Goal: Contribute content: Contribute content

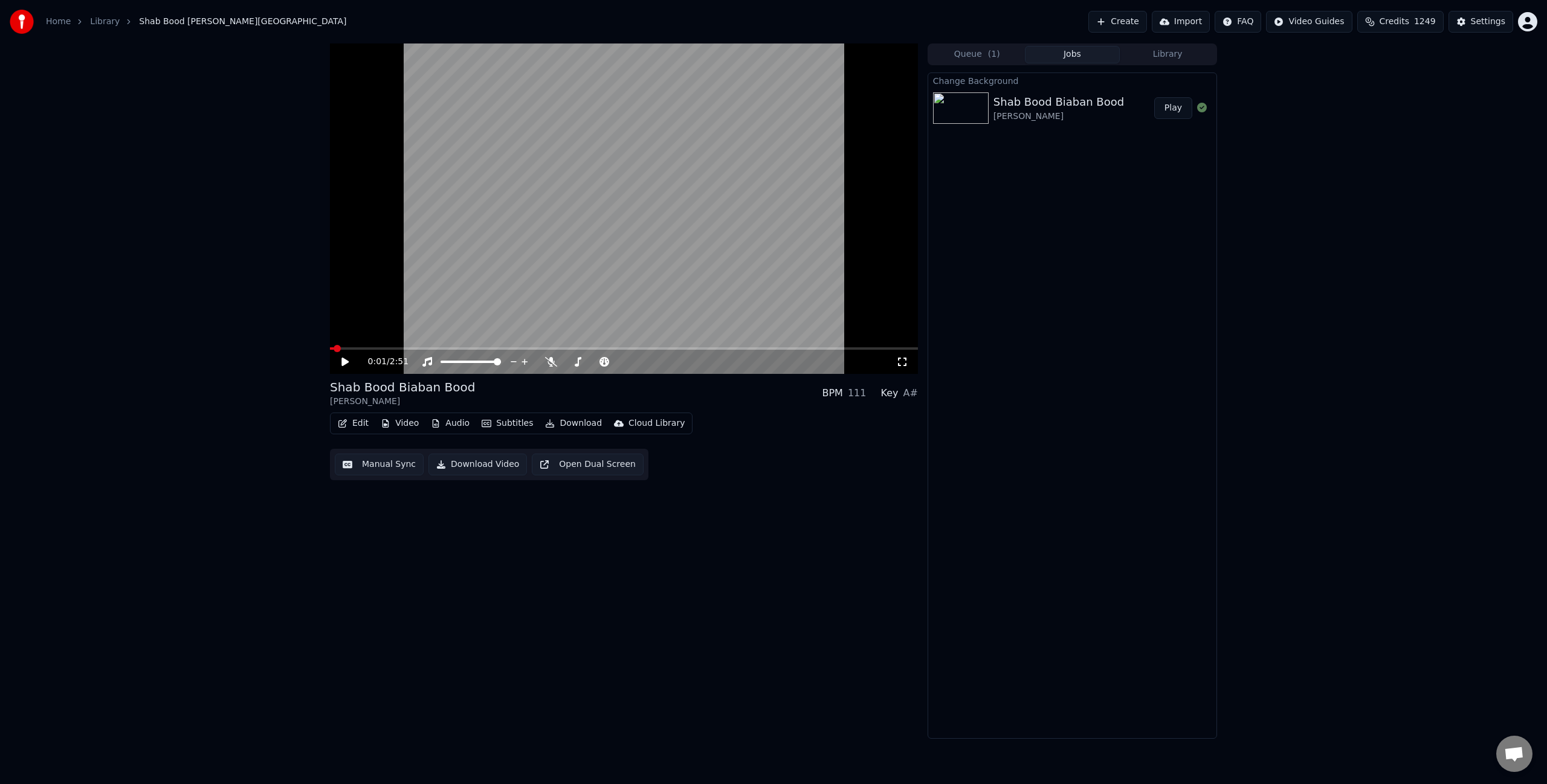
click at [344, 362] on icon at bounding box center [344, 362] width 8 height 8
click at [358, 424] on button "Edit" at bounding box center [353, 424] width 40 height 17
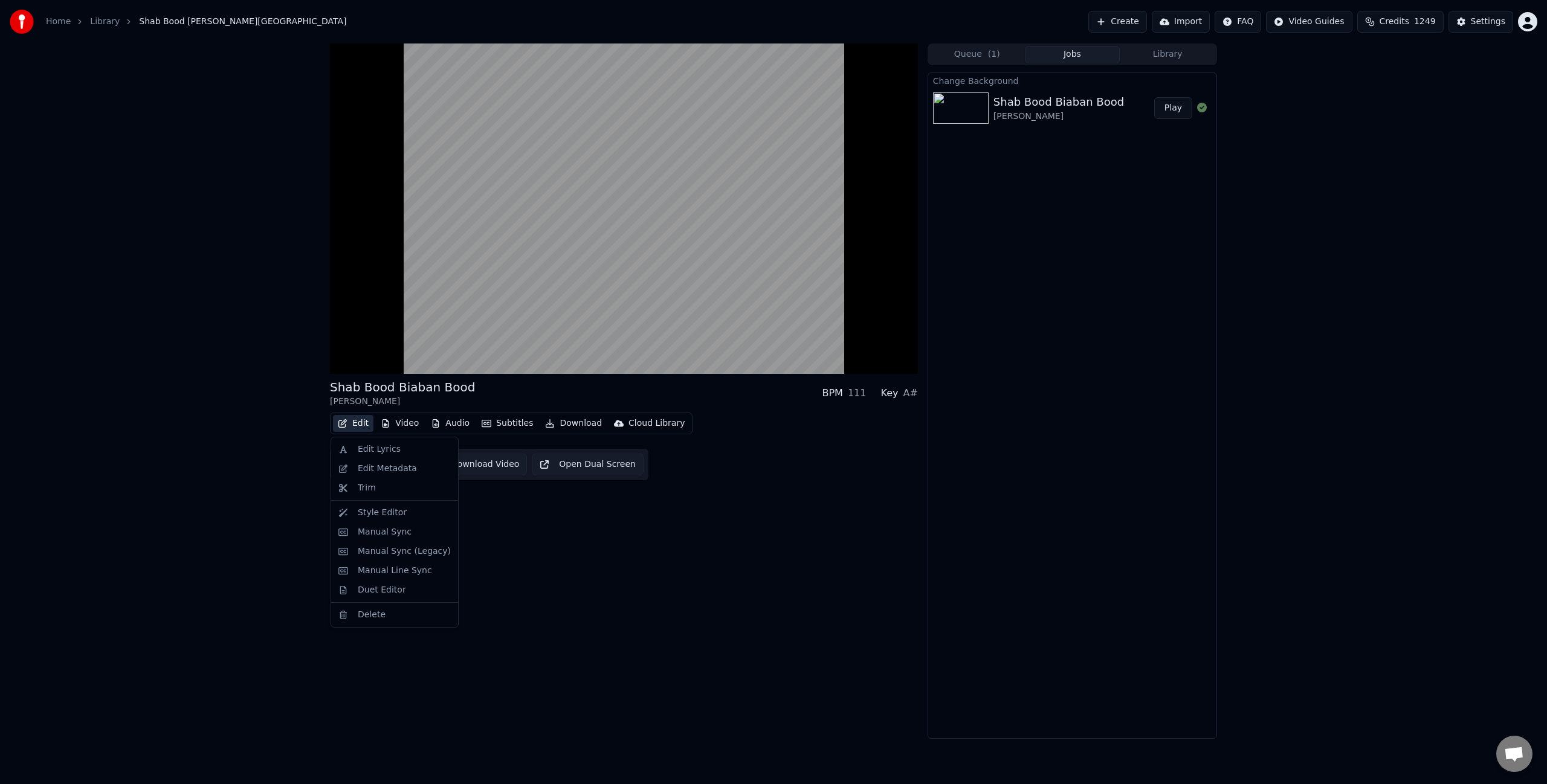
click at [767, 581] on div "Shab Bood Biaban [PERSON_NAME] • پوران BPM 111 Key A# Edit Video Audio Subtitle…" at bounding box center [624, 392] width 588 height 696
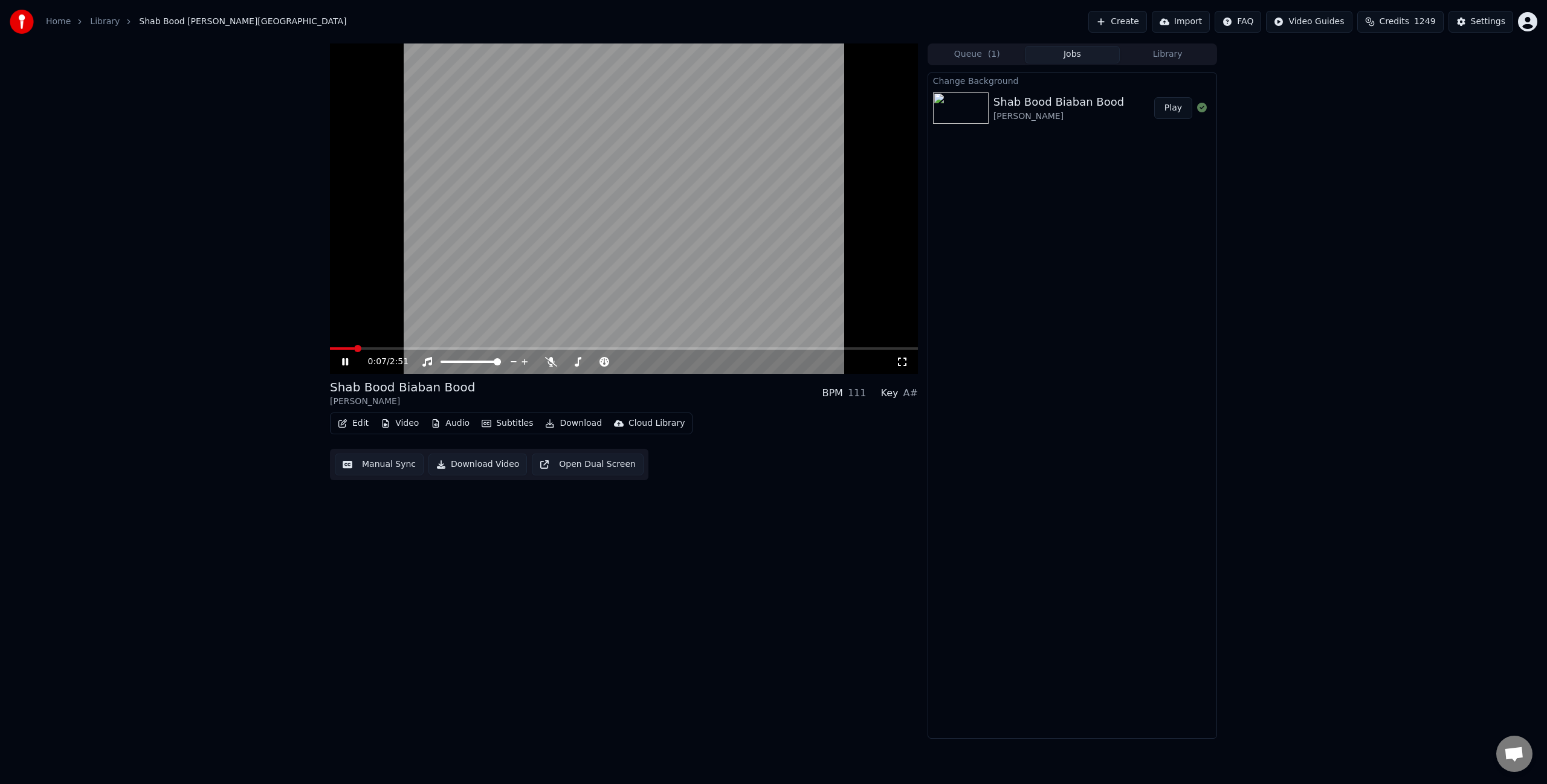
click at [1174, 115] on button "Play" at bounding box center [1173, 109] width 38 height 22
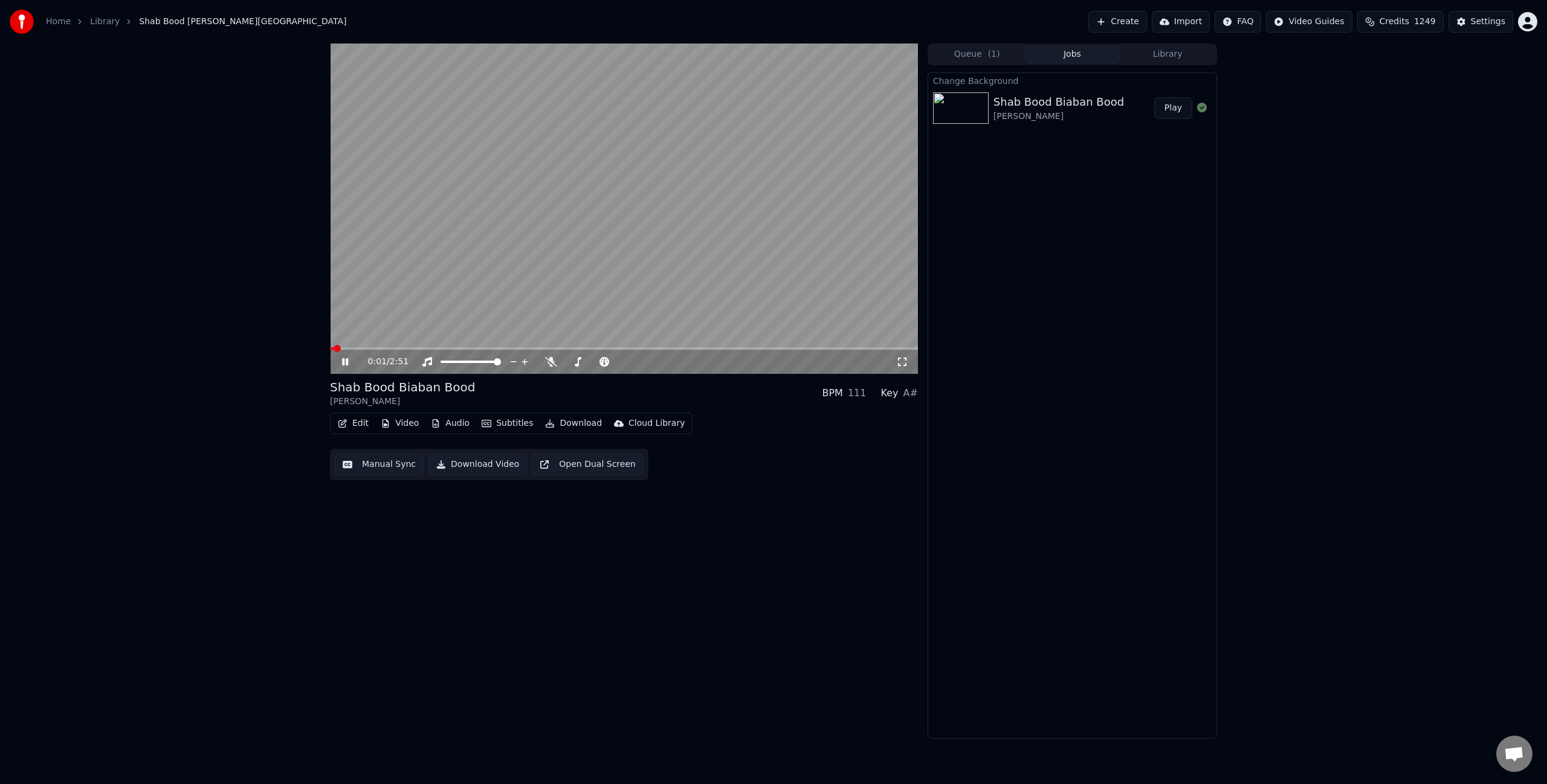
click at [377, 349] on span at bounding box center [624, 349] width 588 height 3
click at [364, 348] on span at bounding box center [347, 349] width 35 height 3
click at [550, 360] on icon at bounding box center [551, 361] width 12 height 9
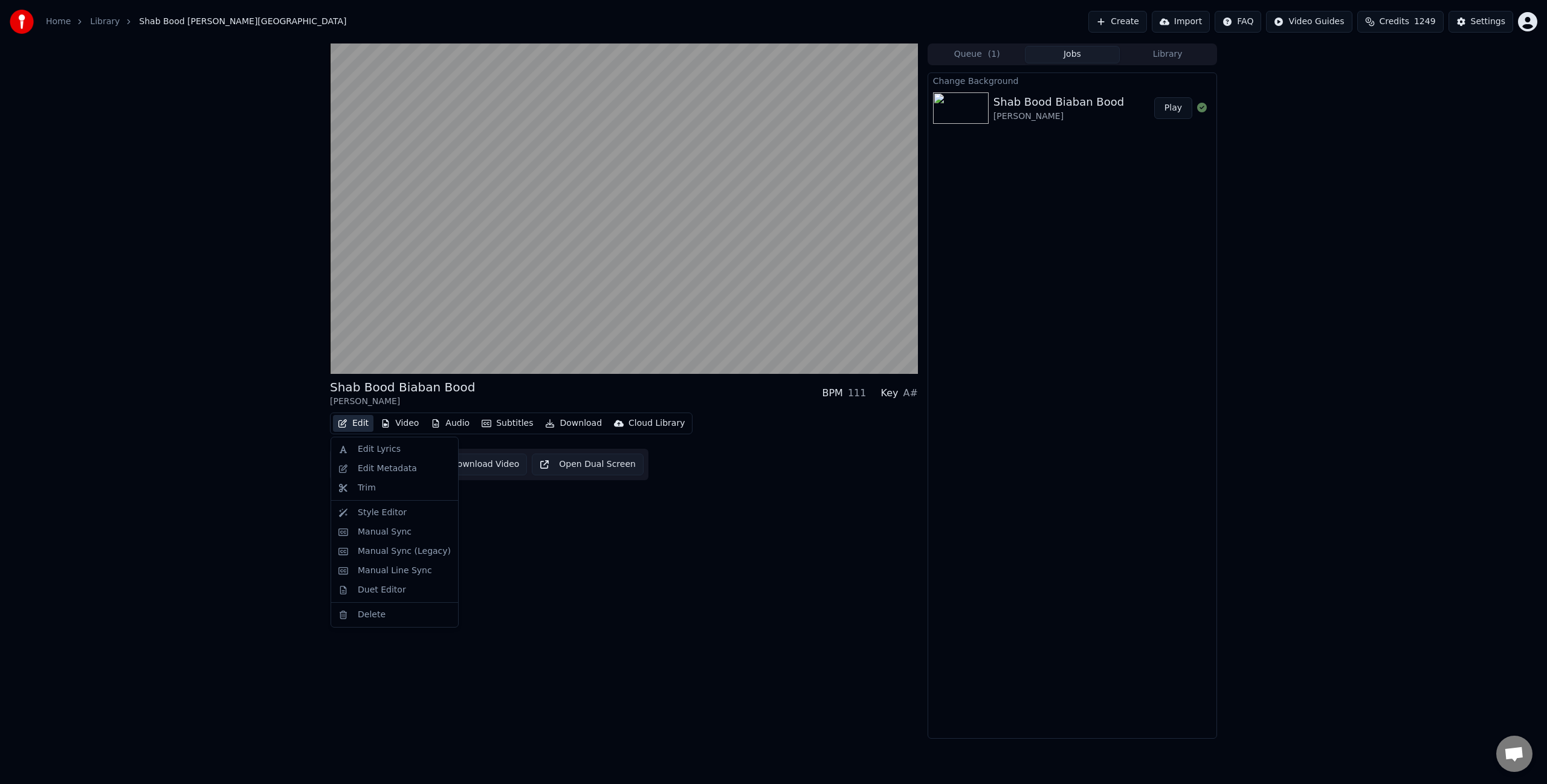
click at [357, 424] on button "Edit" at bounding box center [353, 424] width 40 height 17
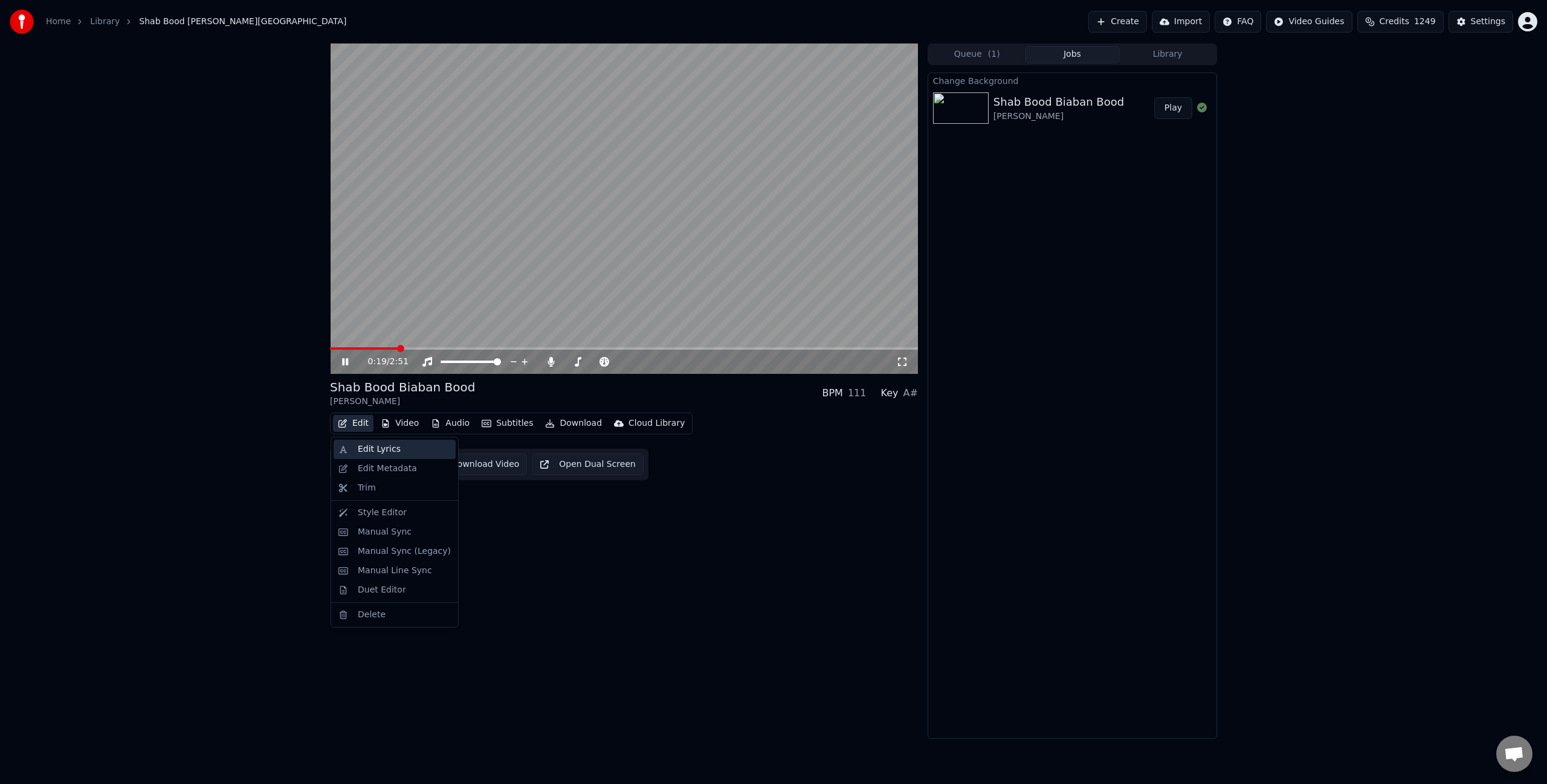
click at [369, 452] on div "Edit Lyrics" at bounding box center [379, 450] width 43 height 12
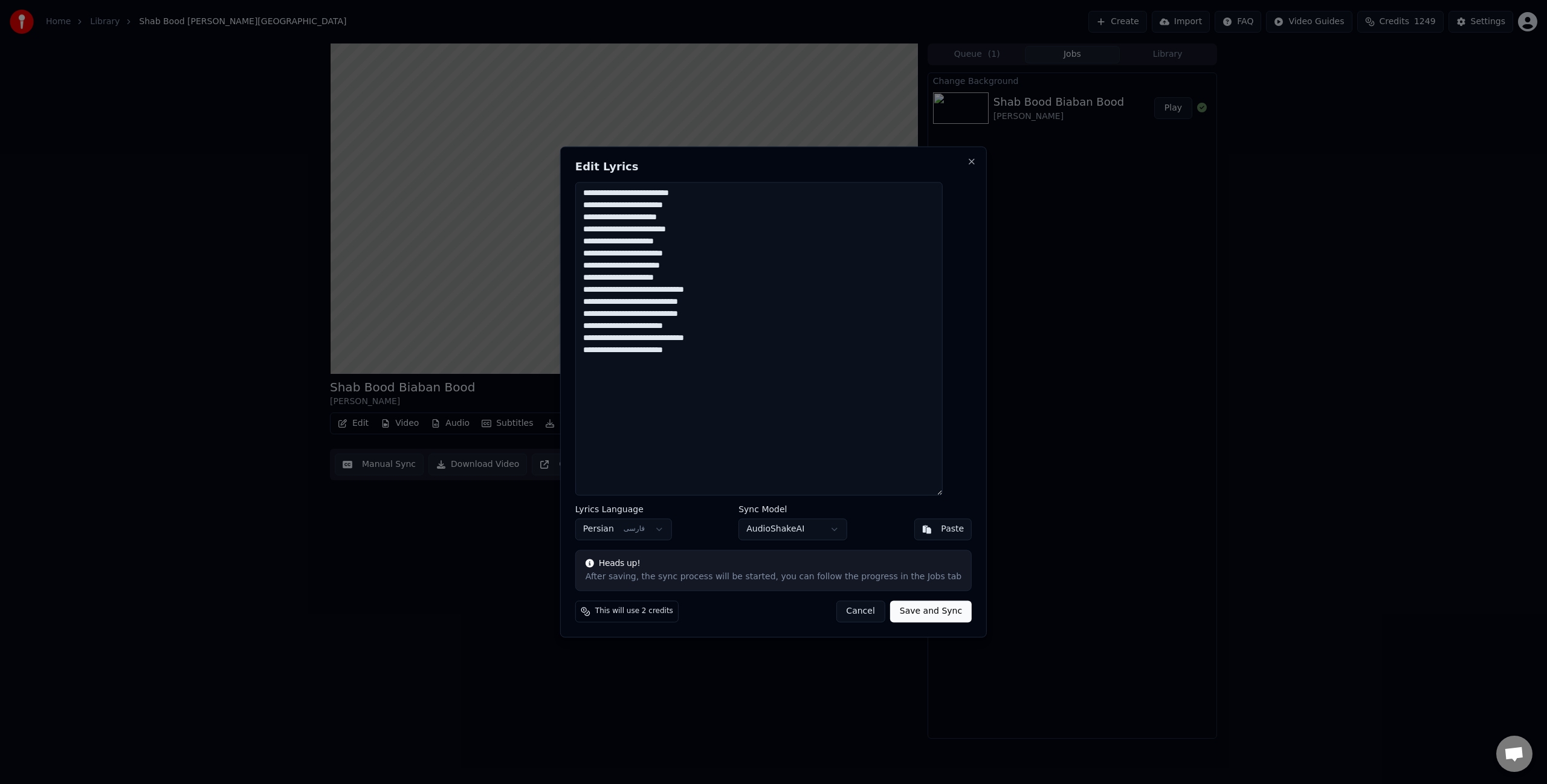
click at [918, 288] on textarea "**********" at bounding box center [759, 339] width 367 height 313
click at [933, 352] on textarea "**********" at bounding box center [759, 339] width 367 height 313
drag, startPoint x: 951, startPoint y: 288, endPoint x: 822, endPoint y: 373, distance: 154.5
click at [822, 373] on textarea "**********" at bounding box center [759, 339] width 367 height 313
drag, startPoint x: 867, startPoint y: 354, endPoint x: 866, endPoint y: 377, distance: 23.0
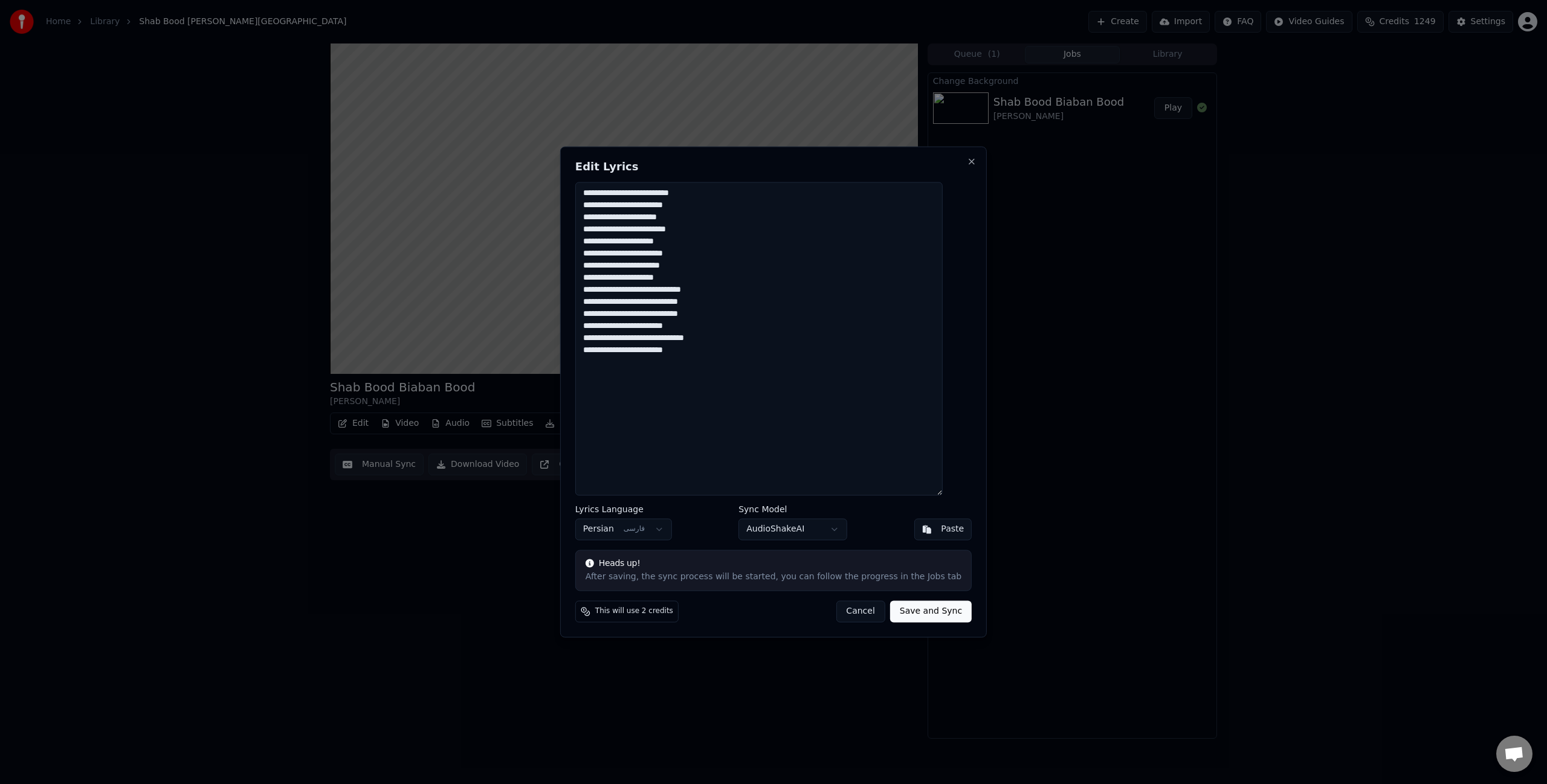
click at [867, 354] on textarea "**********" at bounding box center [759, 339] width 367 height 313
click at [896, 360] on textarea "**********" at bounding box center [759, 339] width 367 height 313
click at [942, 413] on textarea "**********" at bounding box center [759, 339] width 367 height 313
click at [901, 408] on textarea "**********" at bounding box center [759, 339] width 367 height 313
drag, startPoint x: 952, startPoint y: 387, endPoint x: 817, endPoint y: 440, distance: 145.0
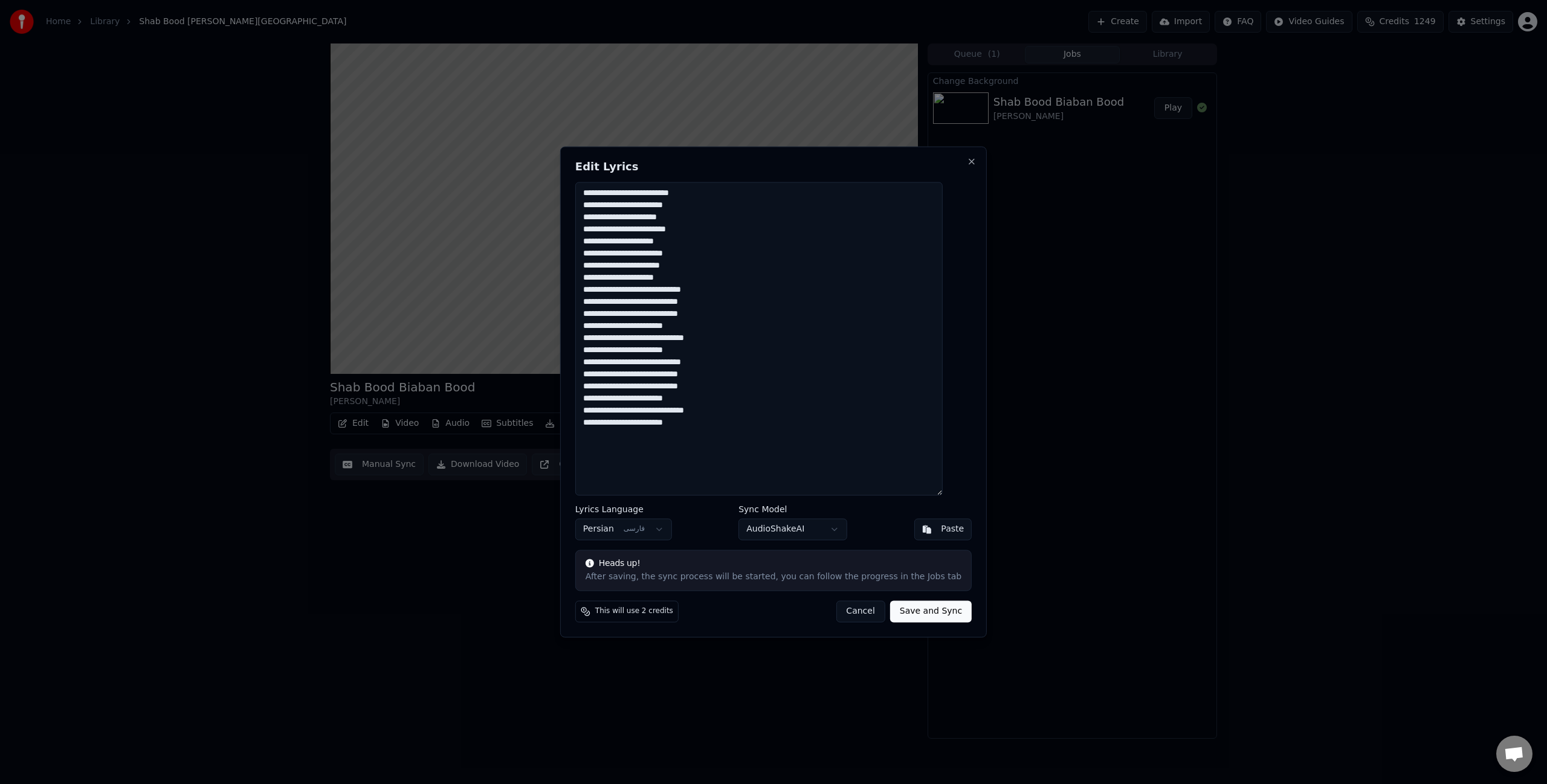
click at [817, 440] on textarea "**********" at bounding box center [759, 339] width 367 height 313
drag, startPoint x: 952, startPoint y: 193, endPoint x: 814, endPoint y: 277, distance: 161.6
click at [814, 277] on textarea "**********" at bounding box center [759, 339] width 367 height 313
click at [829, 383] on textarea "**********" at bounding box center [759, 339] width 367 height 313
type textarea "**********"
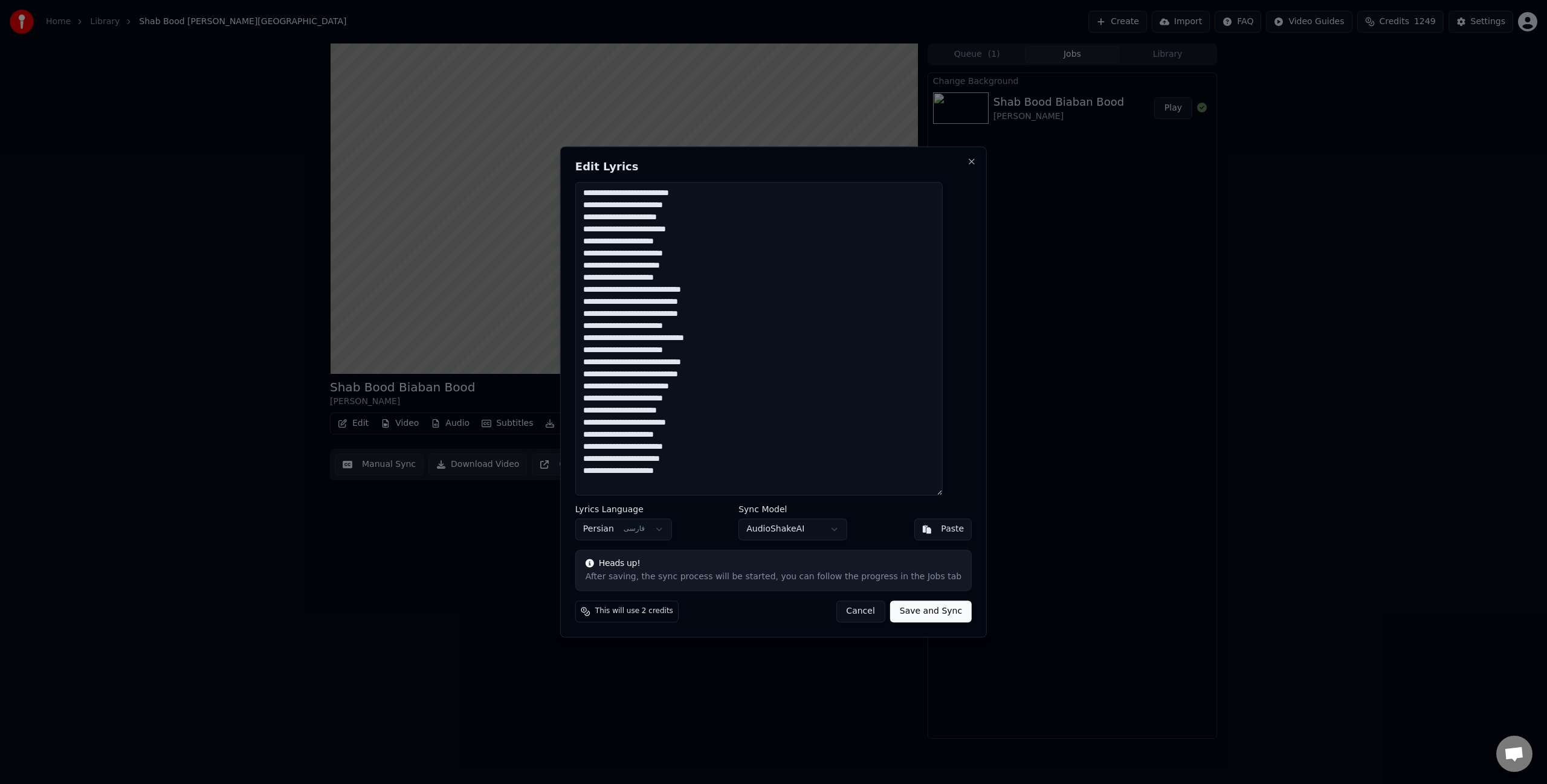
click at [923, 612] on button "Save and Sync" at bounding box center [931, 612] width 82 height 22
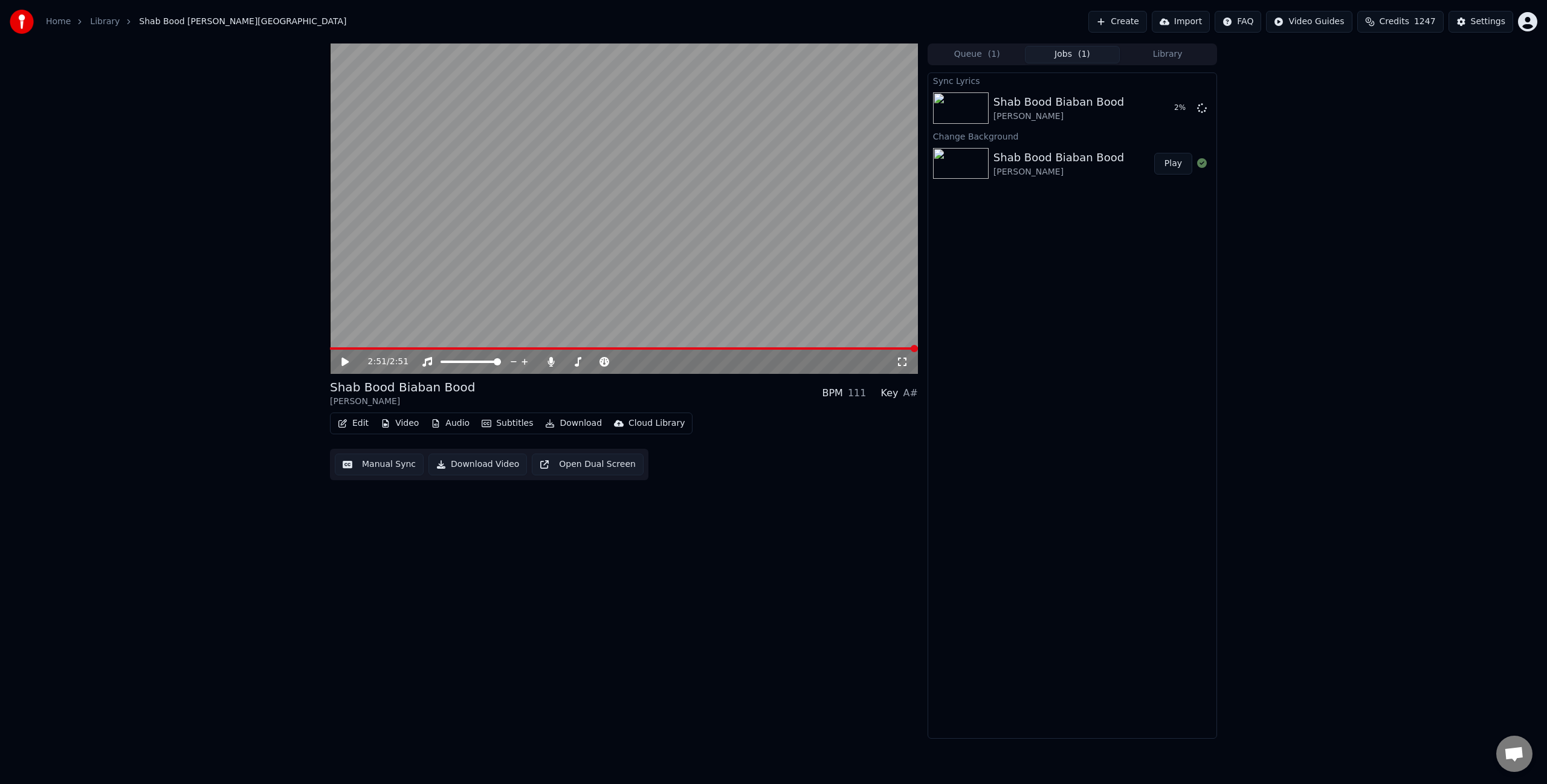
click at [347, 362] on icon at bounding box center [344, 362] width 8 height 8
click at [553, 360] on icon at bounding box center [551, 361] width 12 height 9
click at [461, 348] on span at bounding box center [624, 349] width 588 height 3
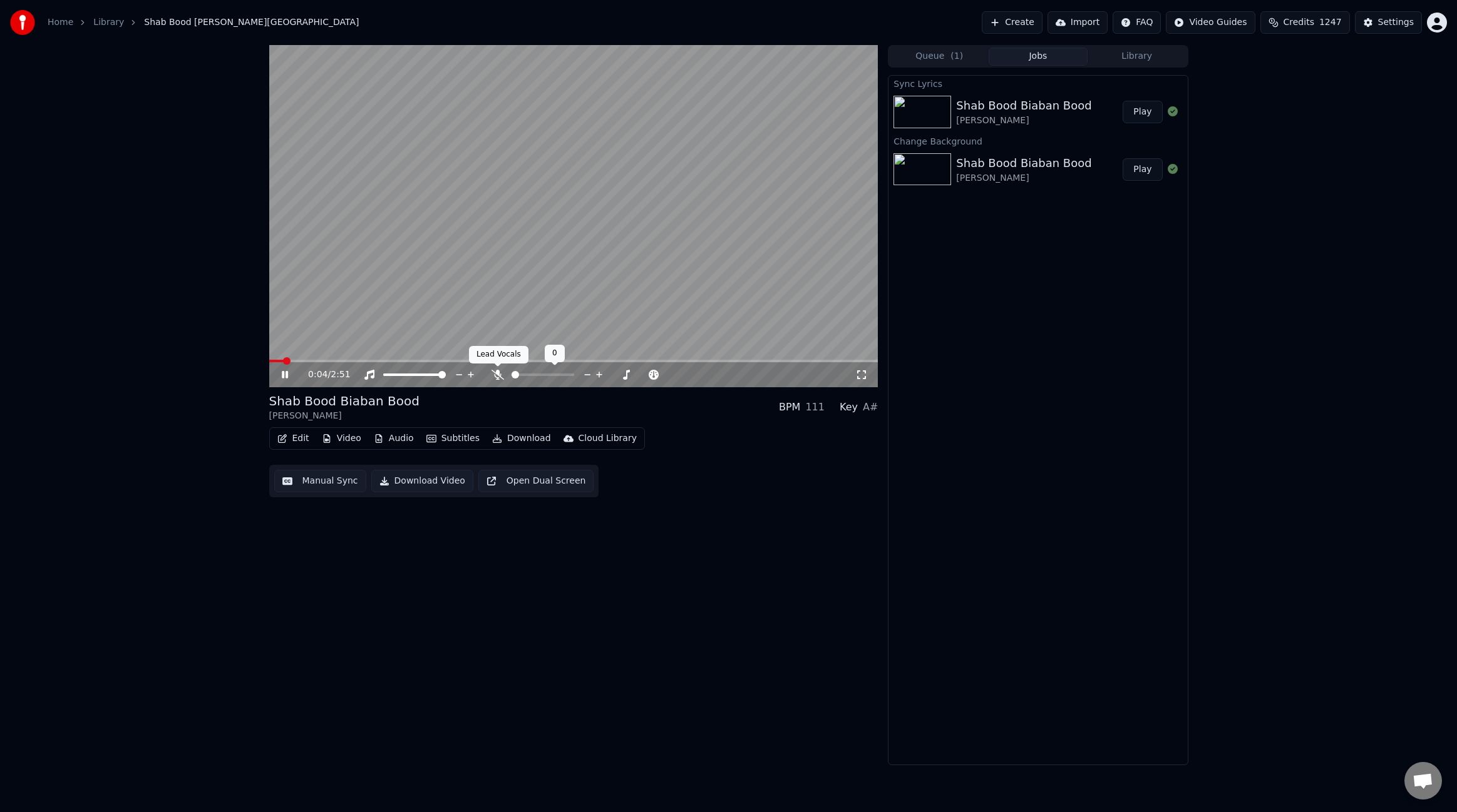
click at [494, 377] on icon at bounding box center [497, 374] width 12 height 10
click at [298, 445] on button "Edit" at bounding box center [293, 439] width 42 height 17
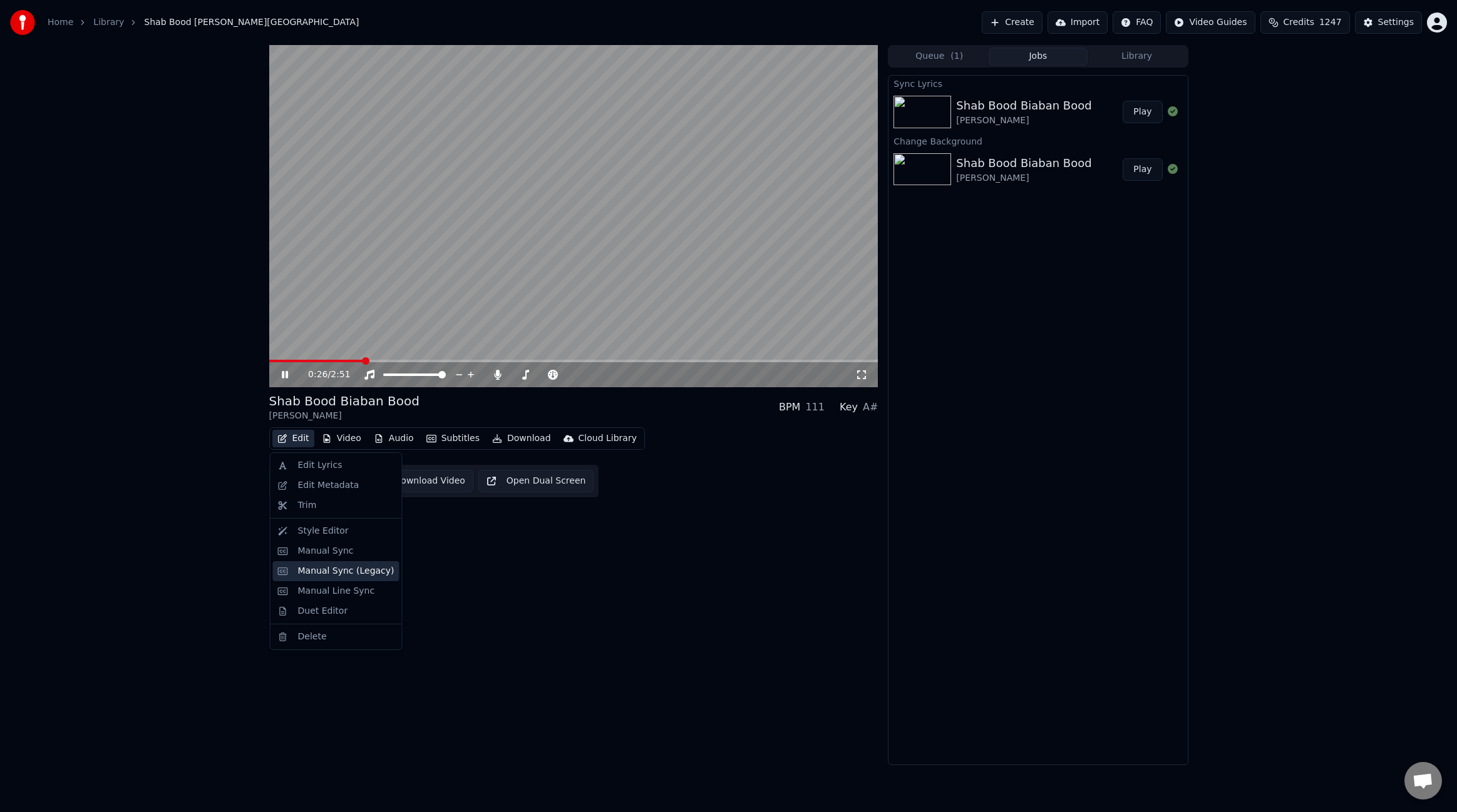
click at [325, 563] on div "Manual Sync (Legacy)" at bounding box center [336, 571] width 127 height 20
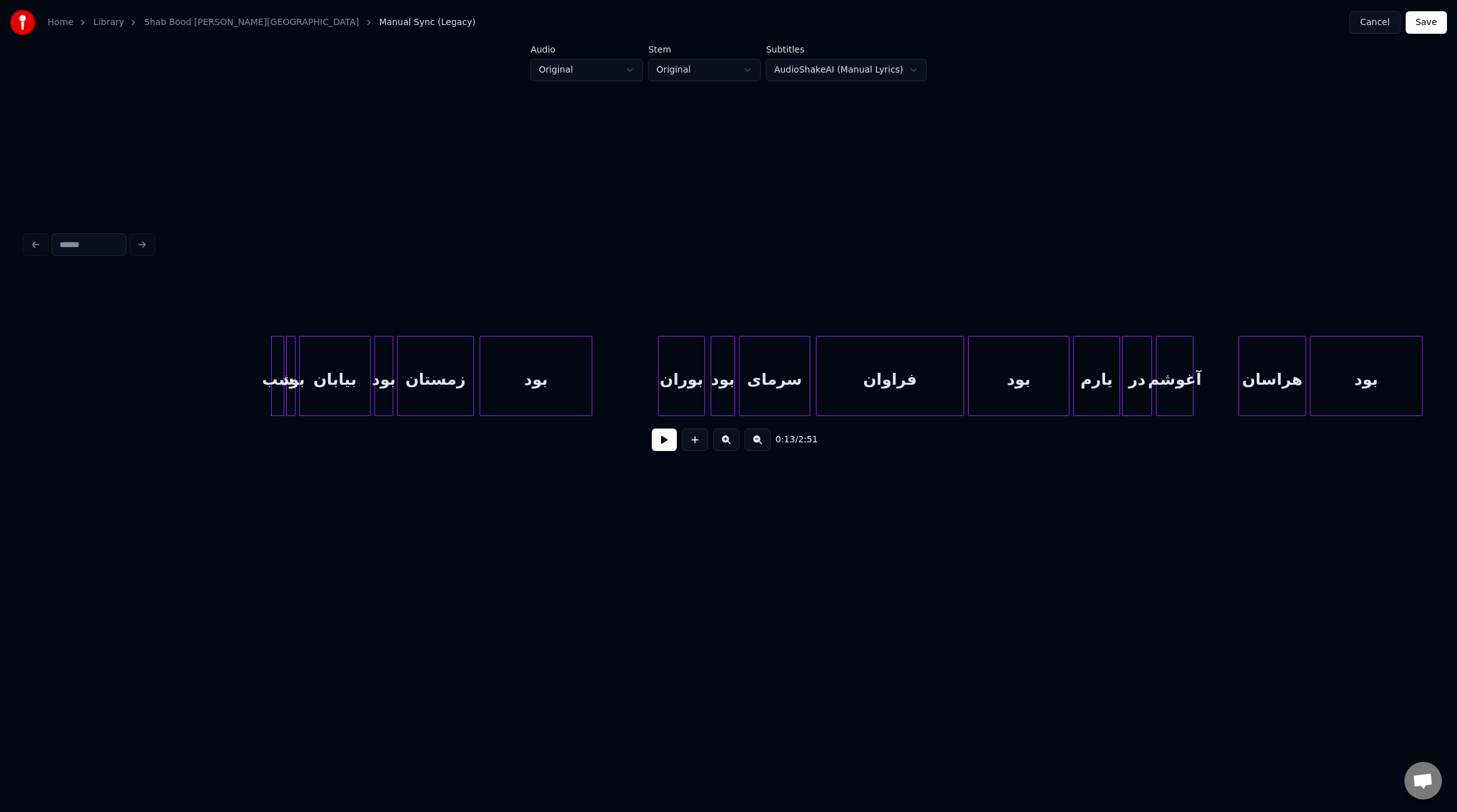
scroll to position [0, 1048]
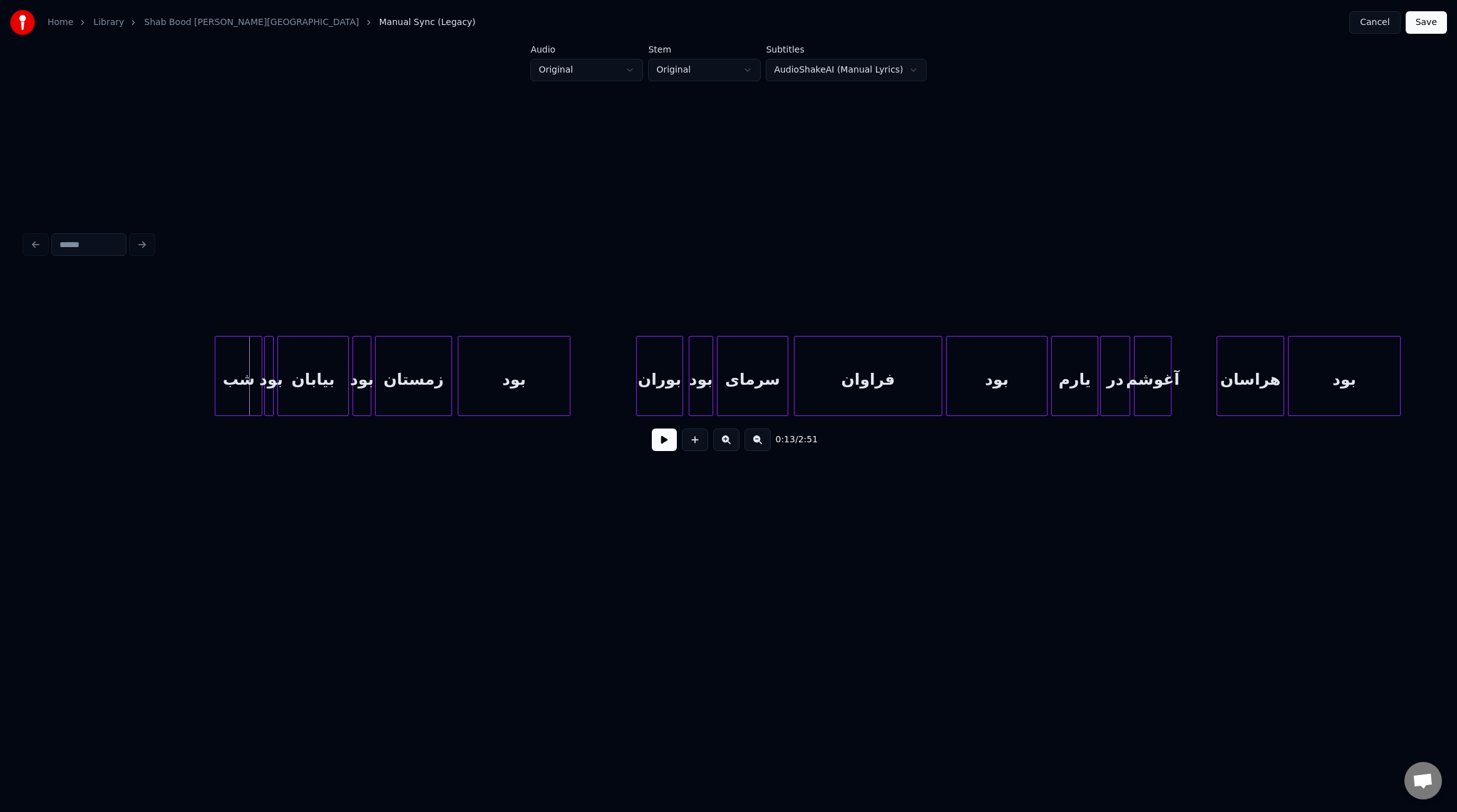
click at [215, 392] on div at bounding box center [217, 376] width 3 height 78
click at [668, 444] on button at bounding box center [664, 440] width 25 height 23
click at [245, 391] on div at bounding box center [247, 376] width 3 height 78
click at [254, 392] on div at bounding box center [254, 376] width 3 height 78
click at [626, 381] on div at bounding box center [626, 376] width 3 height 78
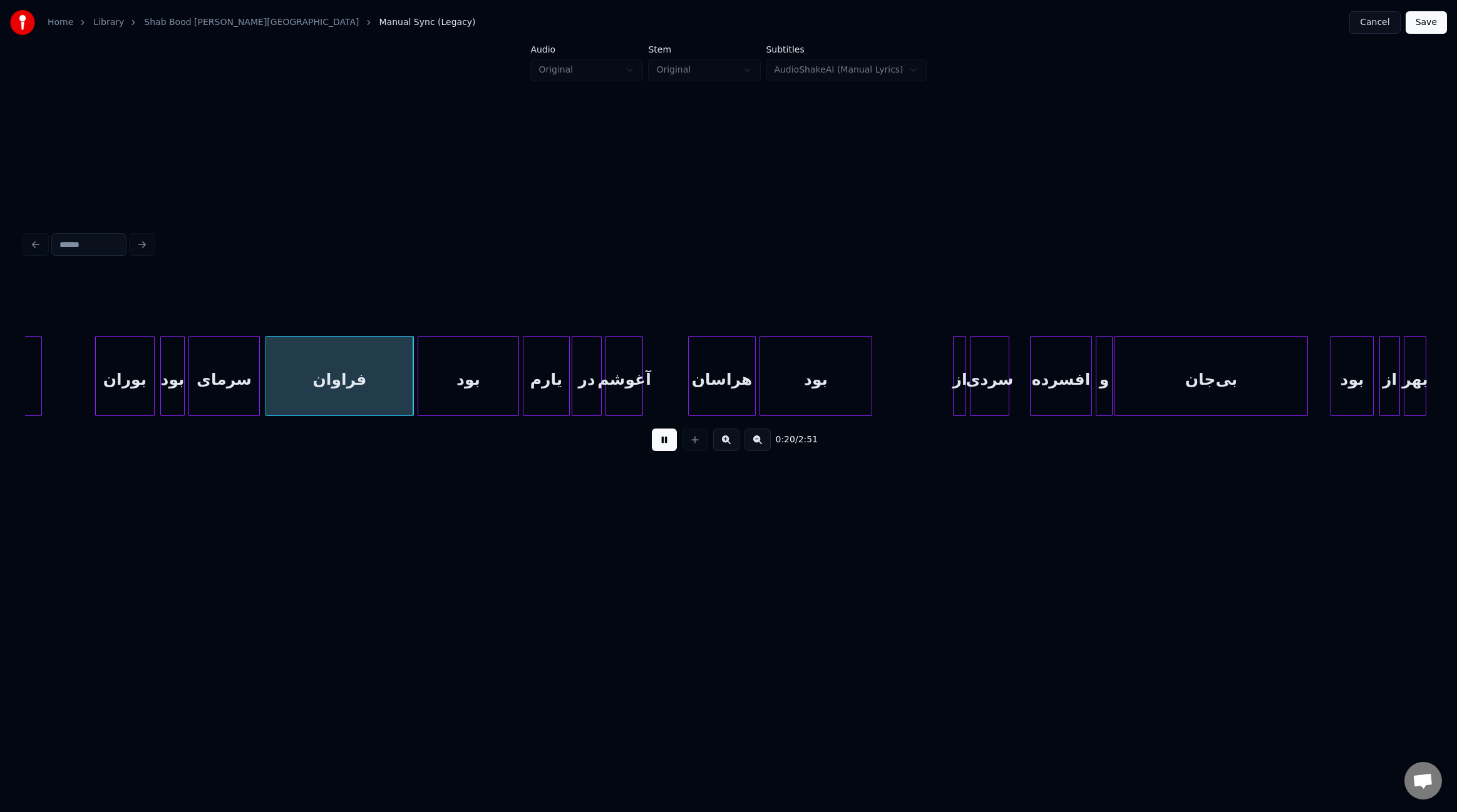
scroll to position [0, 1580]
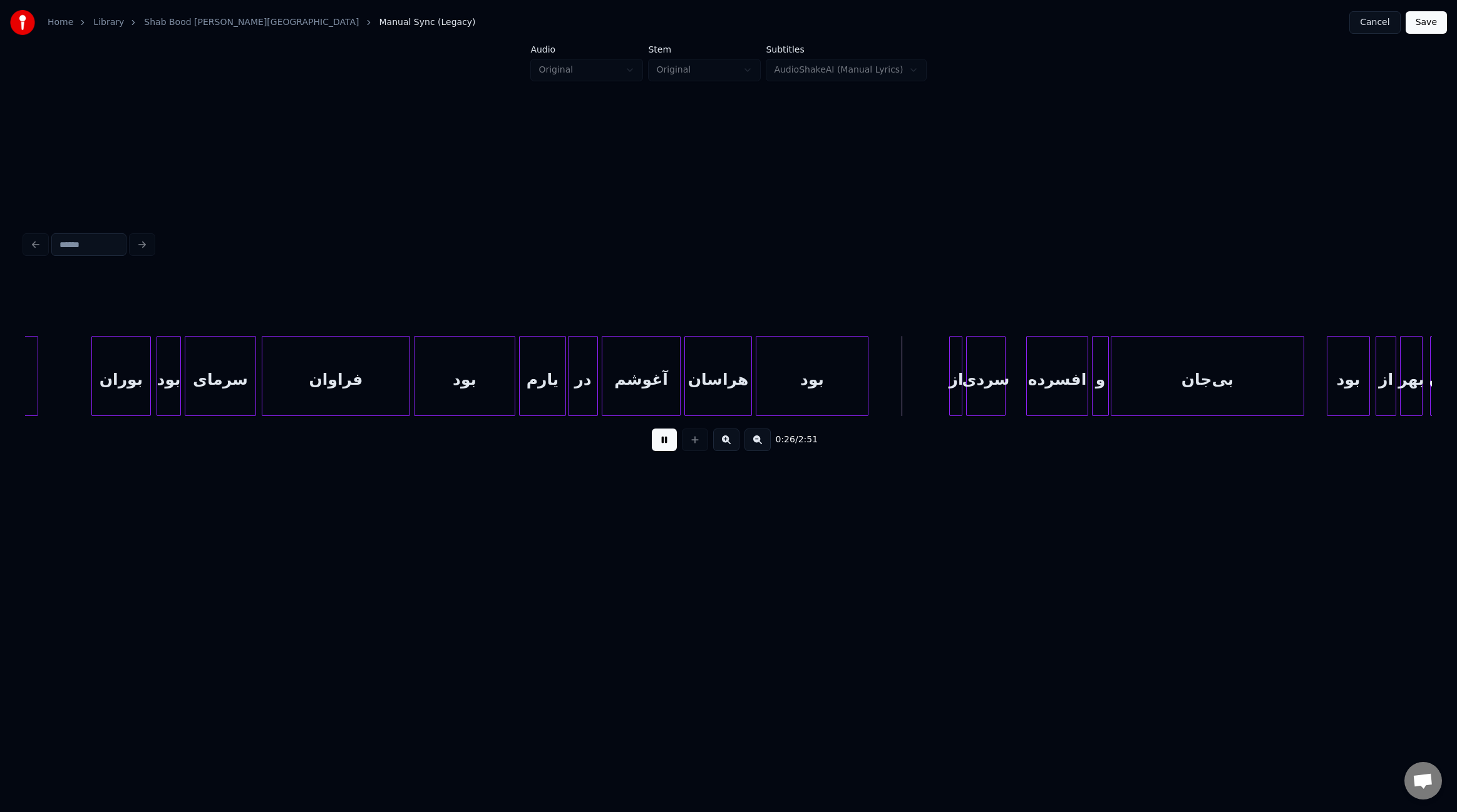
click at [679, 392] on div at bounding box center [678, 376] width 3 height 78
click at [934, 386] on div at bounding box center [935, 376] width 3 height 78
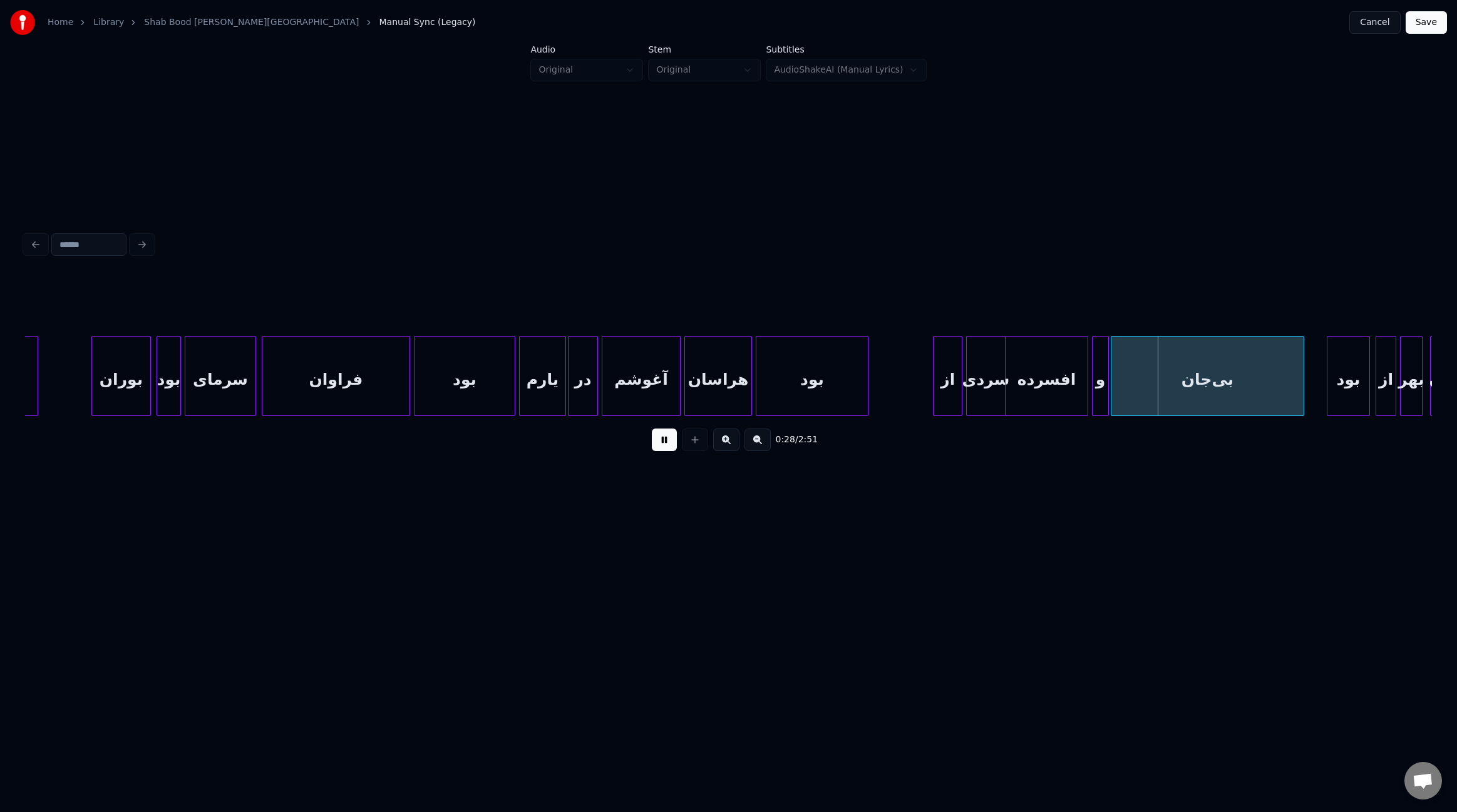
click at [1007, 386] on div at bounding box center [1007, 376] width 3 height 78
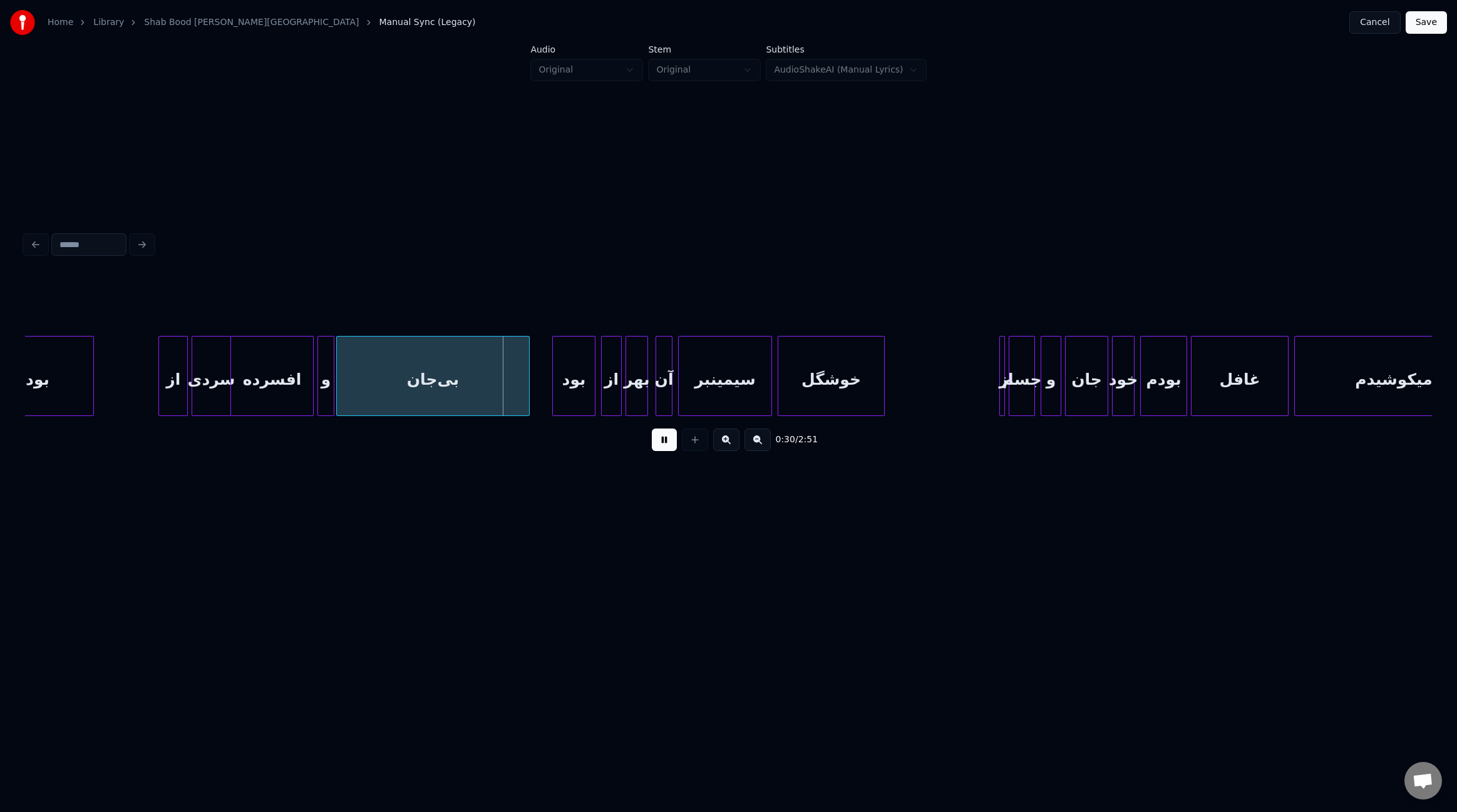
scroll to position [0, 2369]
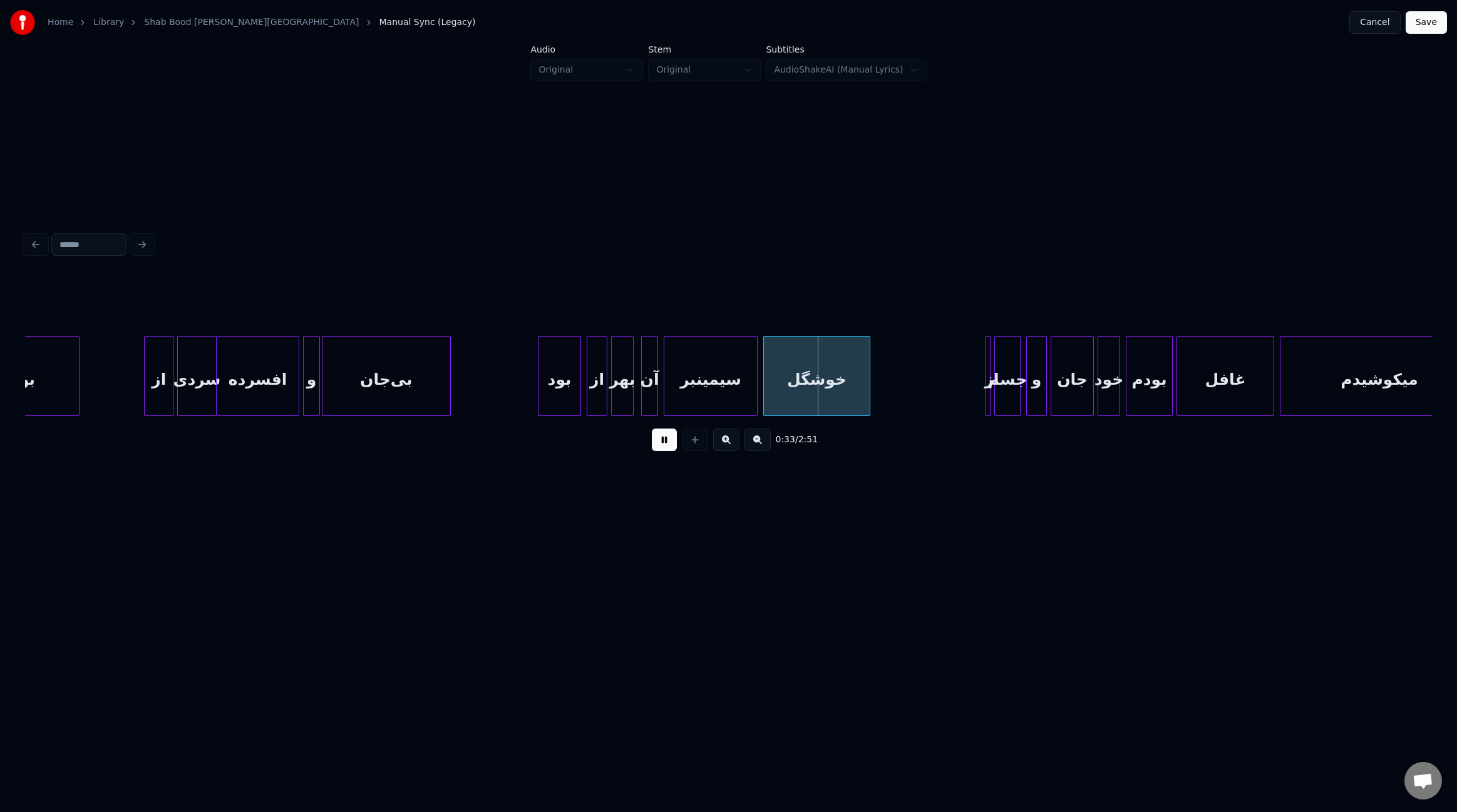
click at [448, 382] on div at bounding box center [448, 376] width 3 height 78
click at [476, 382] on div "بود" at bounding box center [474, 379] width 42 height 85
click at [513, 384] on div at bounding box center [510, 376] width 3 height 78
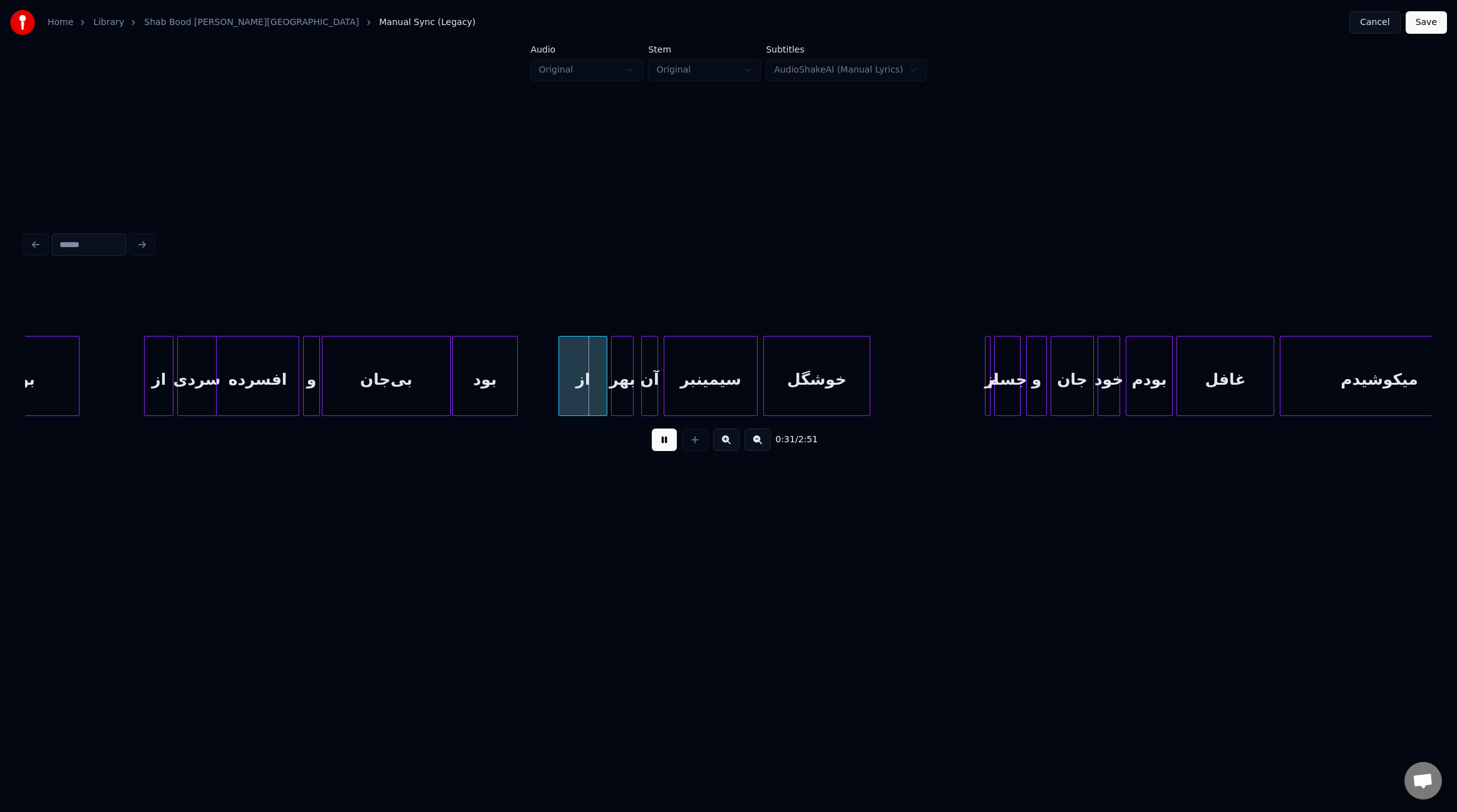
click at [560, 386] on div at bounding box center [561, 376] width 3 height 78
click at [975, 391] on div at bounding box center [976, 376] width 3 height 78
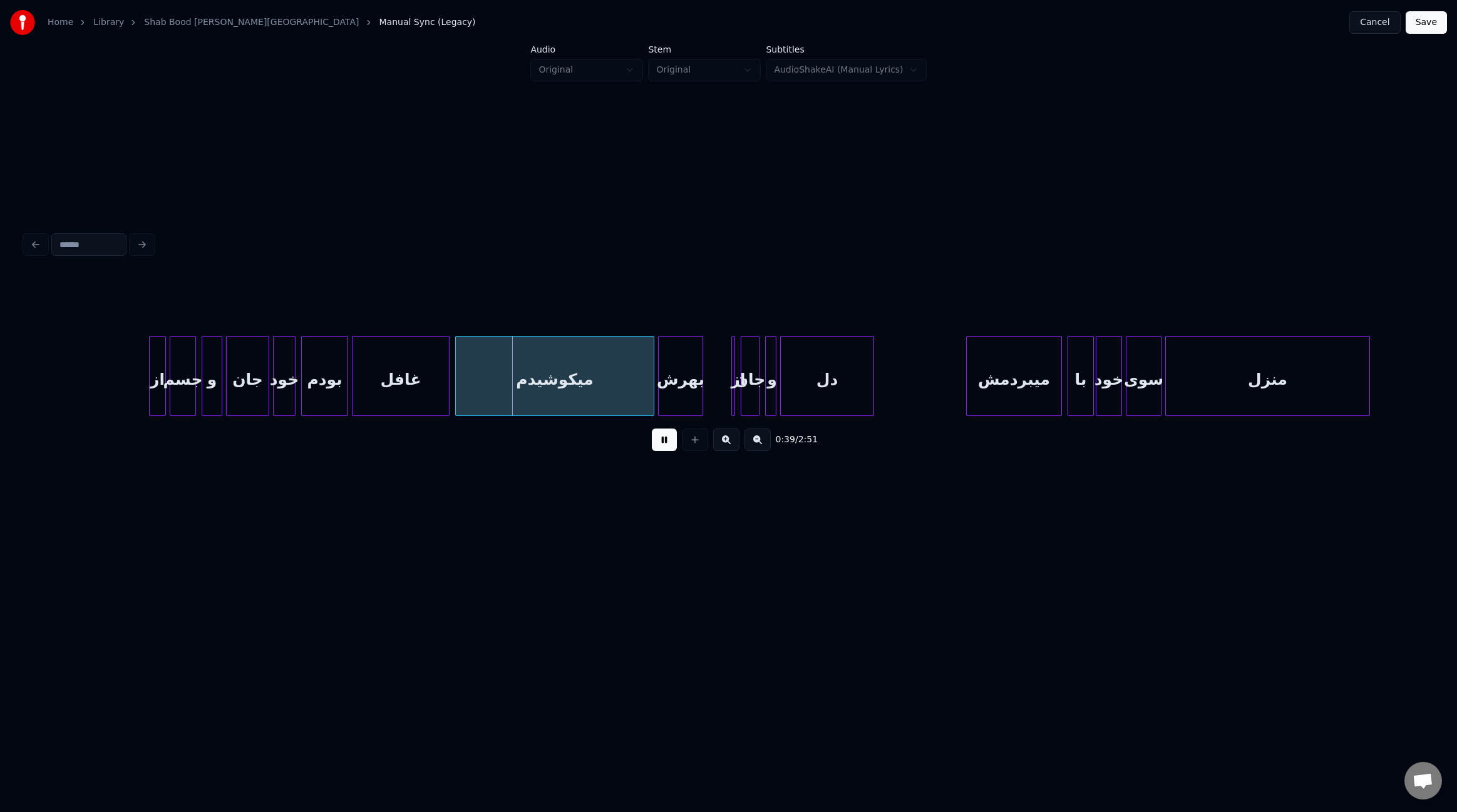
scroll to position [0, 3290]
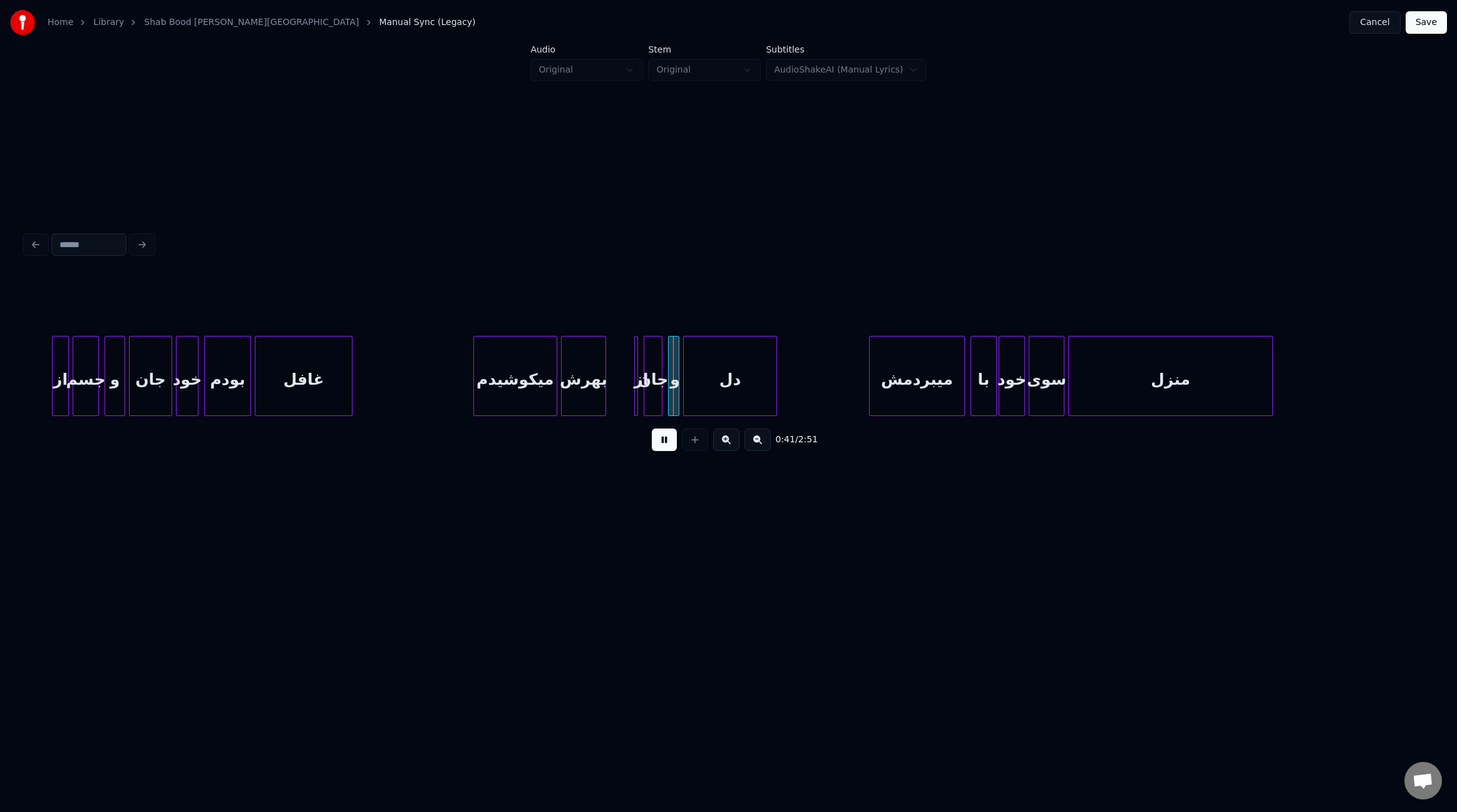
click at [475, 386] on div at bounding box center [475, 376] width 3 height 78
click at [455, 386] on div at bounding box center [455, 376] width 3 height 78
click at [449, 392] on div at bounding box center [450, 376] width 3 height 78
click at [619, 400] on div "از" at bounding box center [620, 379] width 12 height 85
click at [612, 398] on div "از" at bounding box center [606, 376] width 21 height 80
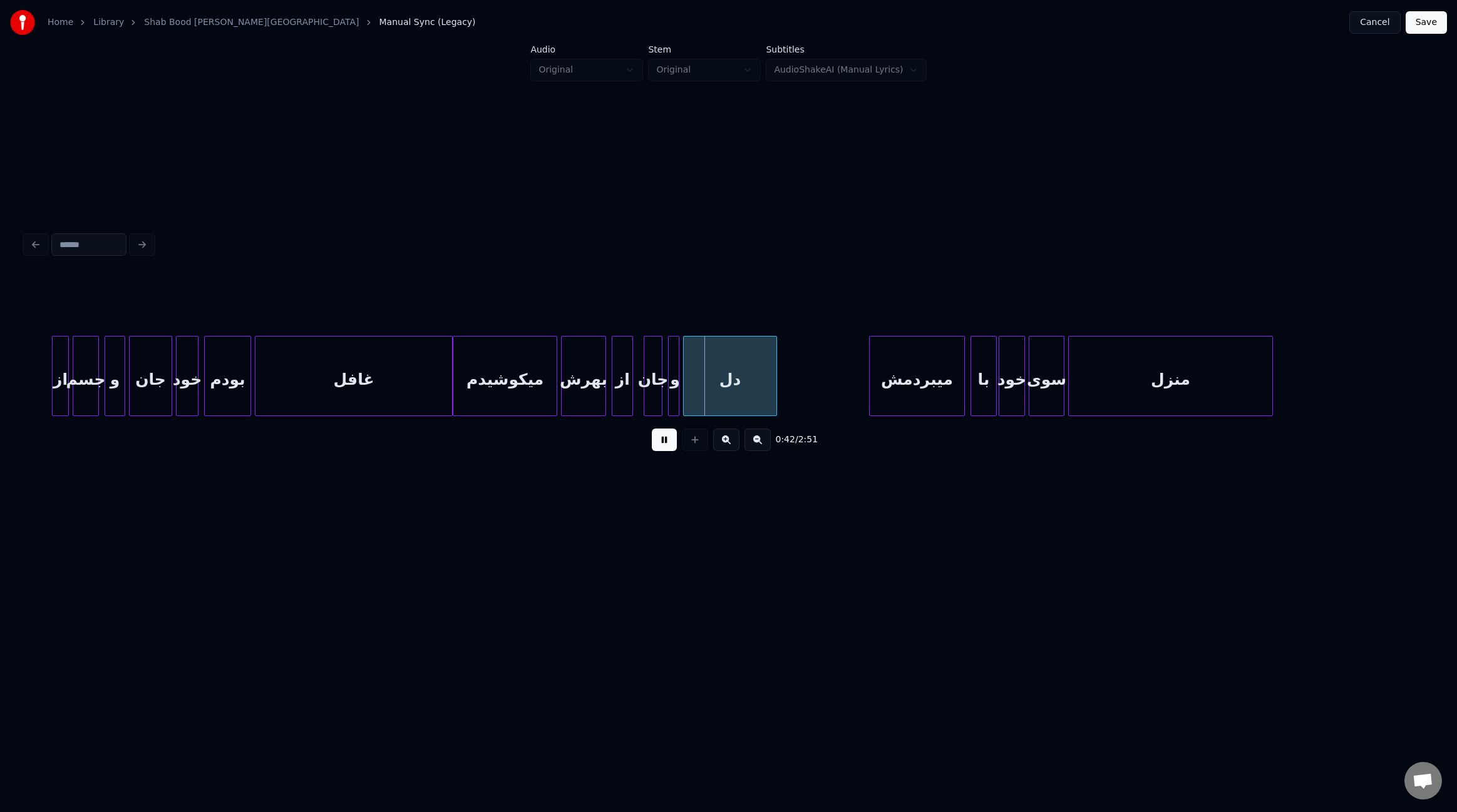
click at [626, 398] on div "از" at bounding box center [622, 379] width 20 height 85
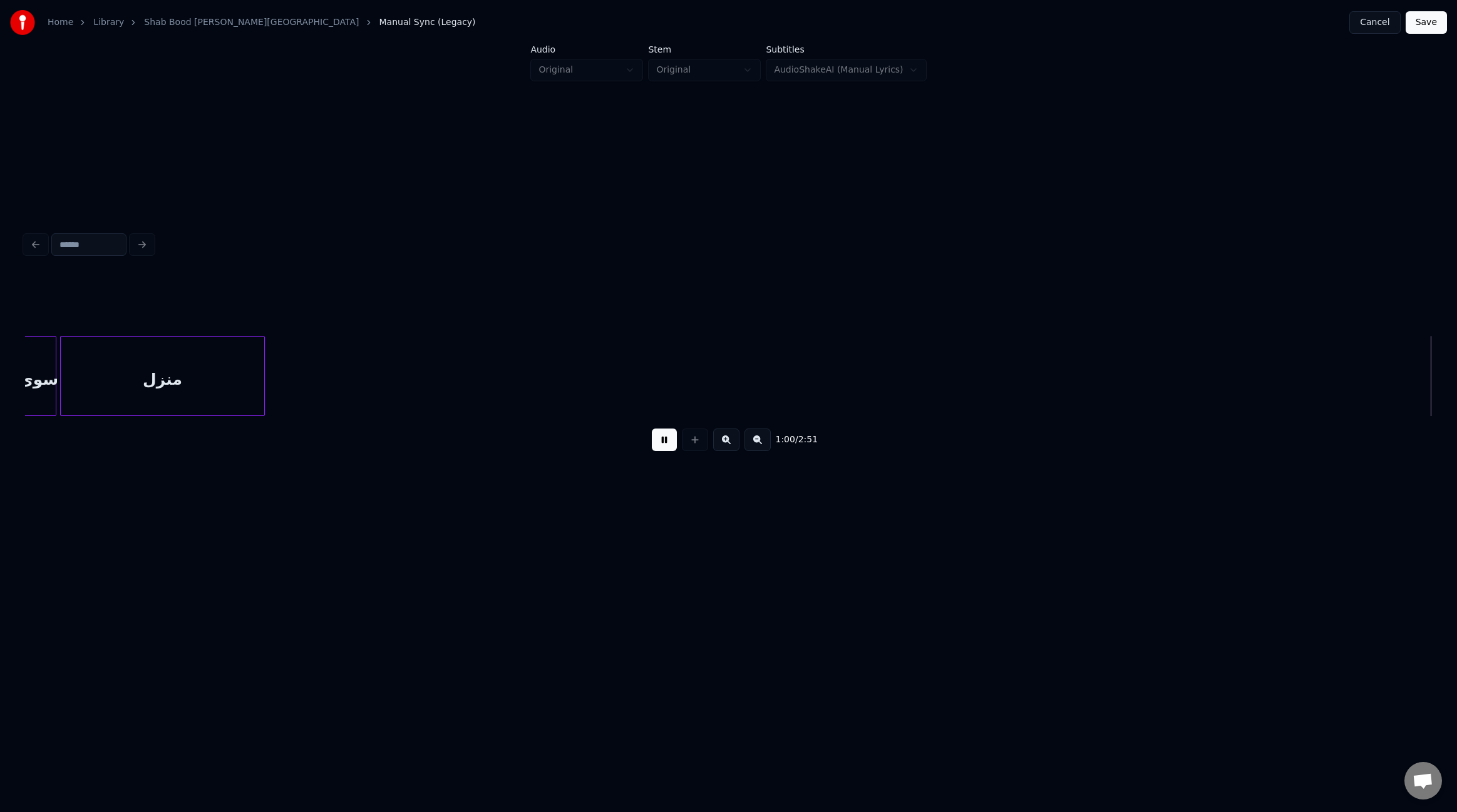
scroll to position [0, 5706]
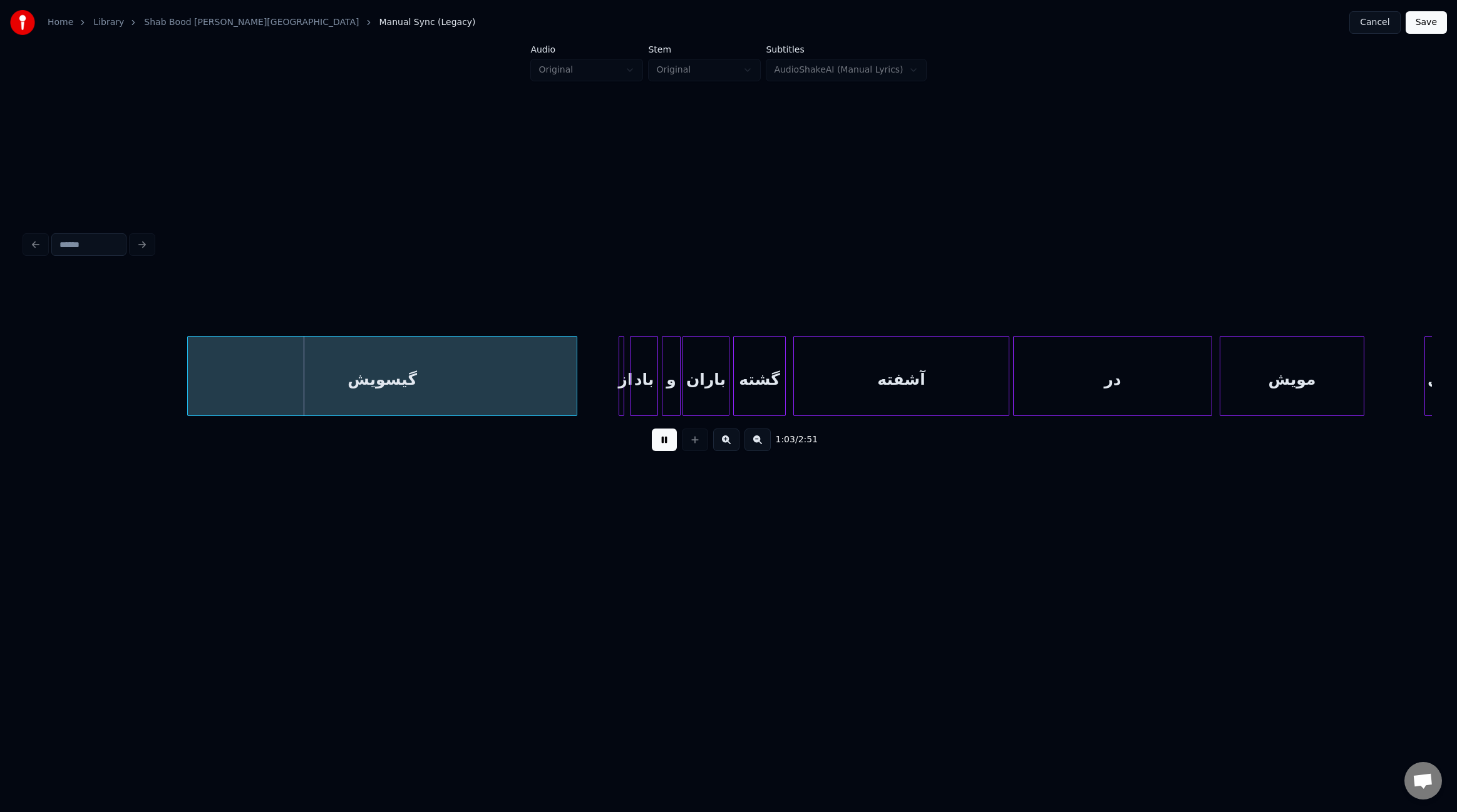
click at [189, 371] on div at bounding box center [189, 376] width 3 height 78
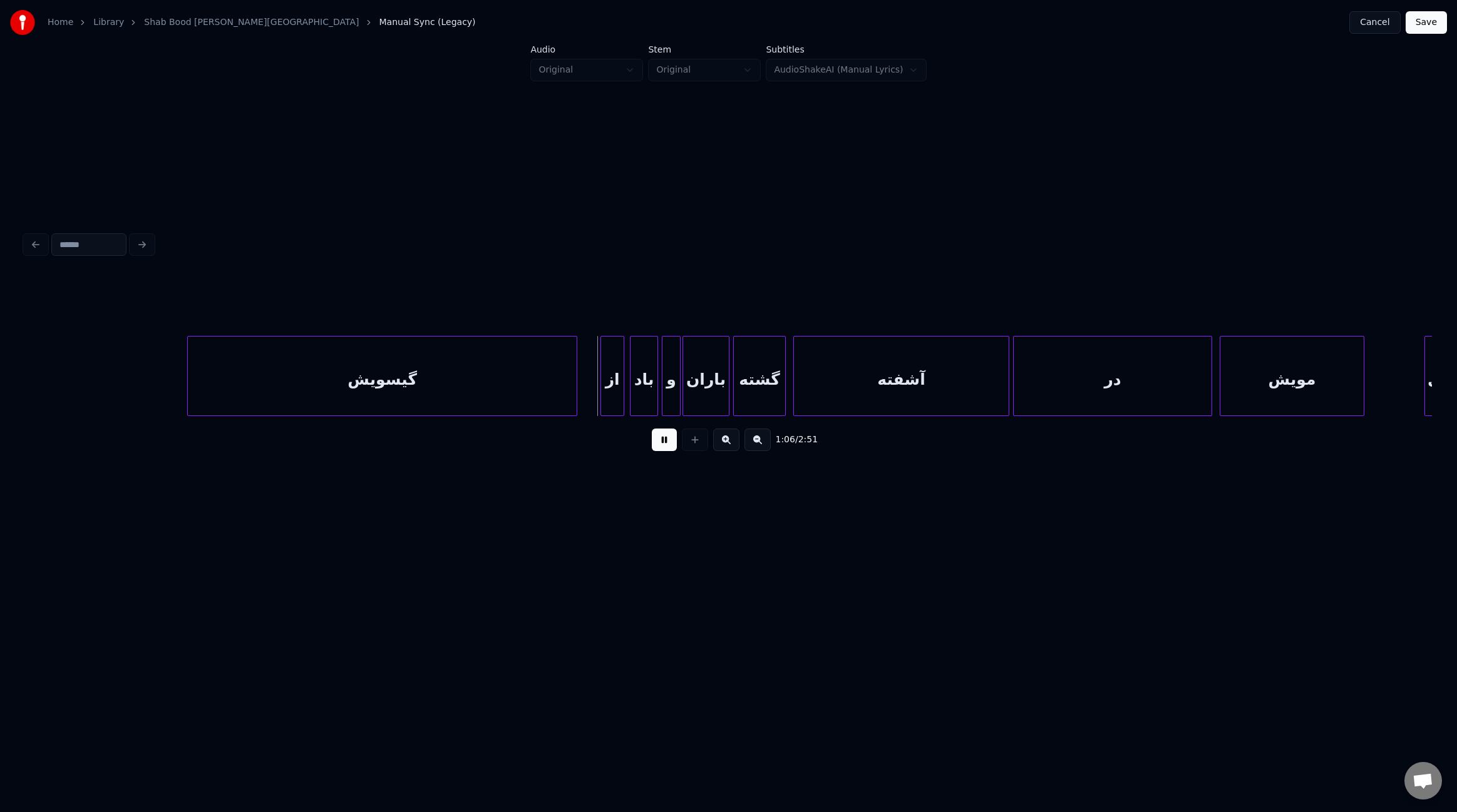
click at [601, 393] on div at bounding box center [603, 376] width 3 height 78
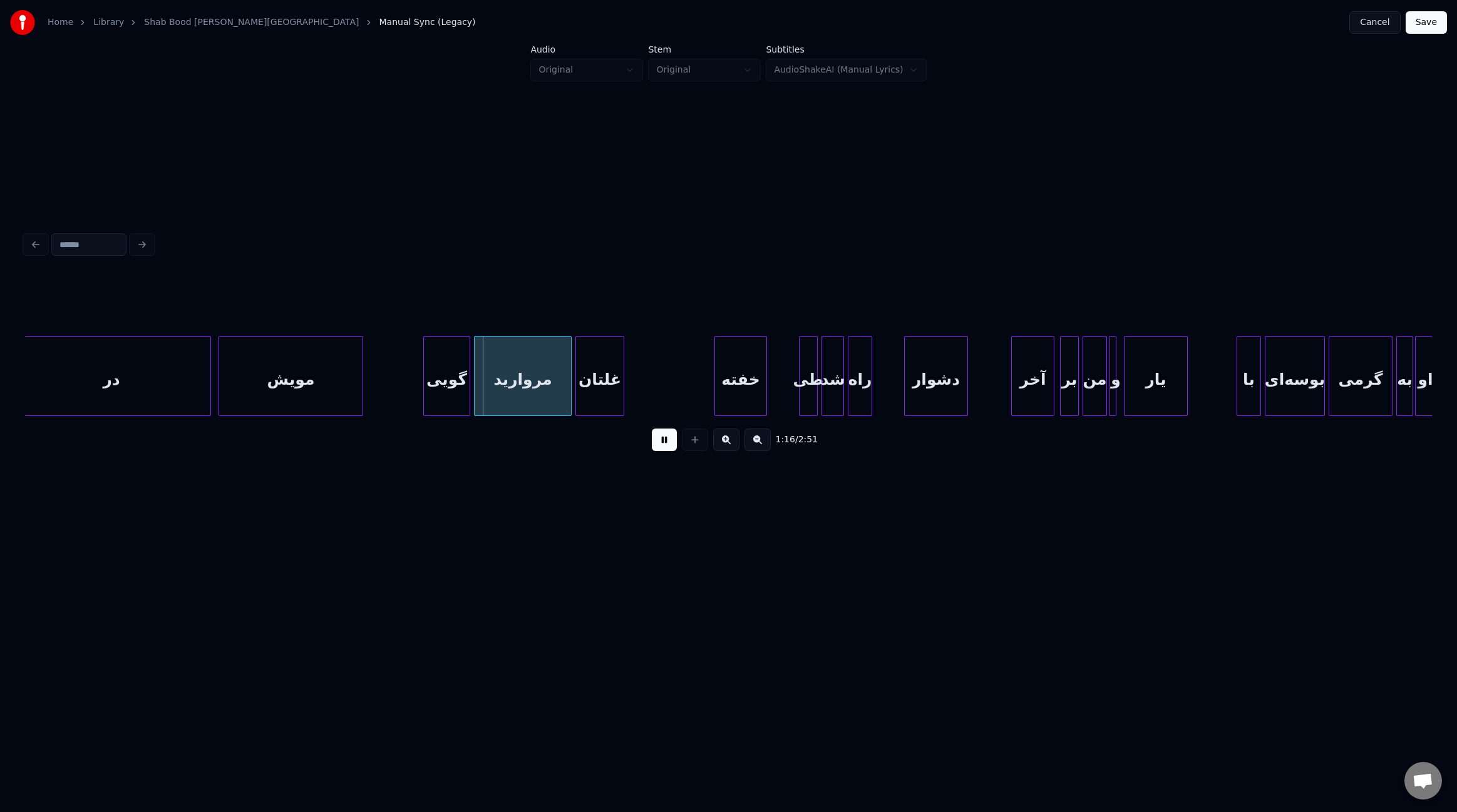
scroll to position [0, 6725]
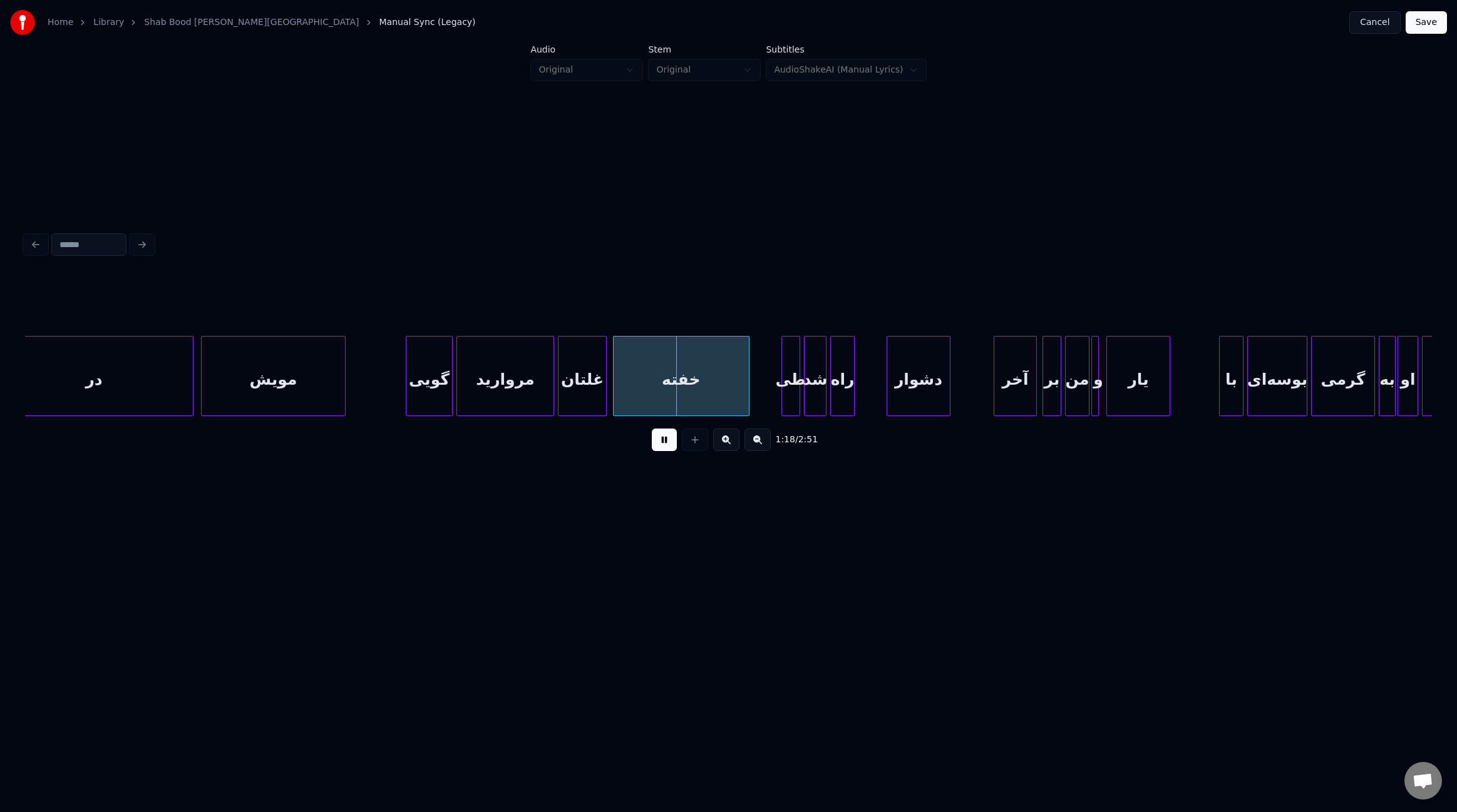
click at [613, 374] on div at bounding box center [615, 376] width 3 height 78
click at [881, 392] on div at bounding box center [880, 376] width 3 height 78
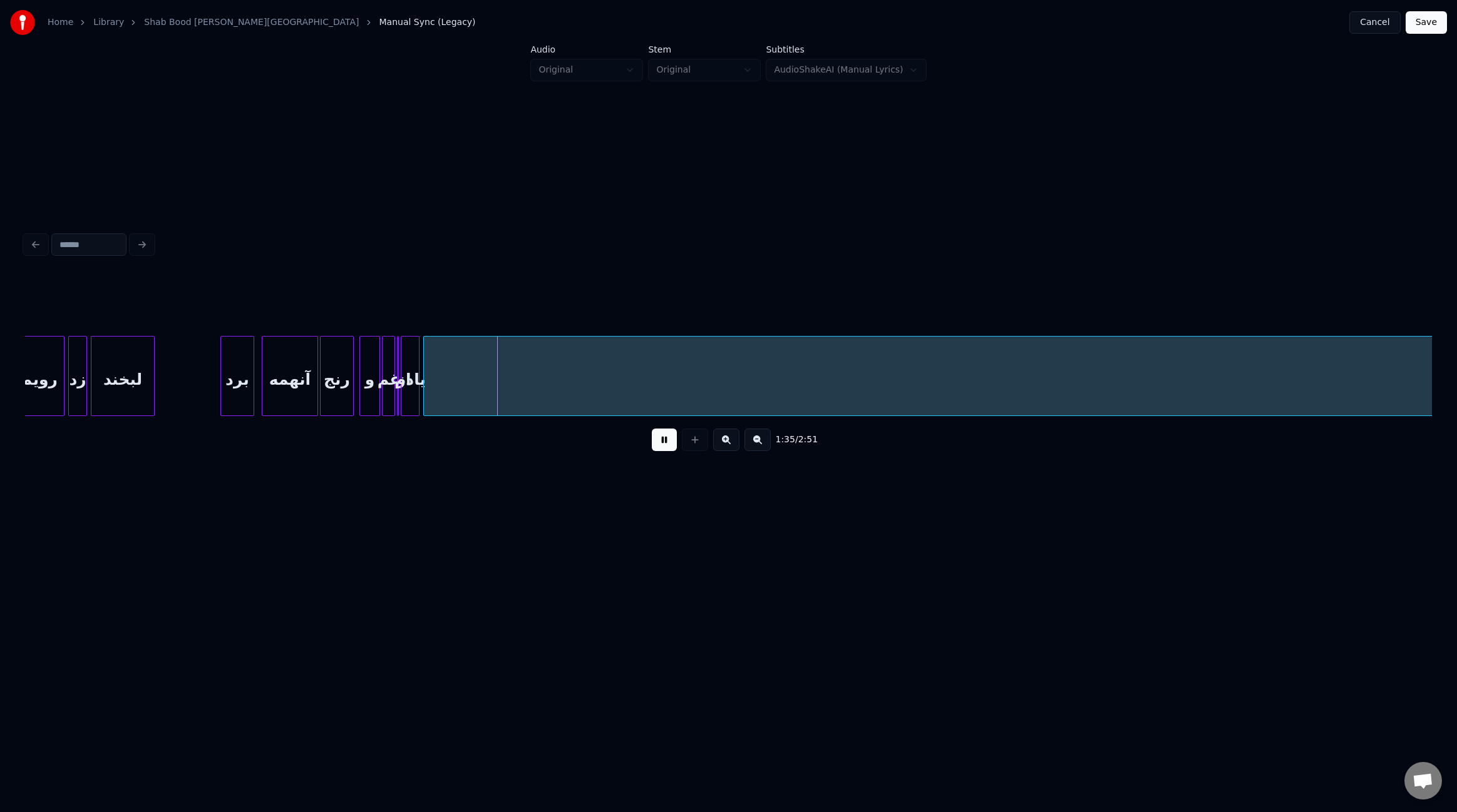
scroll to position [0, 8535]
drag, startPoint x: 667, startPoint y: 448, endPoint x: 690, endPoint y: 442, distance: 23.8
click at [667, 448] on button at bounding box center [664, 440] width 25 height 23
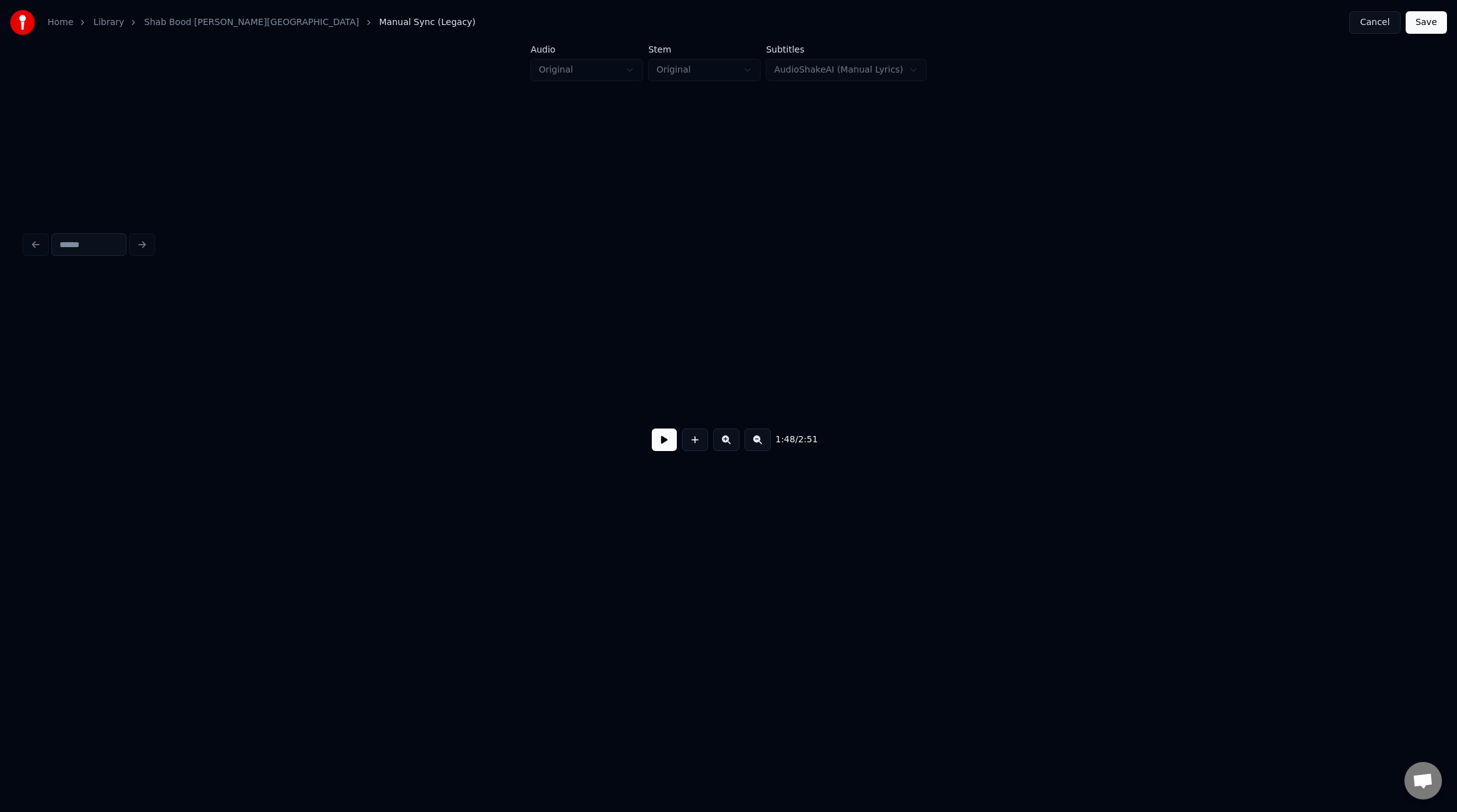
scroll to position [0, 10171]
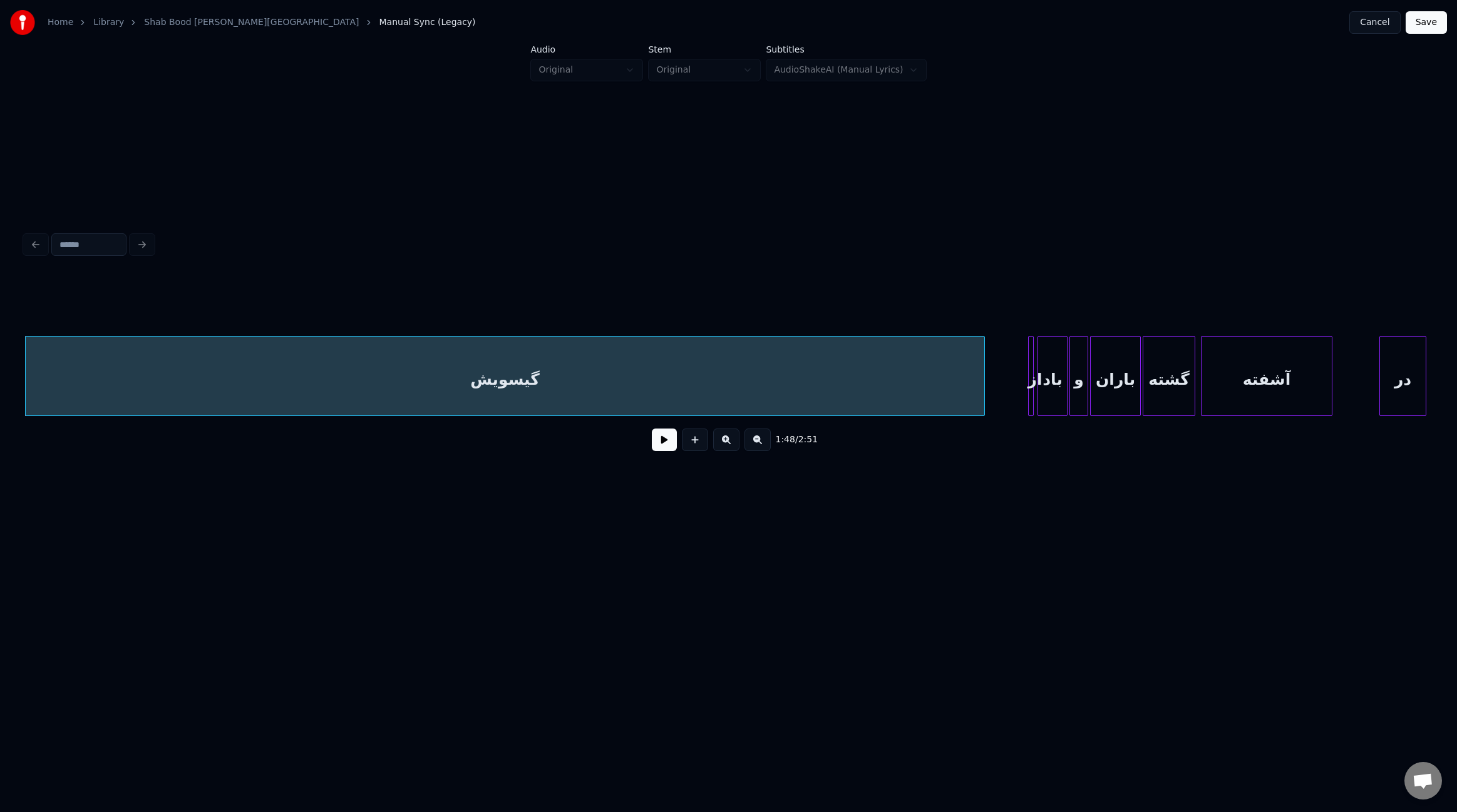
click at [149, 378] on div "گیسویش" at bounding box center [505, 376] width 960 height 80
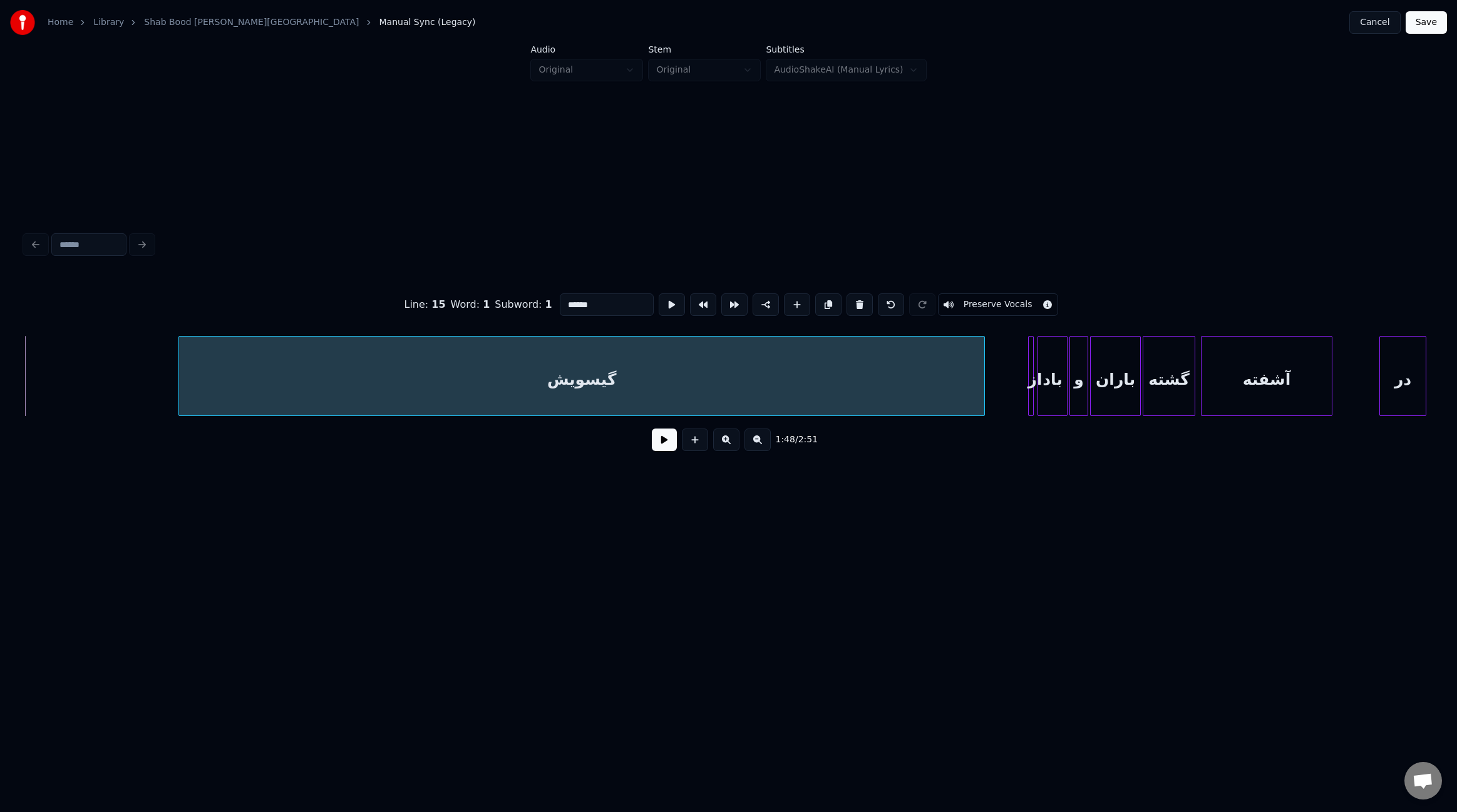
click at [181, 372] on div at bounding box center [181, 376] width 3 height 78
click at [661, 448] on button at bounding box center [664, 440] width 25 height 23
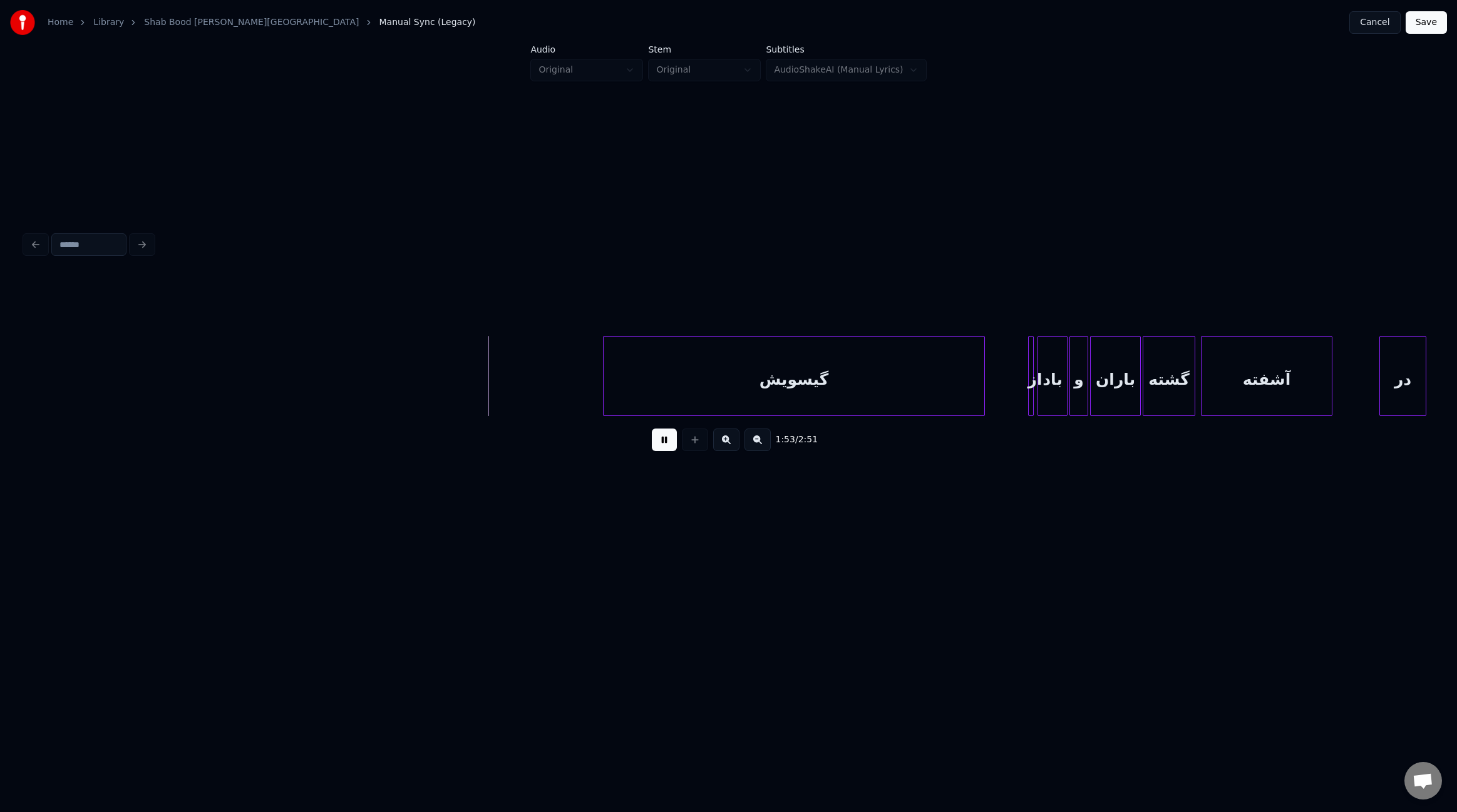
click at [605, 382] on div at bounding box center [605, 376] width 3 height 78
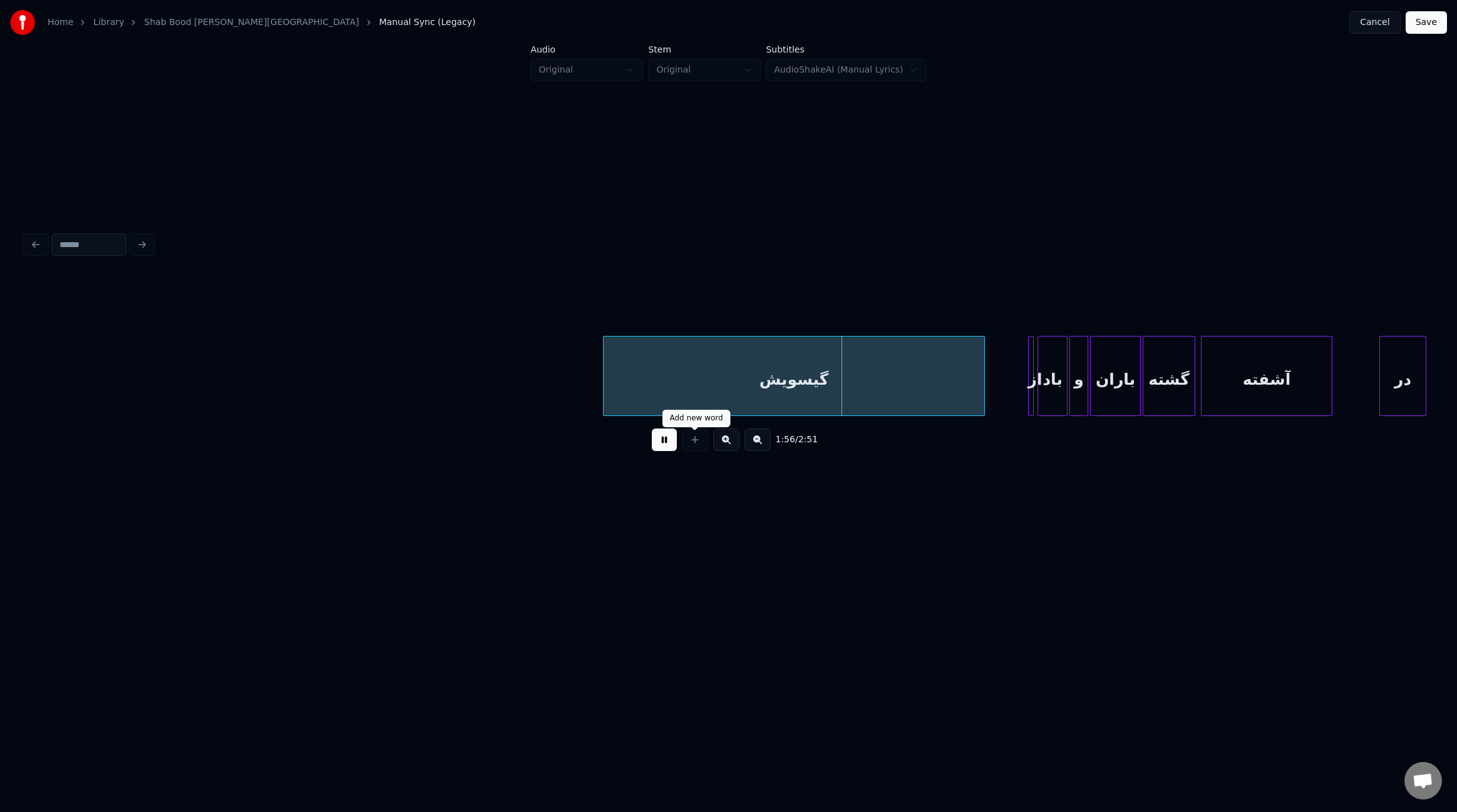
click at [667, 450] on button at bounding box center [664, 440] width 25 height 23
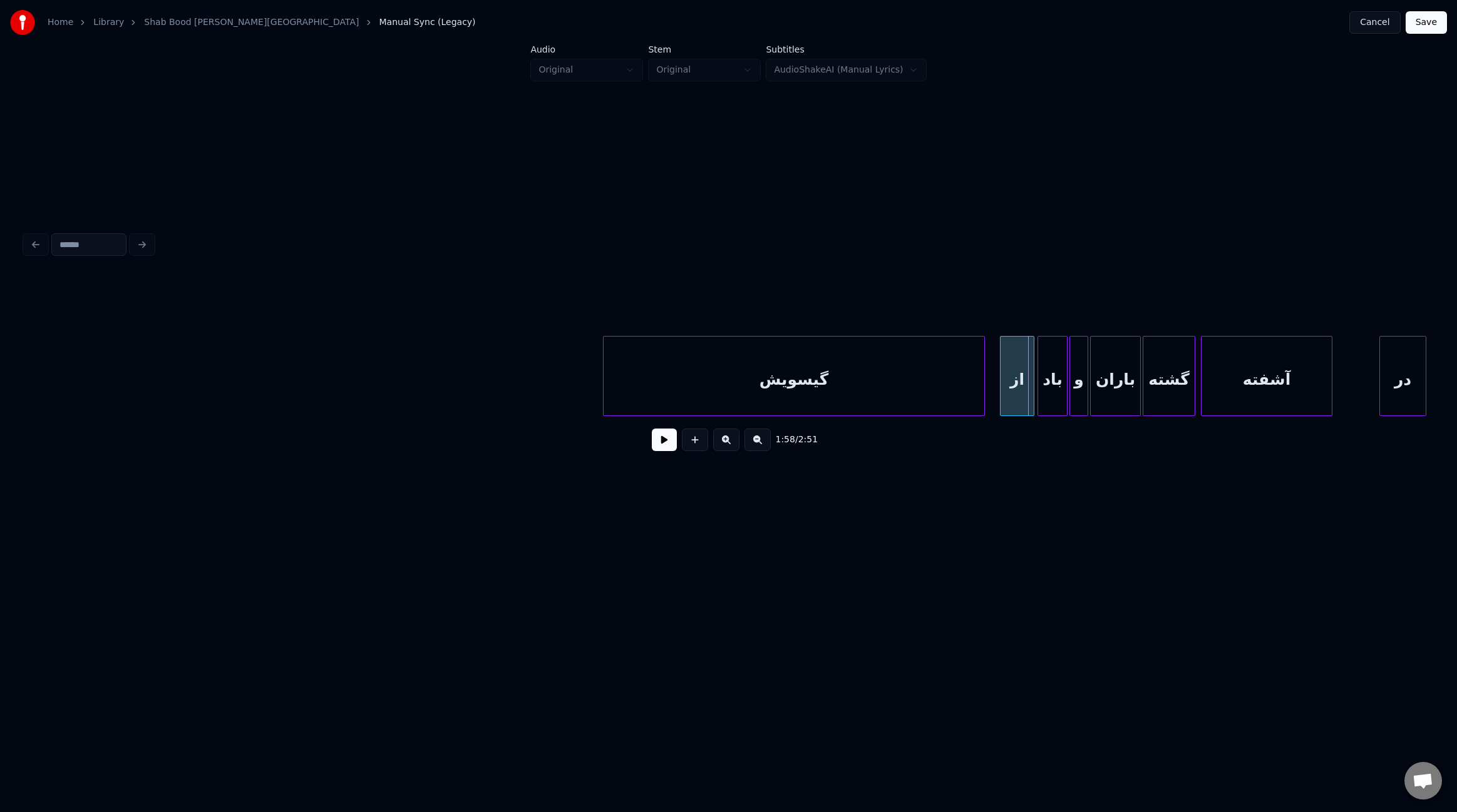
click at [1008, 392] on div "از" at bounding box center [1016, 379] width 32 height 85
click at [1009, 392] on div at bounding box center [1010, 376] width 3 height 78
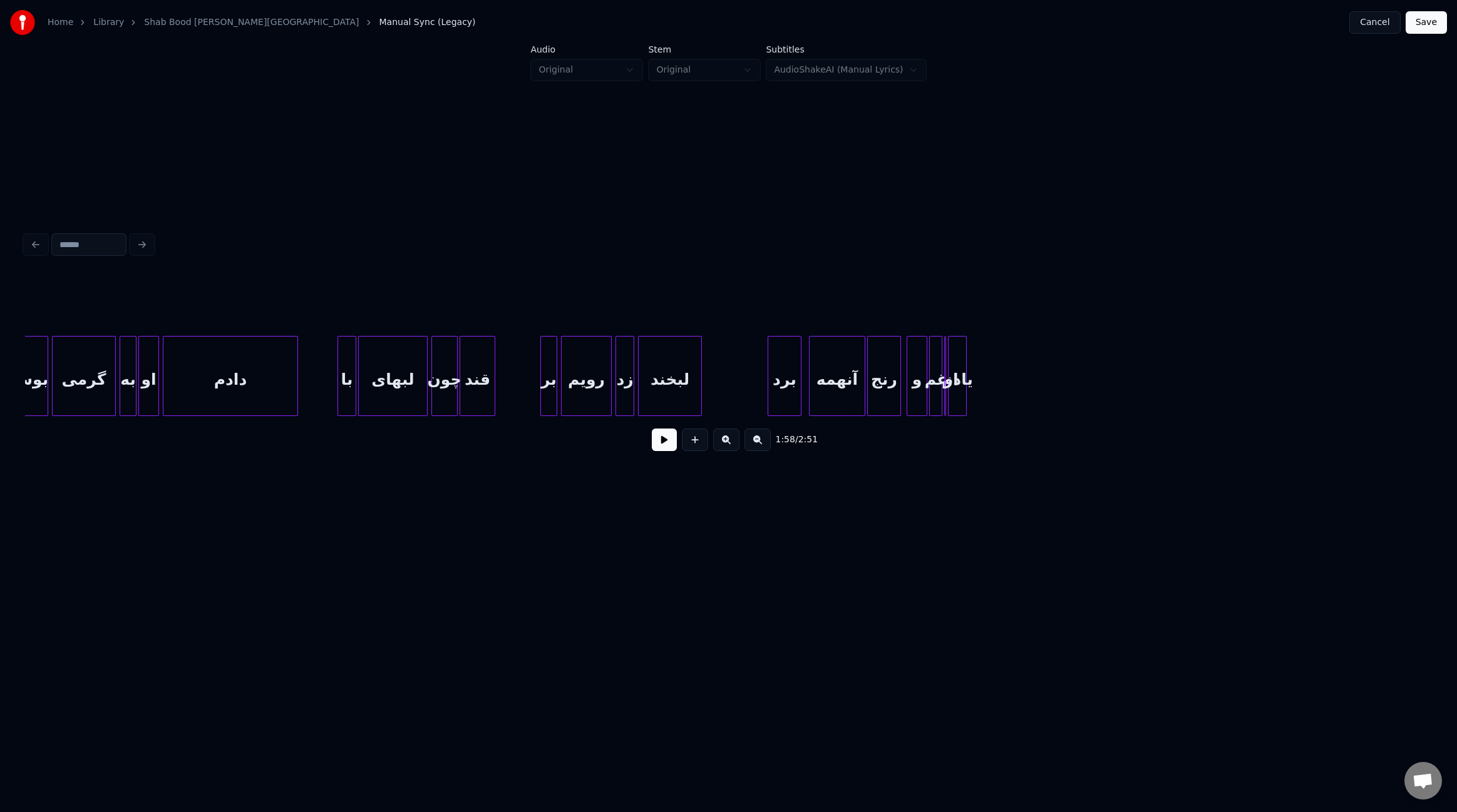
scroll to position [0, 7977]
click at [1137, 392] on div "یادم" at bounding box center [1137, 379] width 17 height 85
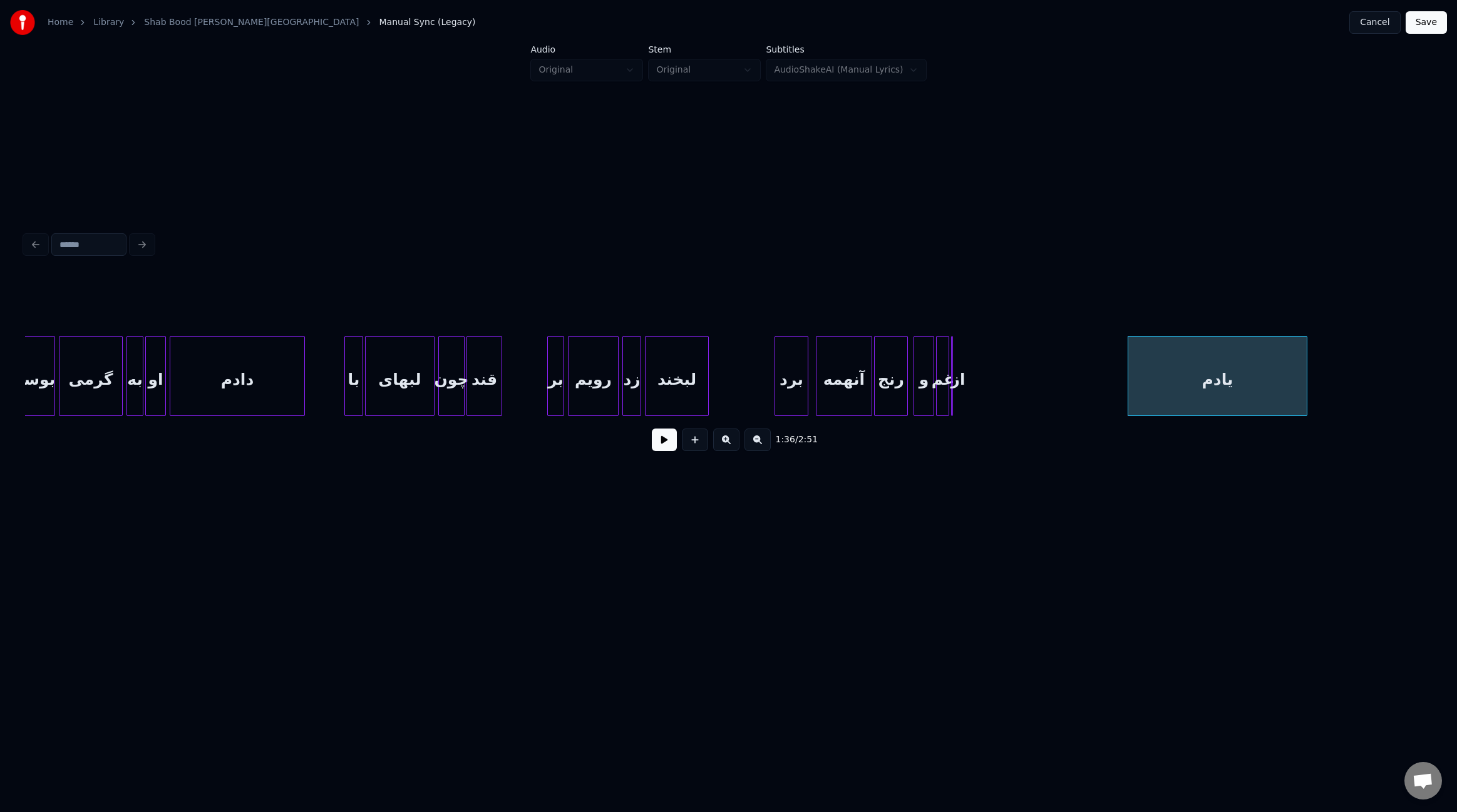
click at [1305, 383] on div at bounding box center [1304, 376] width 3 height 78
click at [1025, 393] on div "از" at bounding box center [1028, 379] width 12 height 85
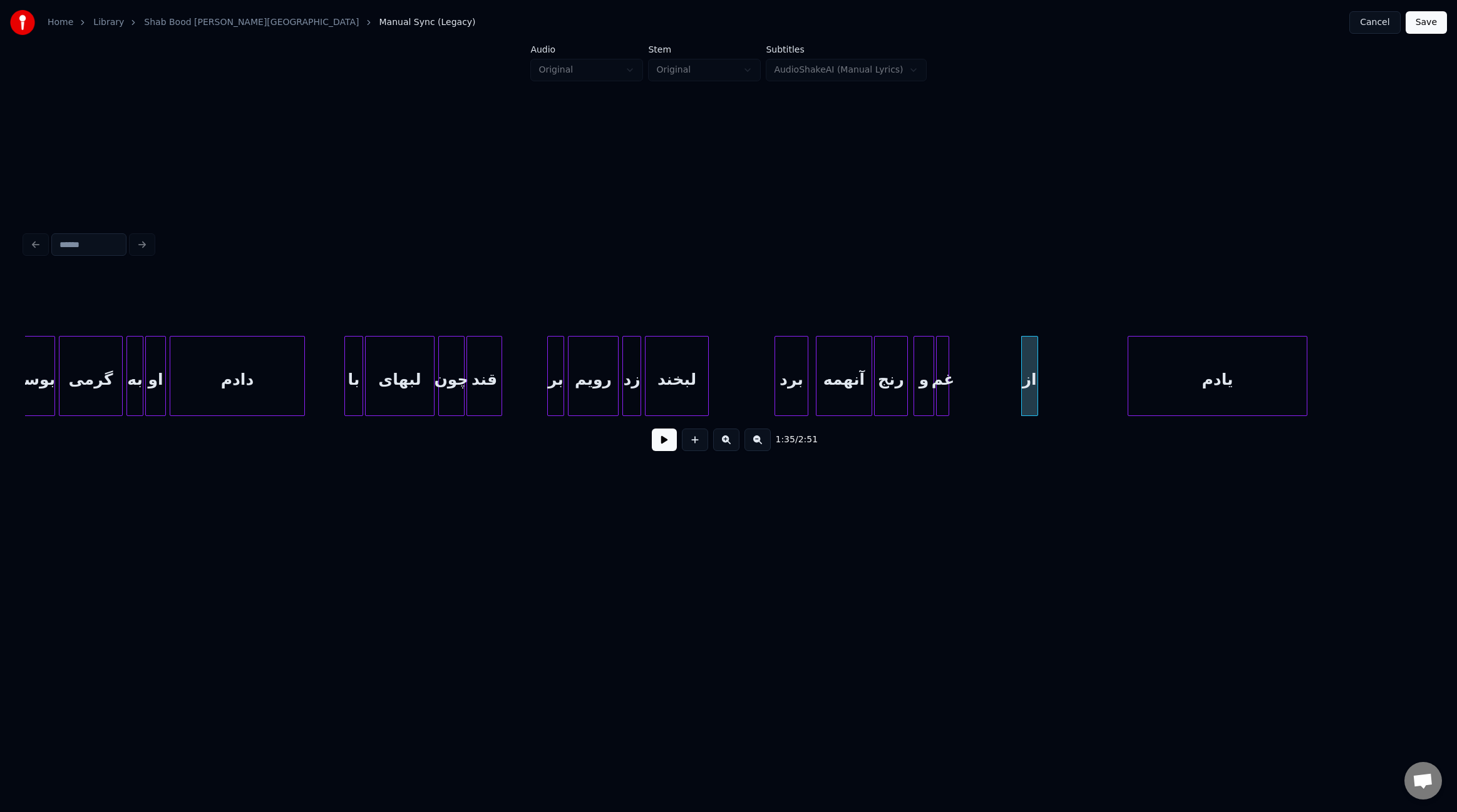
click at [1034, 393] on div at bounding box center [1036, 376] width 3 height 78
click at [1085, 393] on div "از" at bounding box center [1086, 379] width 16 height 85
click at [756, 375] on div "یادم و غم از رنج آنهمه برد لبخند زد رویم بر چون قند لبهای با دادم او گرمی به بو…" at bounding box center [120, 376] width 16144 height 80
click at [668, 442] on button at bounding box center [664, 440] width 25 height 23
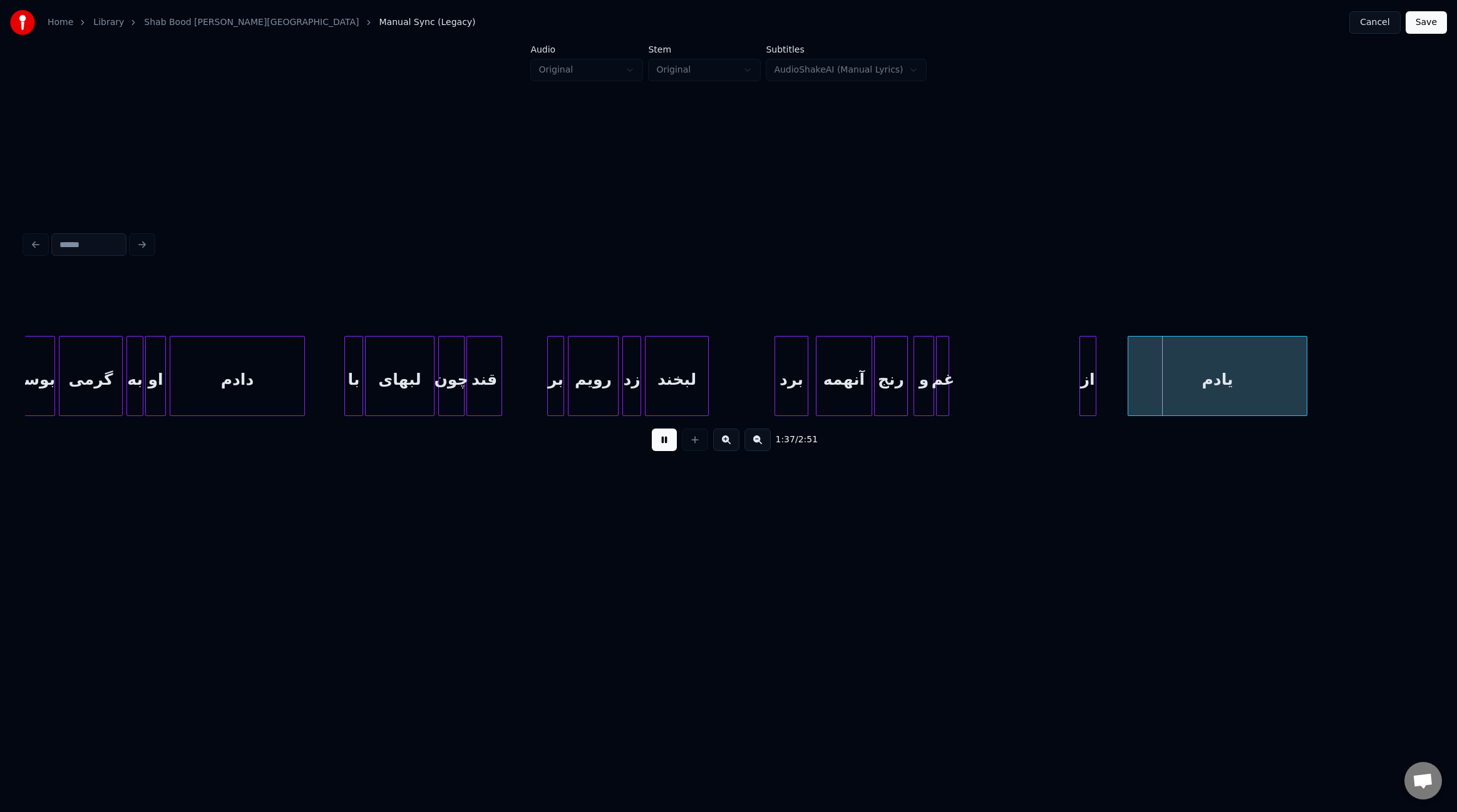
click at [665, 451] on button at bounding box center [664, 440] width 25 height 23
click at [963, 385] on div at bounding box center [965, 376] width 3 height 78
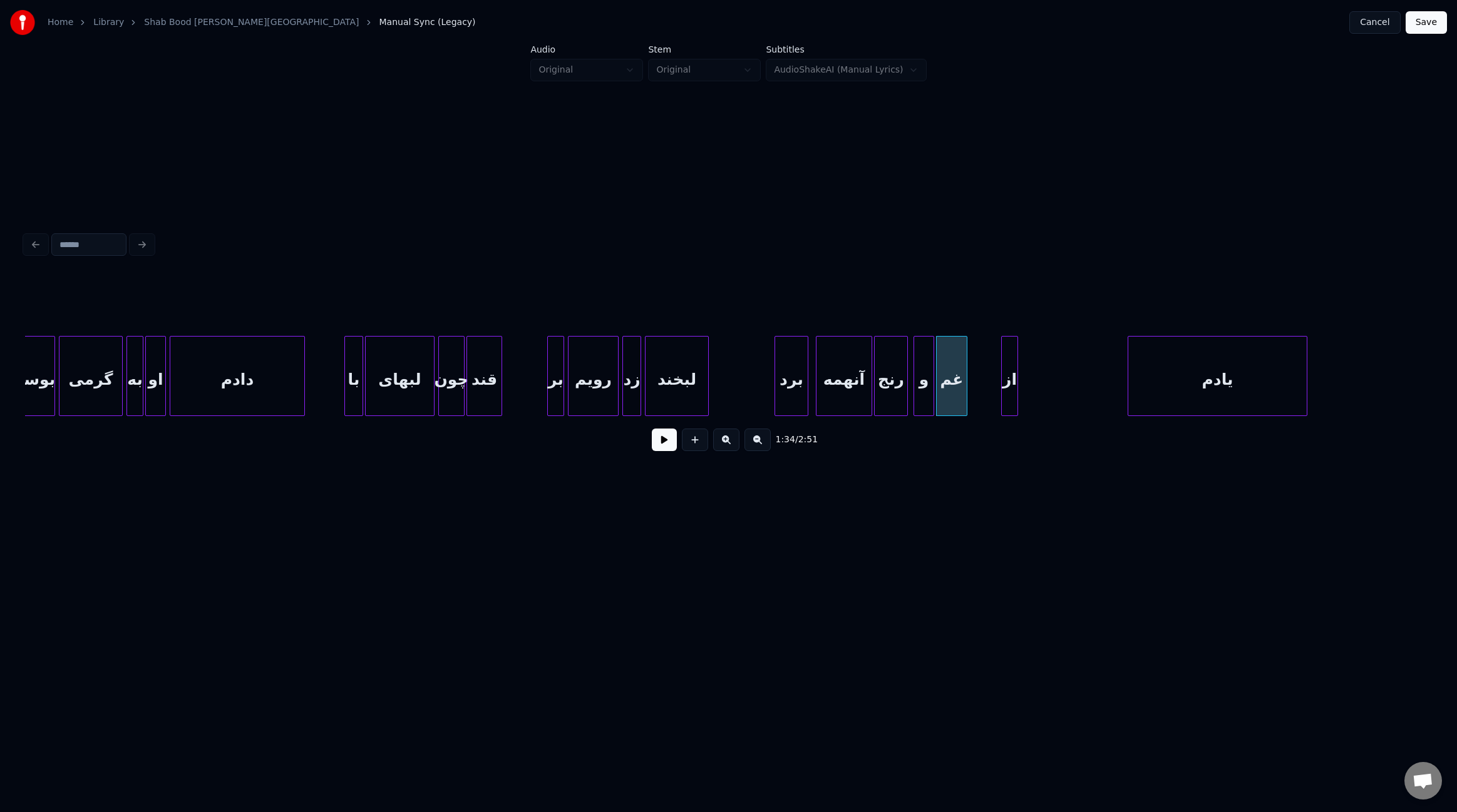
click at [1010, 389] on div "از" at bounding box center [1009, 379] width 16 height 85
click at [960, 386] on div "غم" at bounding box center [952, 379] width 30 height 85
click at [669, 448] on button at bounding box center [664, 440] width 25 height 23
click at [947, 382] on div at bounding box center [947, 376] width 3 height 78
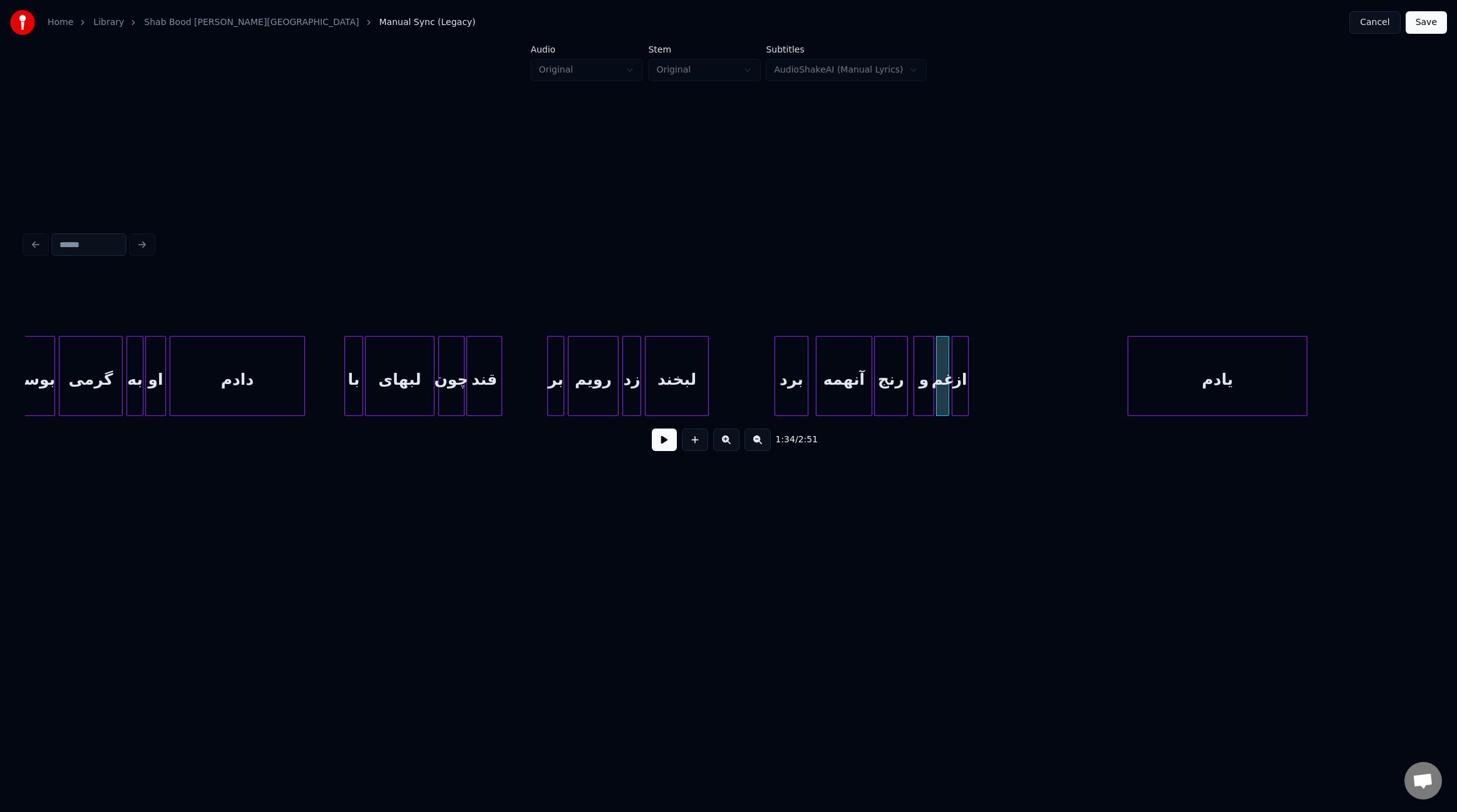
click at [957, 388] on div "از" at bounding box center [960, 379] width 16 height 85
click at [1052, 386] on div "یادم" at bounding box center [1064, 379] width 179 height 85
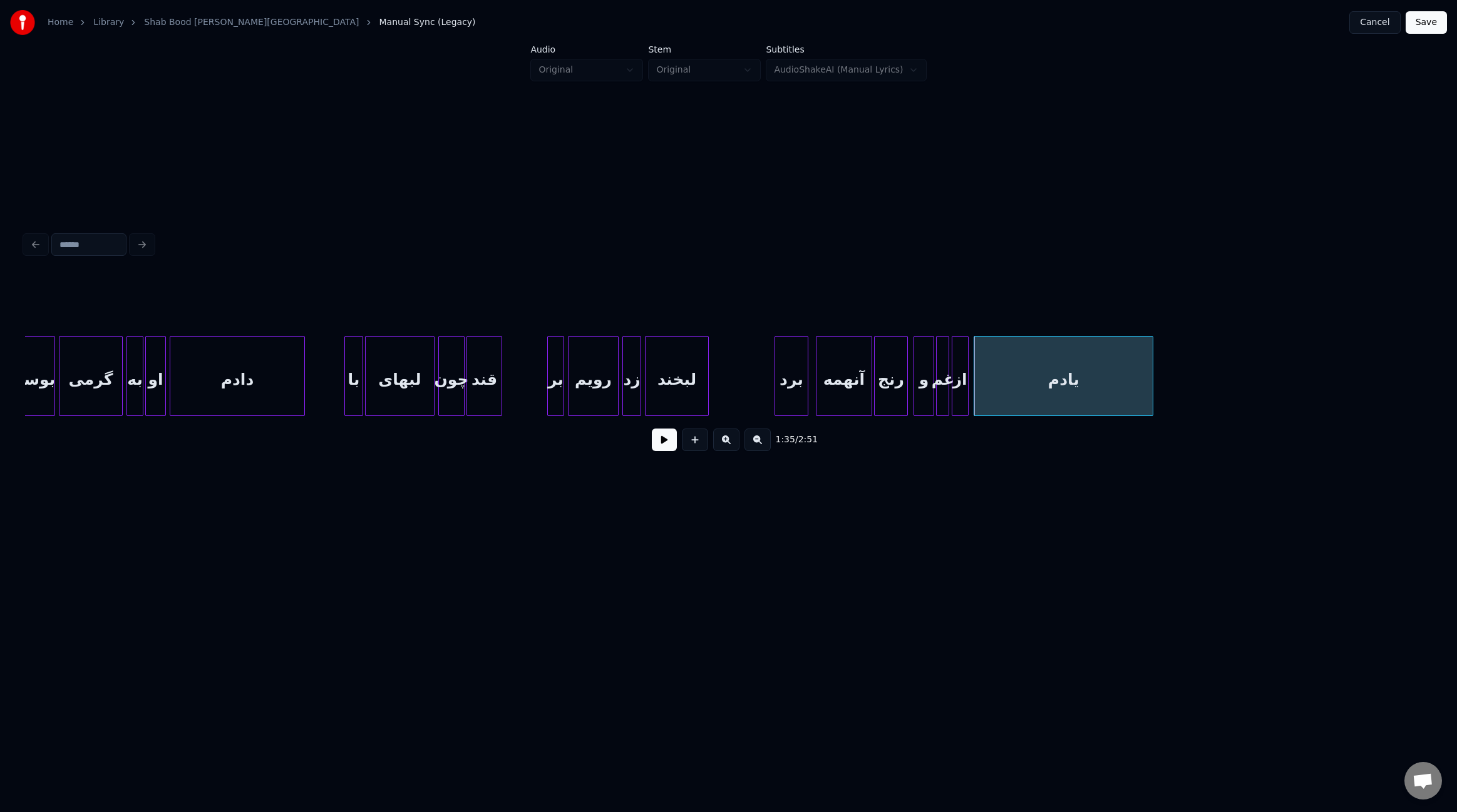
click at [1153, 389] on div "یادم" at bounding box center [1064, 376] width 180 height 80
type input "****"
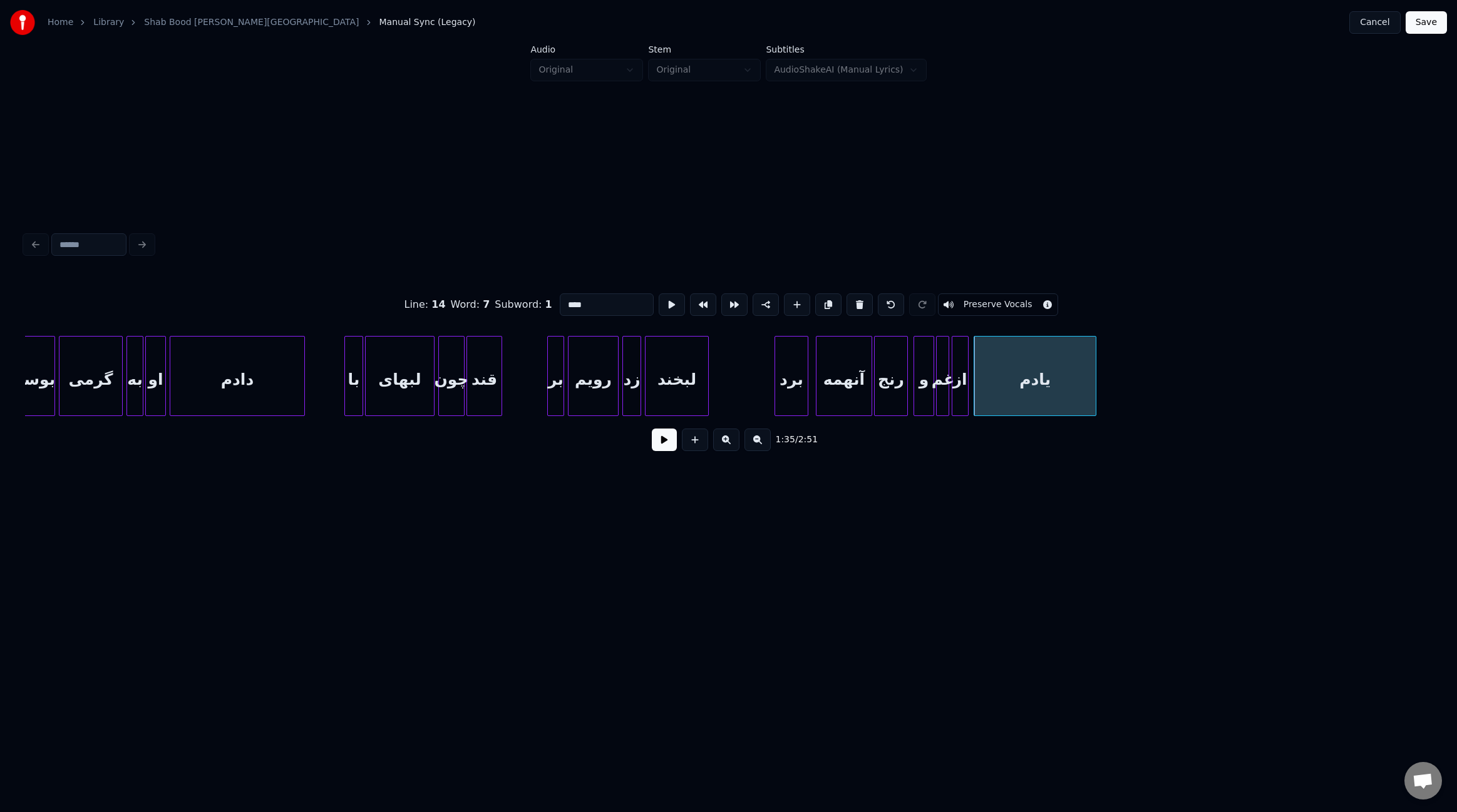
click at [1093, 384] on div at bounding box center [1094, 376] width 3 height 78
click at [671, 446] on button at bounding box center [664, 440] width 25 height 23
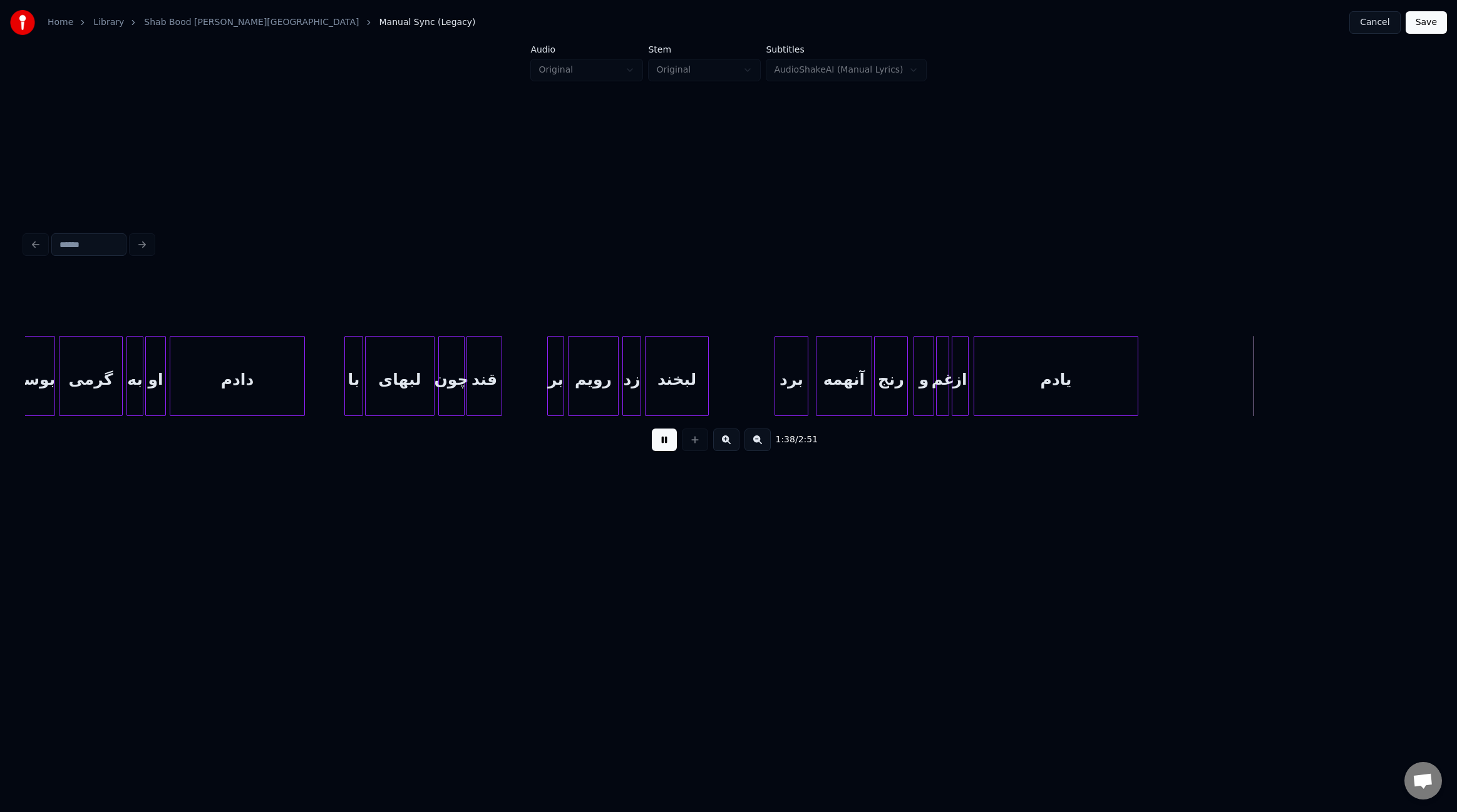
click at [1134, 385] on div at bounding box center [1136, 376] width 3 height 78
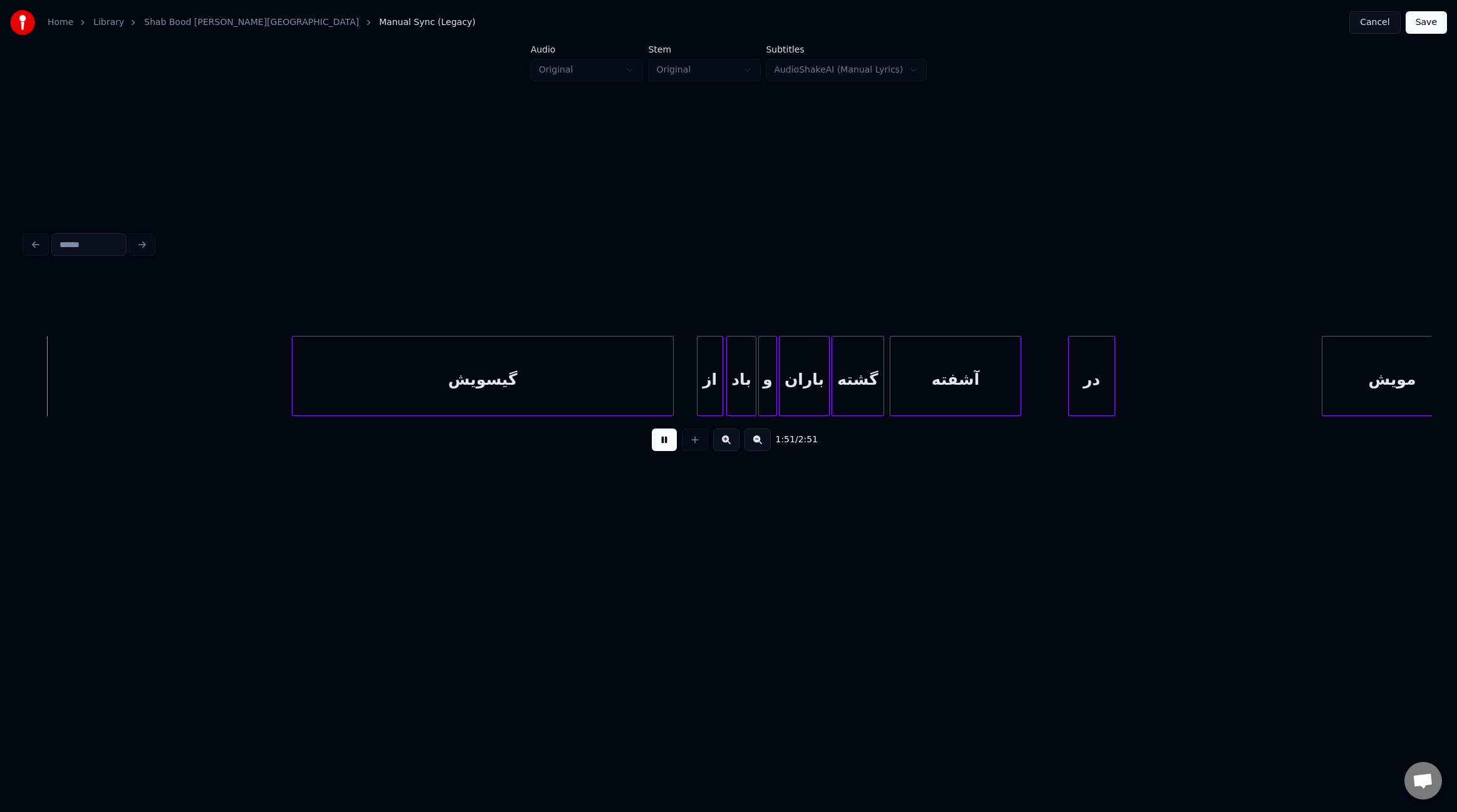
scroll to position [0, 10509]
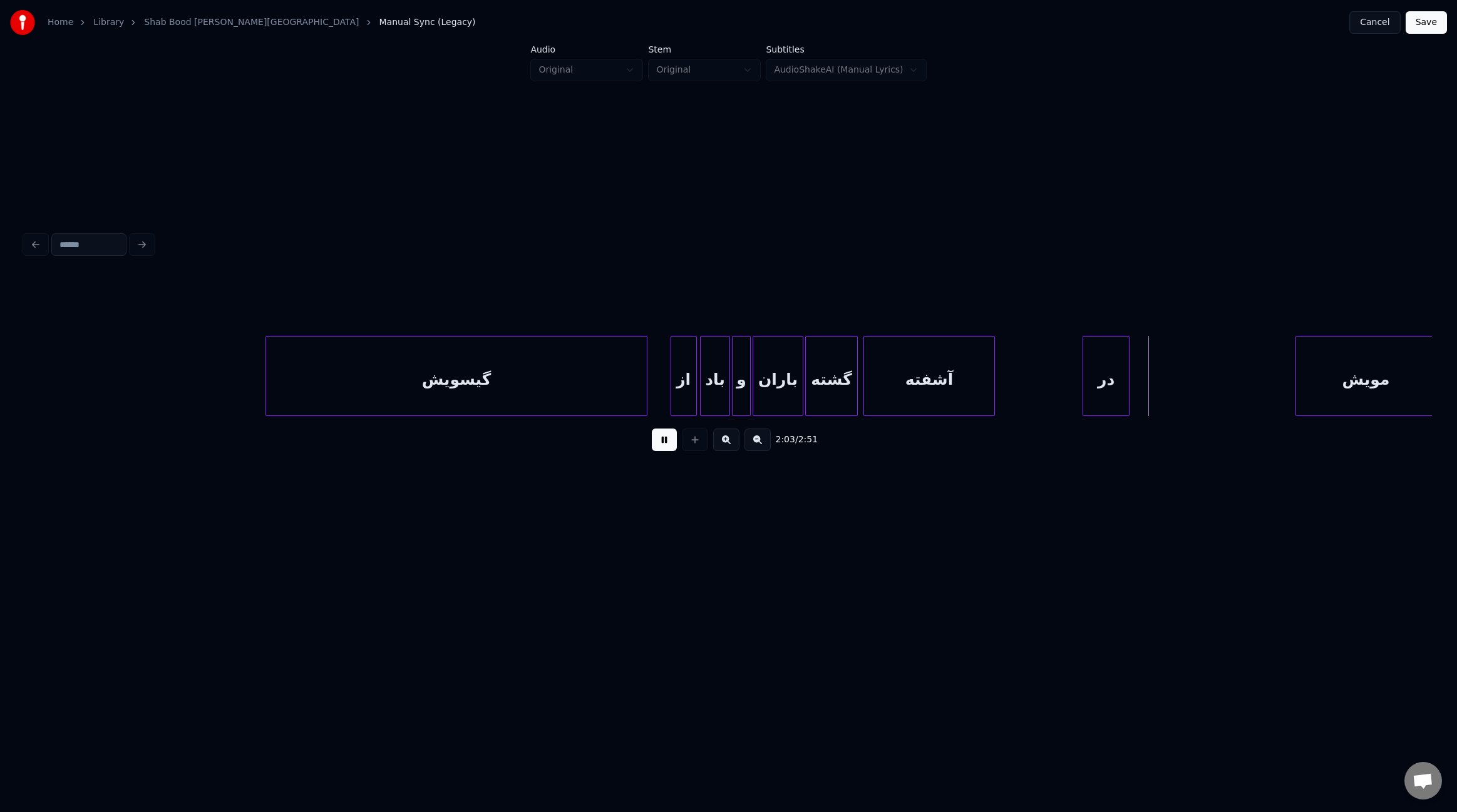
click at [1098, 396] on div "در" at bounding box center [1105, 379] width 45 height 85
click at [1066, 380] on div at bounding box center [1068, 376] width 3 height 78
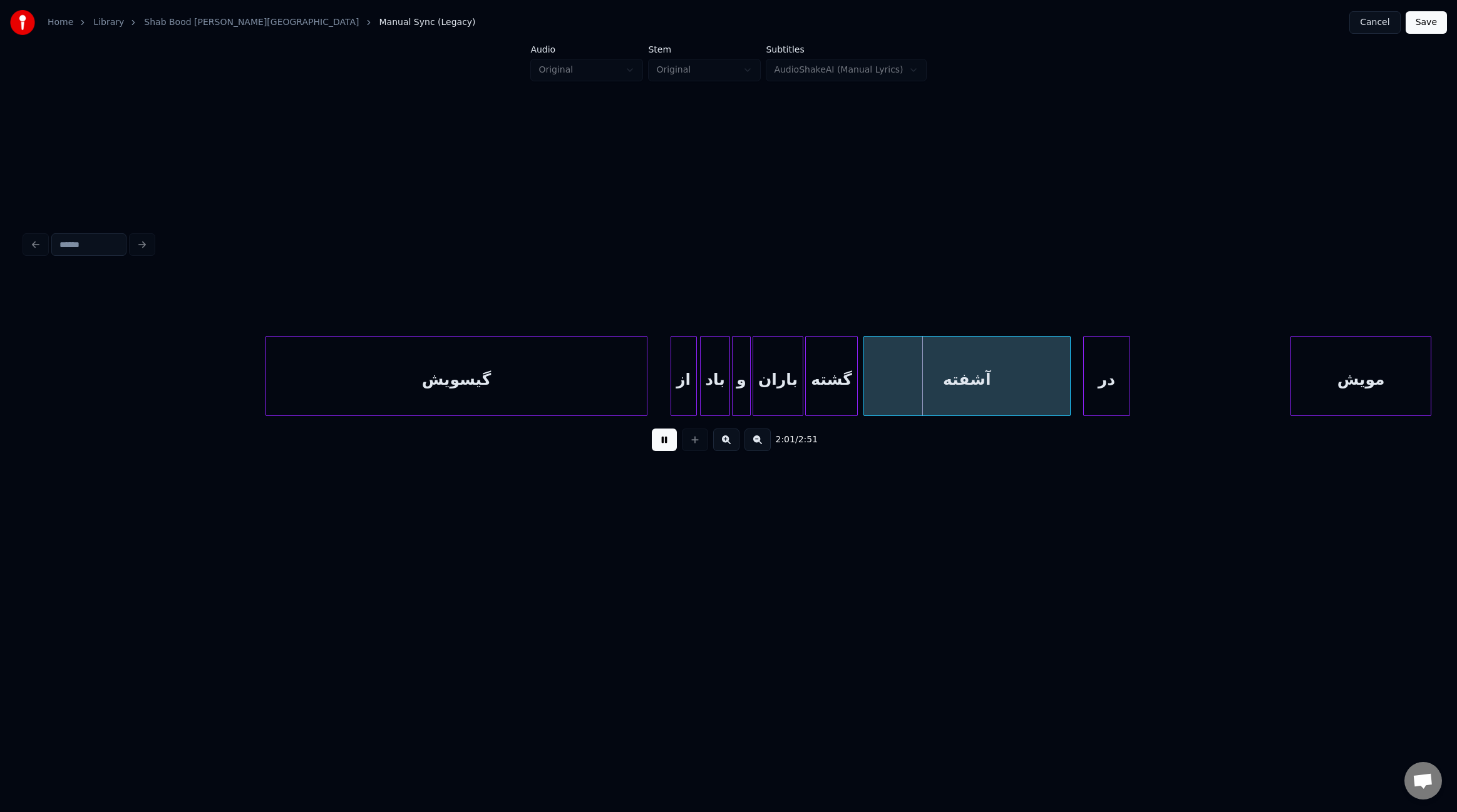
scroll to position [0, 10510]
click at [1180, 379] on div "مویش" at bounding box center [1198, 379] width 140 height 85
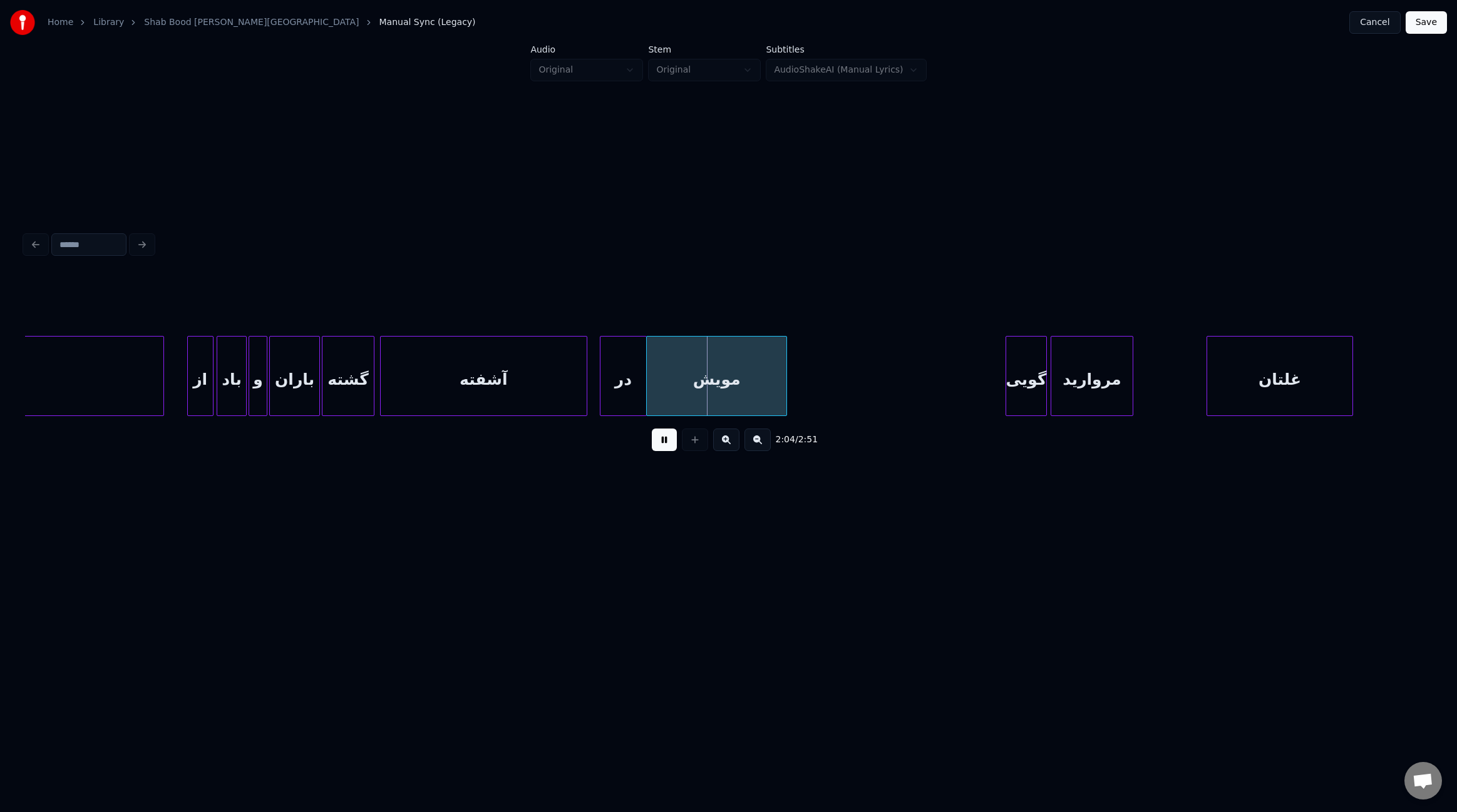
scroll to position [0, 11013]
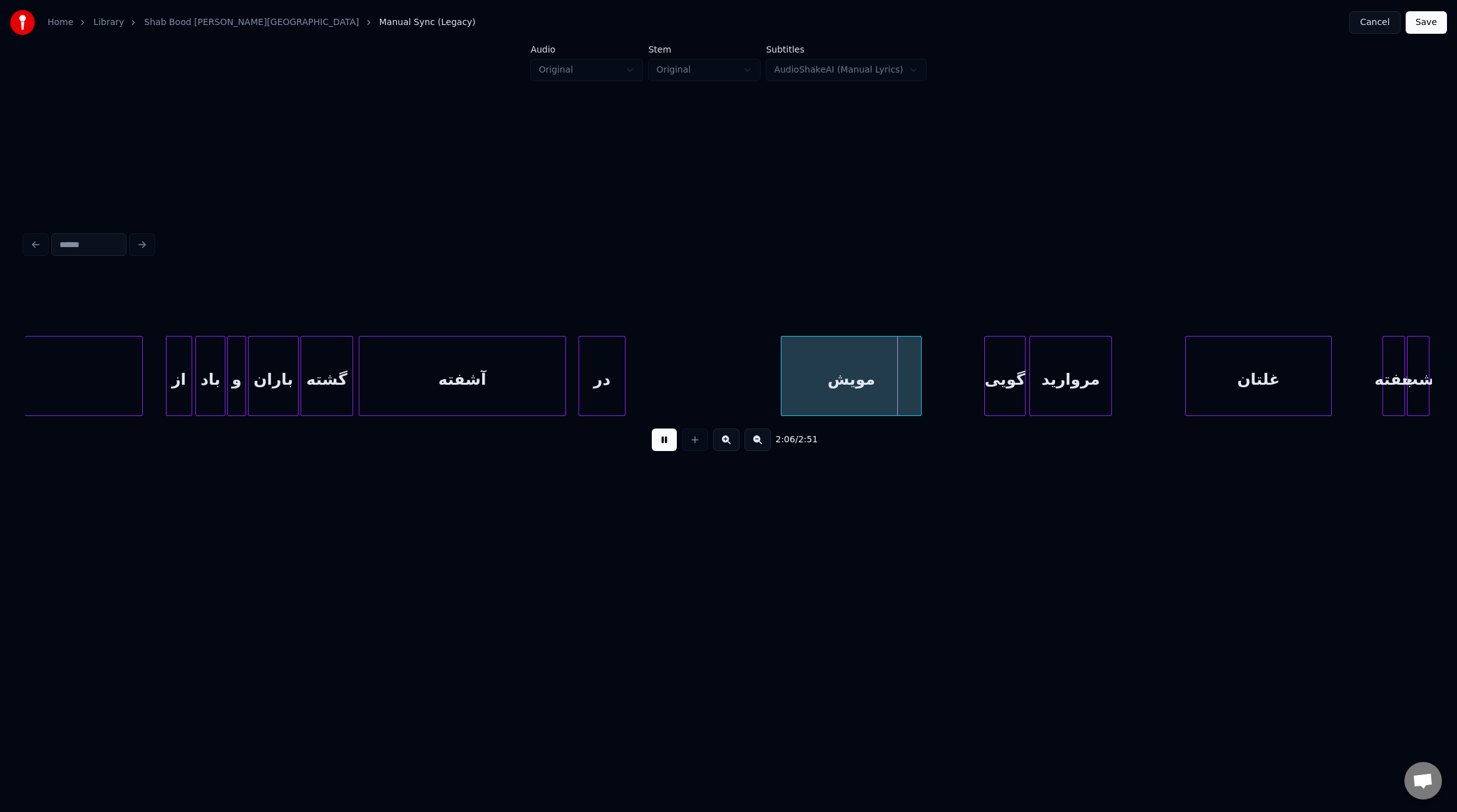
click at [866, 386] on div "مویش" at bounding box center [852, 379] width 140 height 85
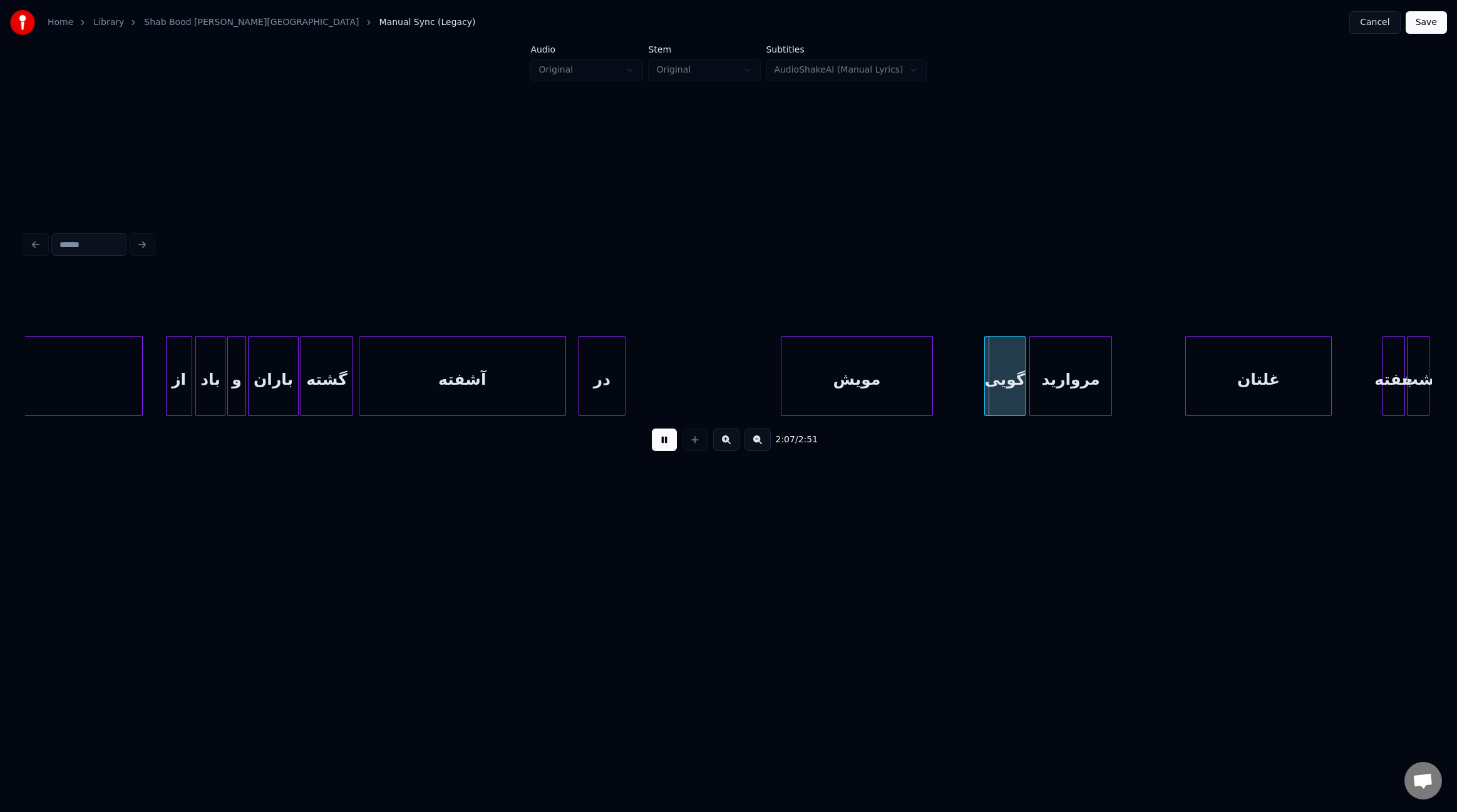
click at [932, 391] on div at bounding box center [930, 376] width 3 height 78
click at [776, 380] on div at bounding box center [775, 376] width 3 height 78
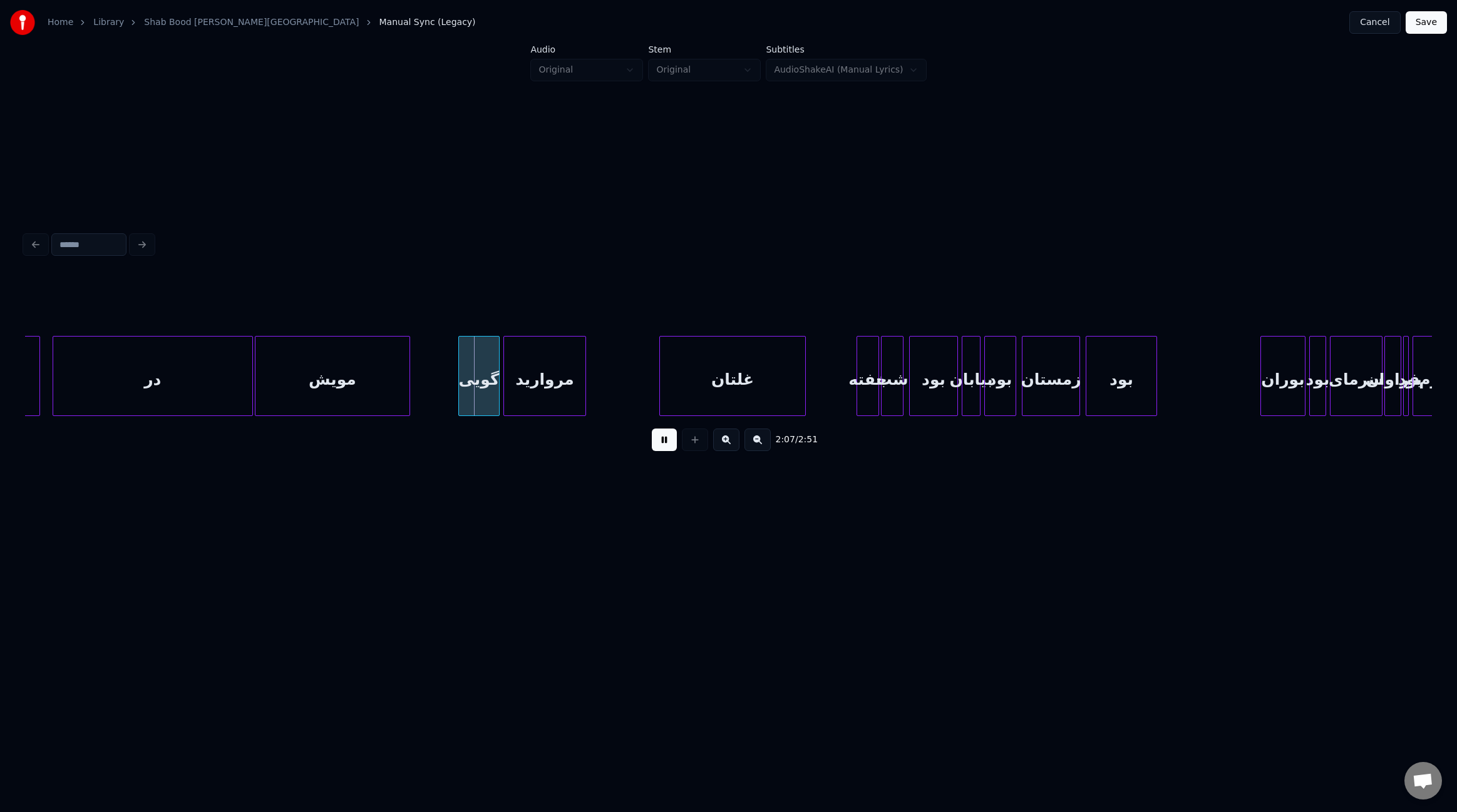
scroll to position [0, 11546]
click at [626, 369] on div "غلتان" at bounding box center [669, 379] width 145 height 85
click at [640, 371] on div at bounding box center [640, 376] width 3 height 78
click at [589, 376] on div at bounding box center [591, 376] width 3 height 78
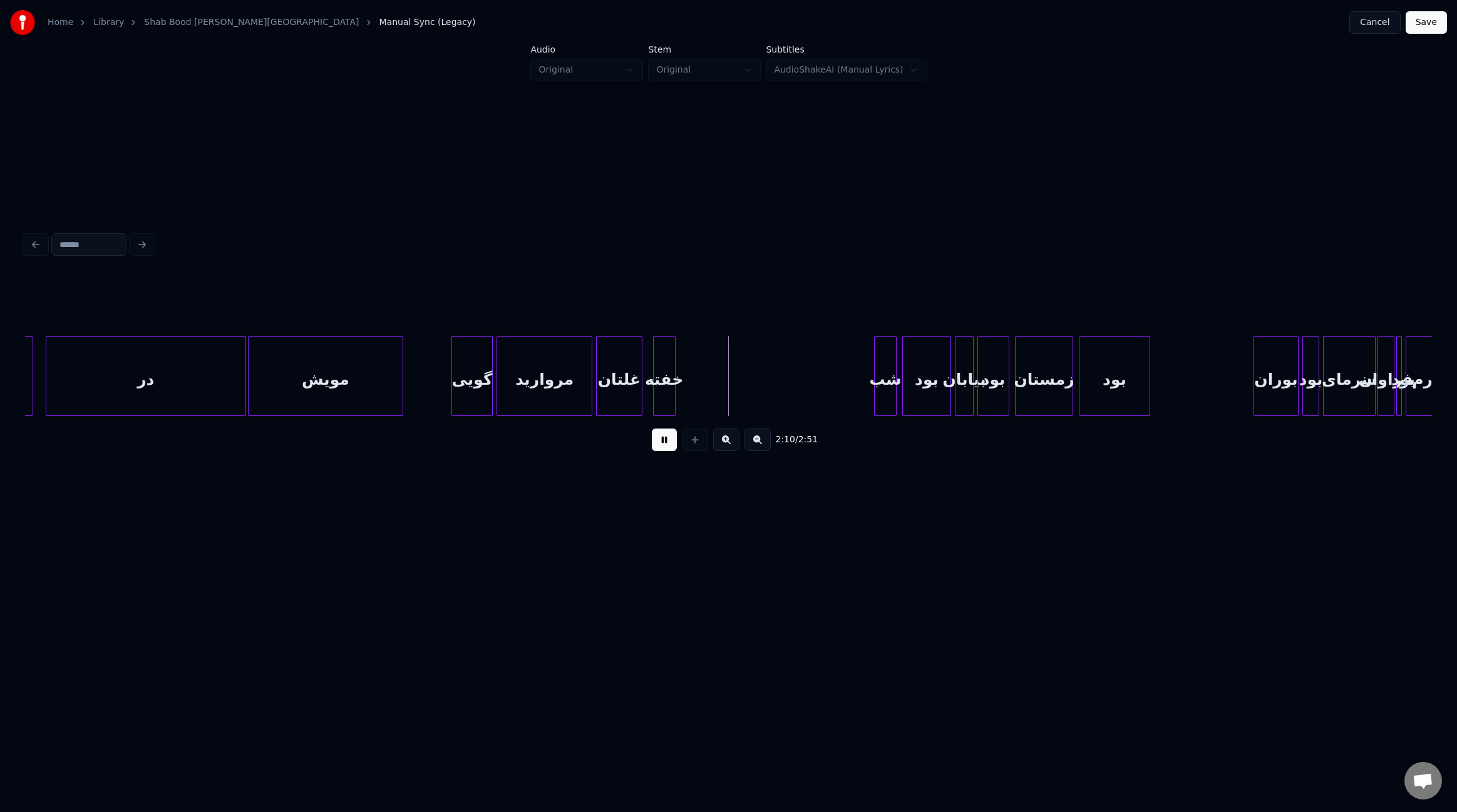
click at [660, 386] on div "خفته" at bounding box center [664, 379] width 21 height 85
click at [795, 394] on div at bounding box center [795, 376] width 3 height 78
click at [853, 391] on div "شب" at bounding box center [852, 379] width 21 height 85
click at [894, 389] on div "بود" at bounding box center [897, 379] width 48 height 85
click at [966, 392] on div "بیابان" at bounding box center [964, 379] width 17 height 85
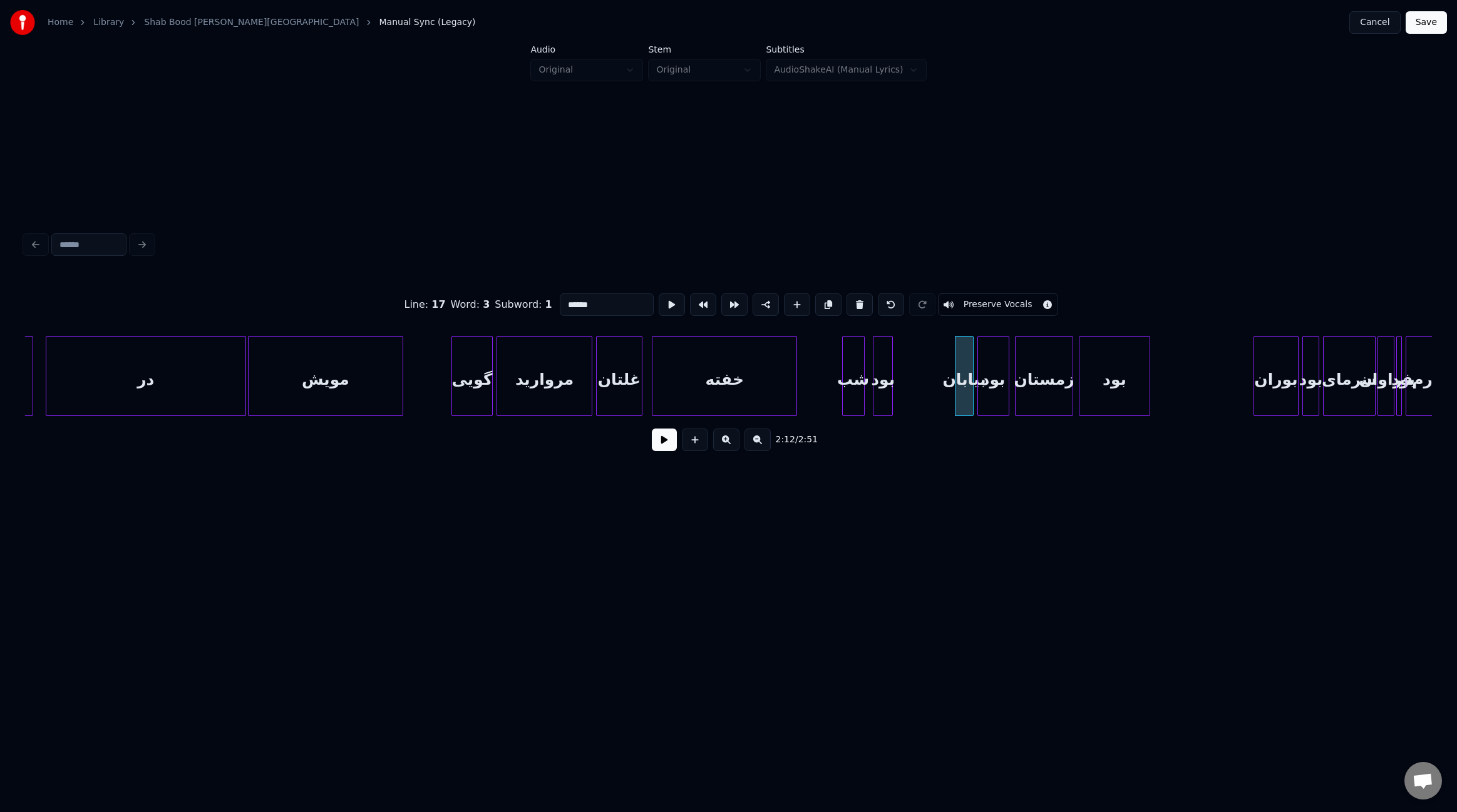
click at [890, 387] on div at bounding box center [890, 376] width 3 height 78
click at [905, 389] on div "بیابان" at bounding box center [910, 379] width 17 height 85
click at [945, 390] on div at bounding box center [946, 376] width 3 height 78
click at [964, 395] on div "بود" at bounding box center [970, 379] width 31 height 85
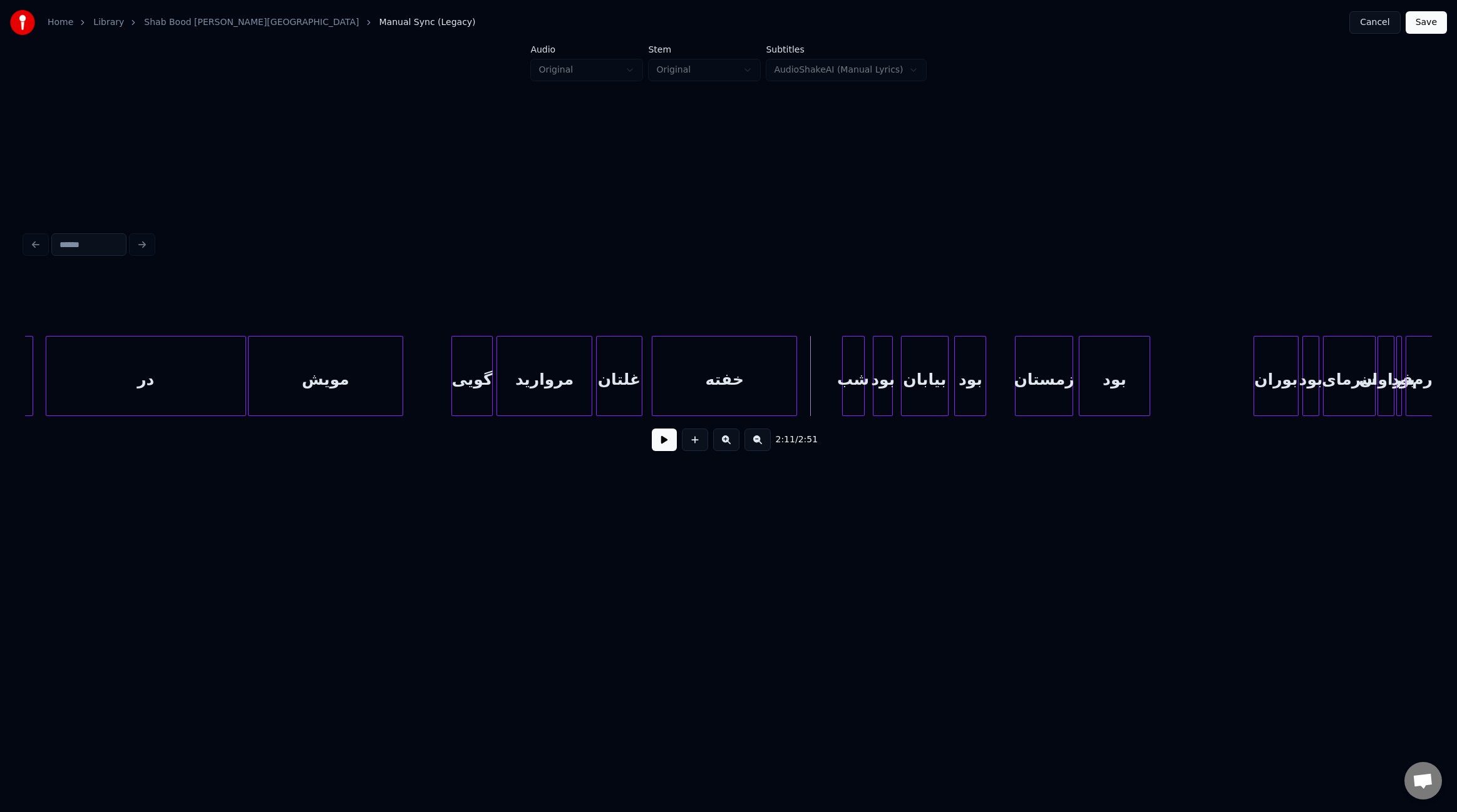
click at [675, 445] on button at bounding box center [664, 440] width 25 height 23
click at [671, 447] on button at bounding box center [664, 440] width 25 height 23
click at [926, 392] on div "بیابان" at bounding box center [924, 379] width 46 height 85
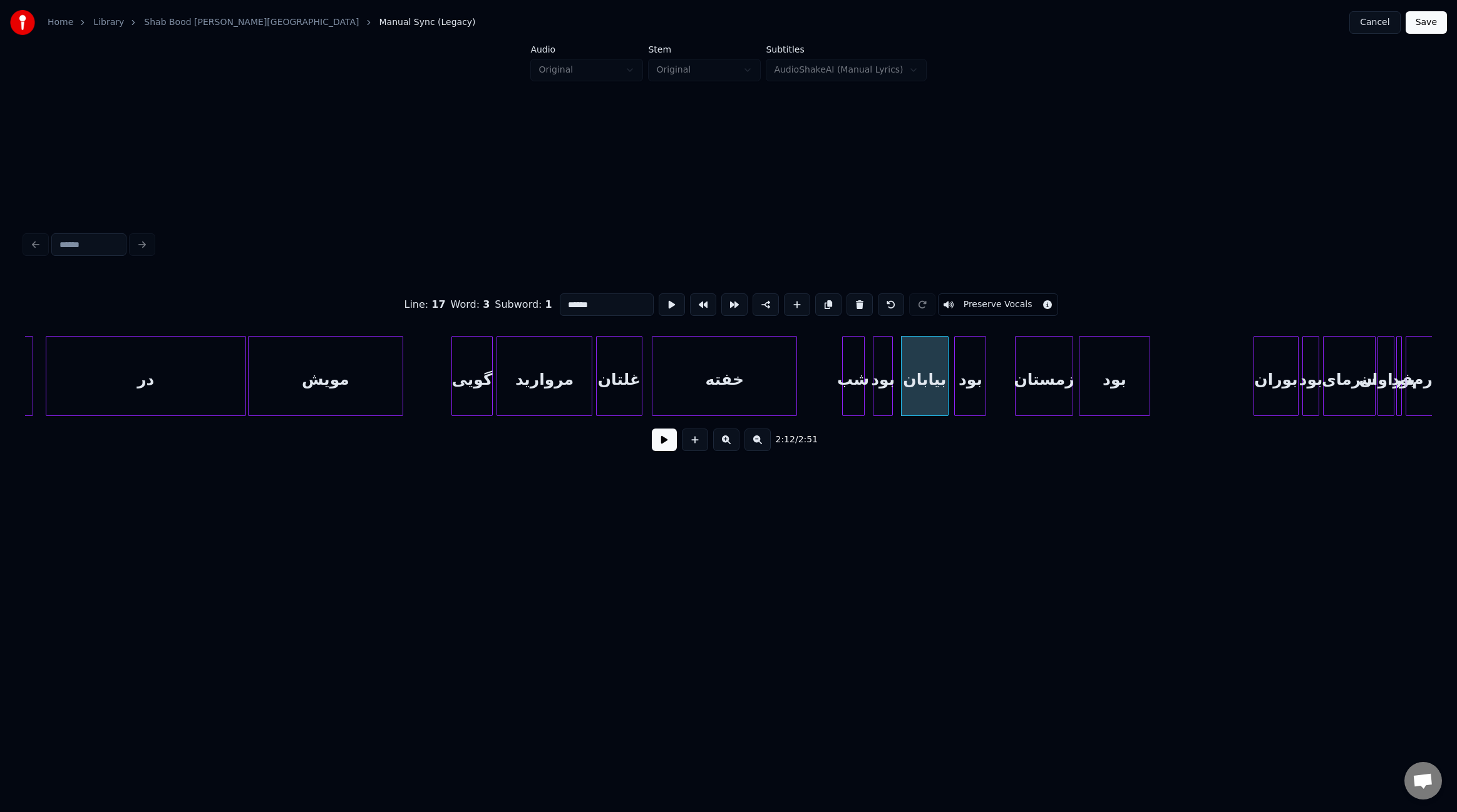
click at [659, 447] on button at bounding box center [664, 440] width 25 height 23
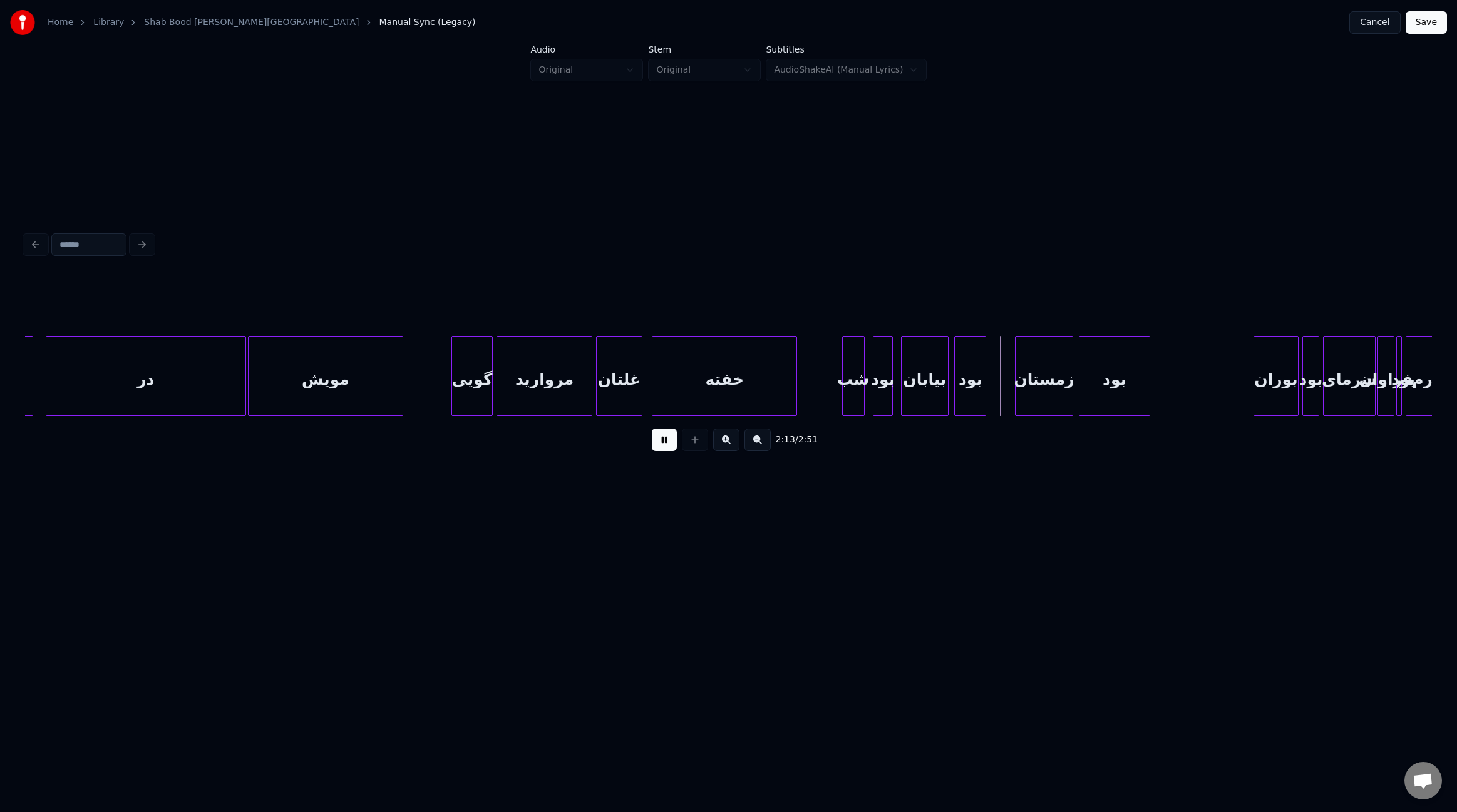
click at [659, 447] on button at bounding box center [664, 440] width 25 height 23
click at [982, 393] on div "بود" at bounding box center [980, 379] width 31 height 85
click at [979, 385] on div at bounding box center [981, 376] width 3 height 78
click at [970, 385] on div at bounding box center [969, 376] width 3 height 78
click at [664, 449] on button at bounding box center [664, 440] width 25 height 23
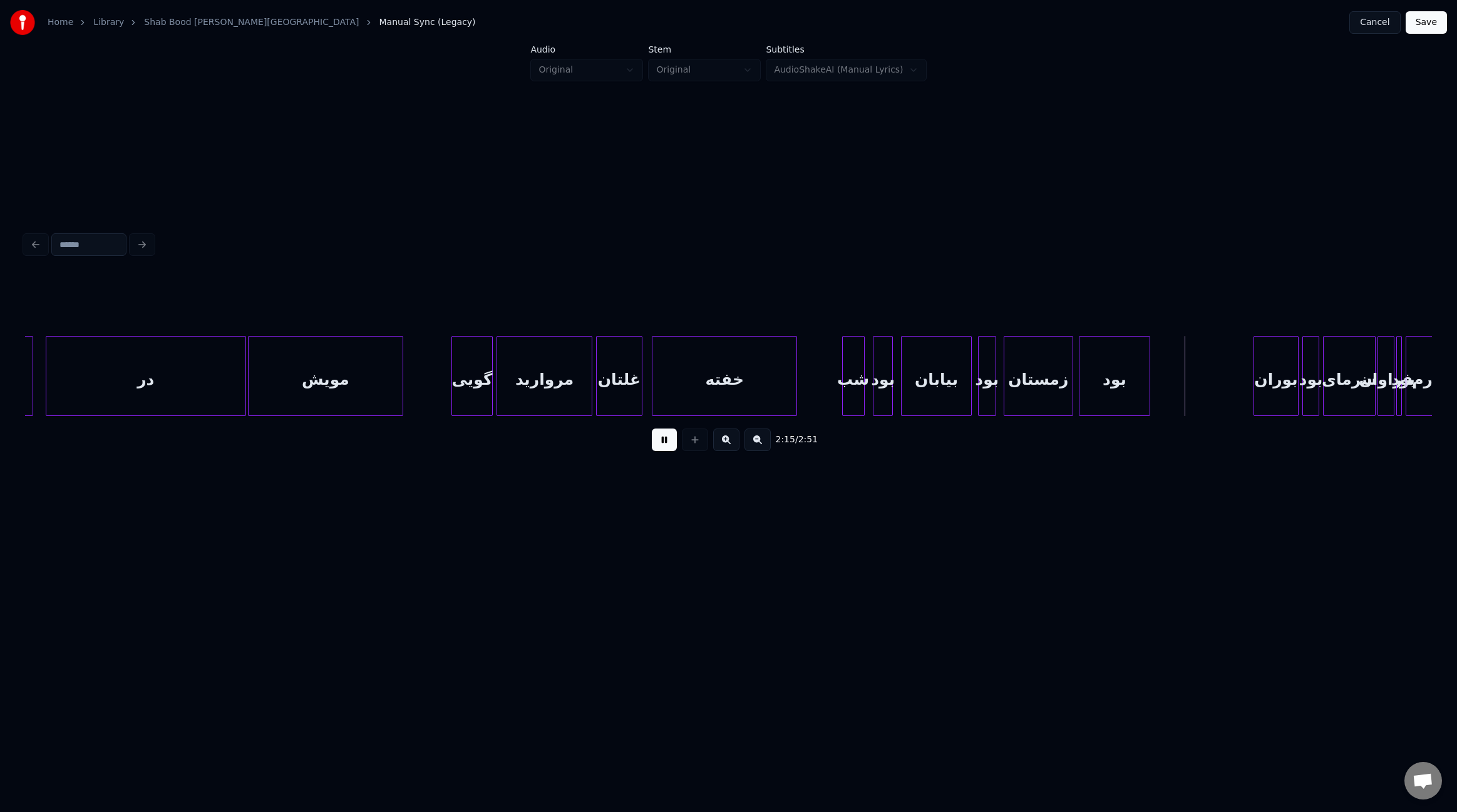
click at [1004, 386] on div at bounding box center [1006, 376] width 3 height 78
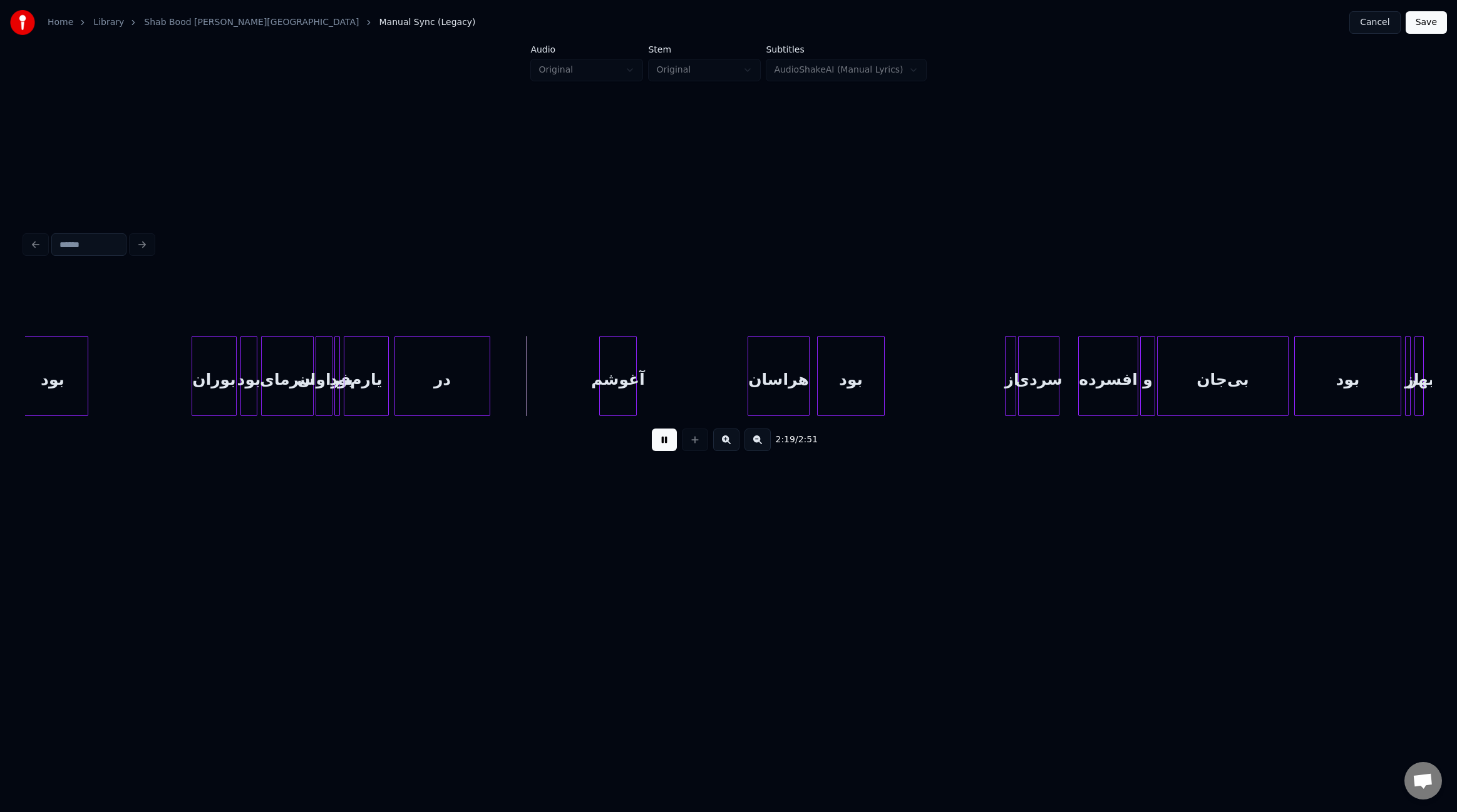
scroll to position [0, 12590]
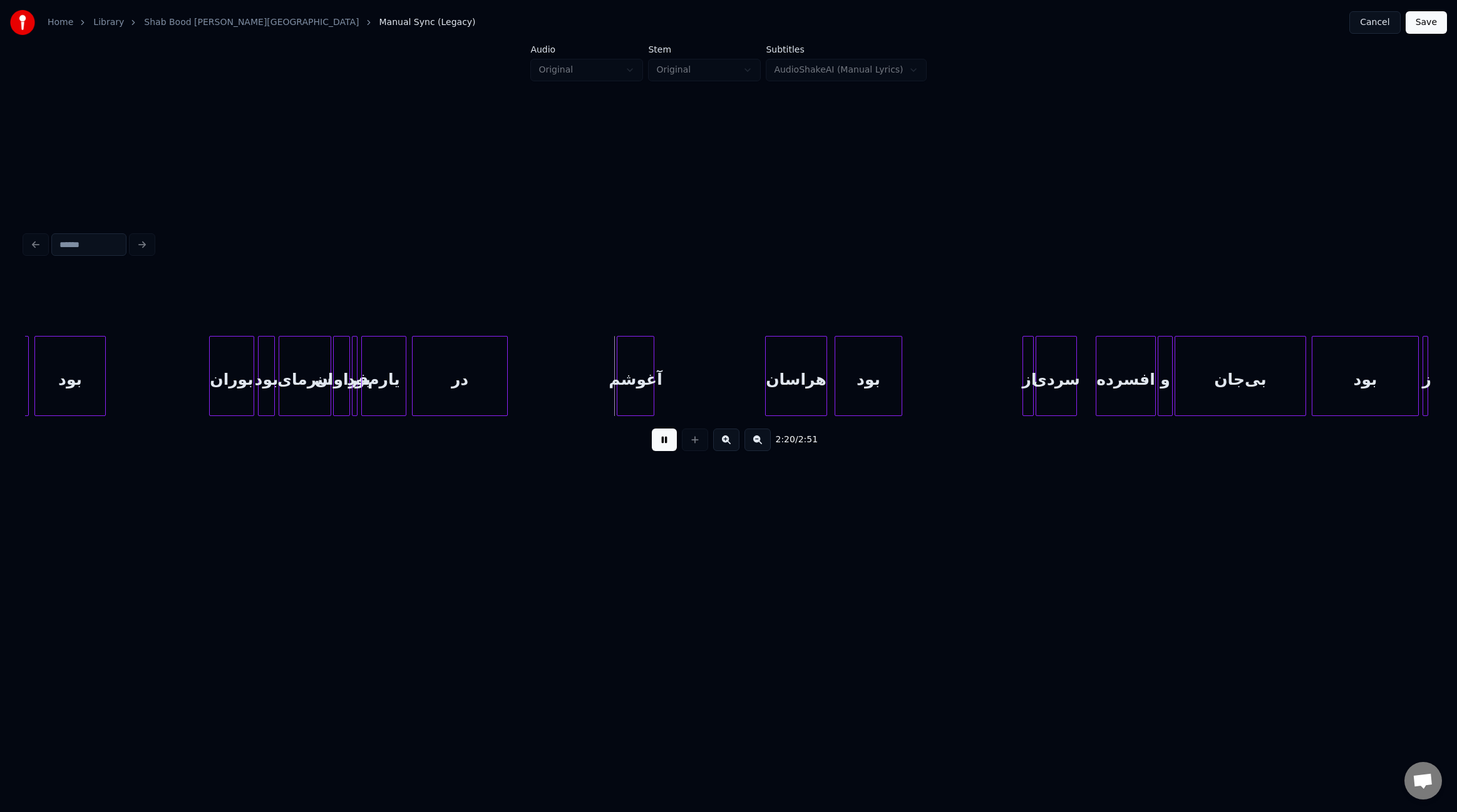
click at [667, 447] on button at bounding box center [664, 440] width 25 height 23
click at [738, 402] on div "آغوشم" at bounding box center [745, 379] width 37 height 85
click at [677, 400] on div "در" at bounding box center [676, 379] width 94 height 85
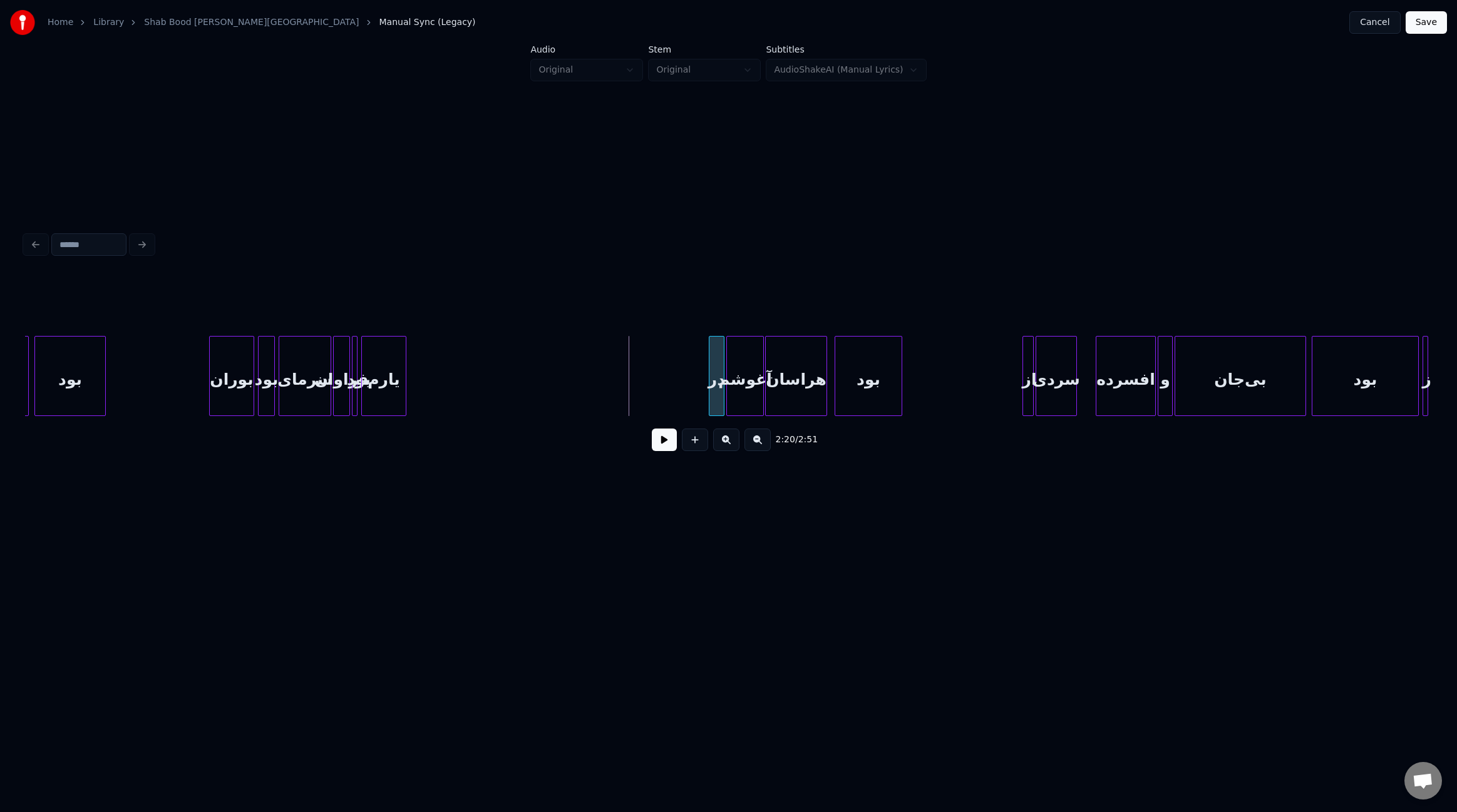
click at [710, 396] on div at bounding box center [711, 376] width 3 height 78
click at [681, 392] on div "یارم" at bounding box center [678, 379] width 44 height 85
click at [356, 391] on div "بود" at bounding box center [354, 376] width 5 height 80
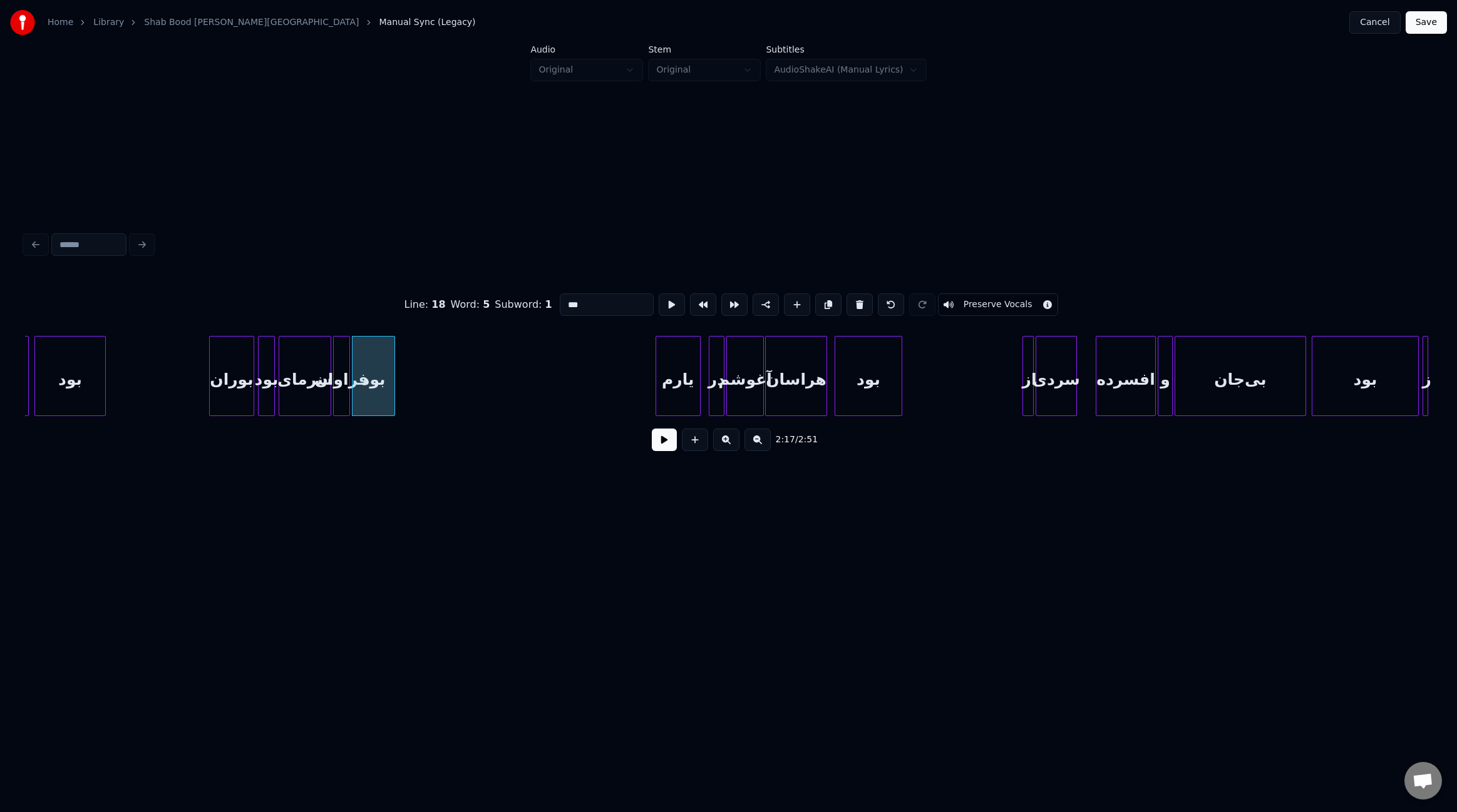
click at [393, 392] on div at bounding box center [393, 376] width 3 height 78
click at [599, 400] on div "بود" at bounding box center [604, 379] width 42 height 85
click at [384, 398] on div "فراوان" at bounding box center [381, 379] width 16 height 85
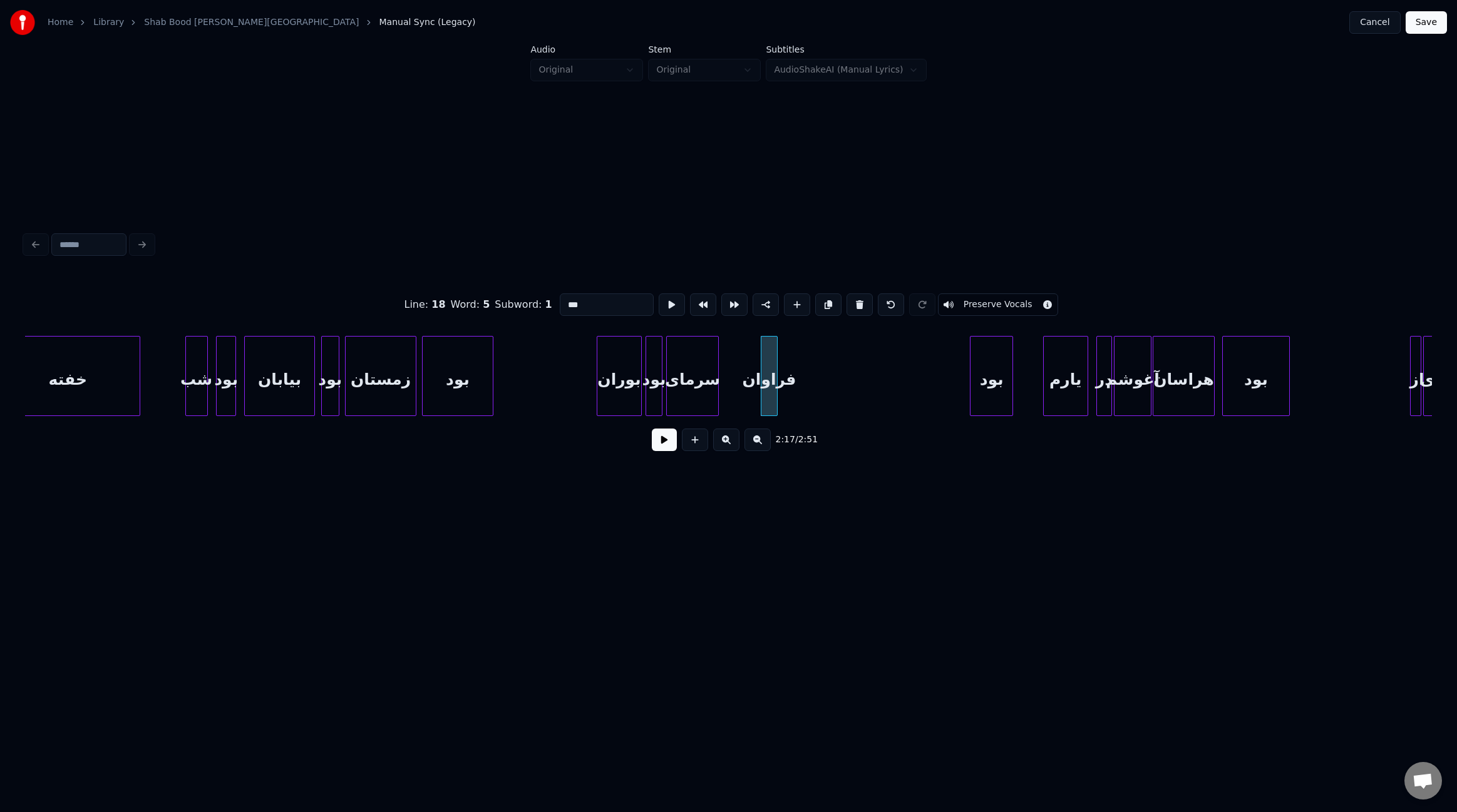
scroll to position [0, 12195]
click at [394, 396] on div "زمستان" at bounding box center [387, 379] width 70 height 85
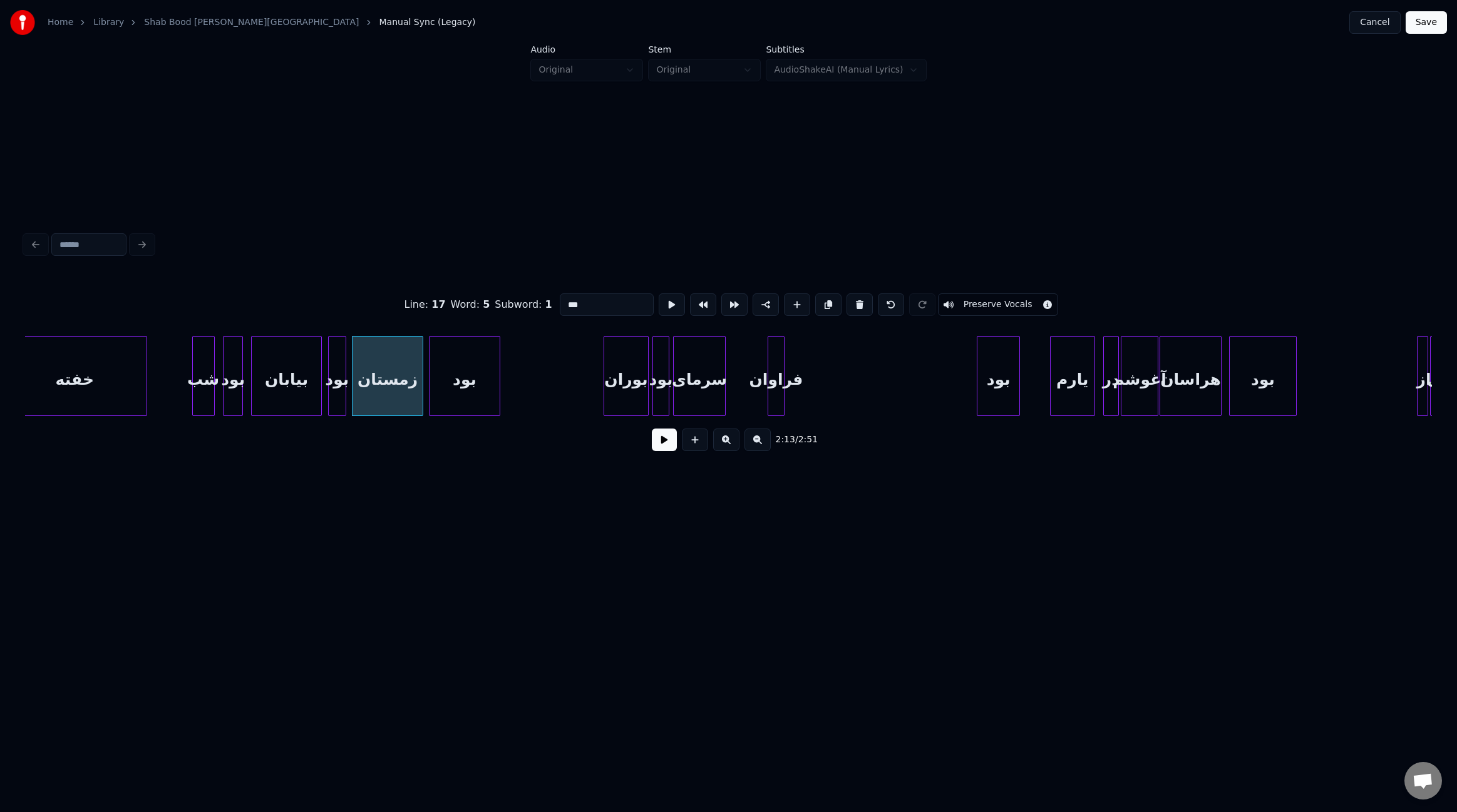
type input "******"
click at [669, 447] on button at bounding box center [664, 440] width 25 height 23
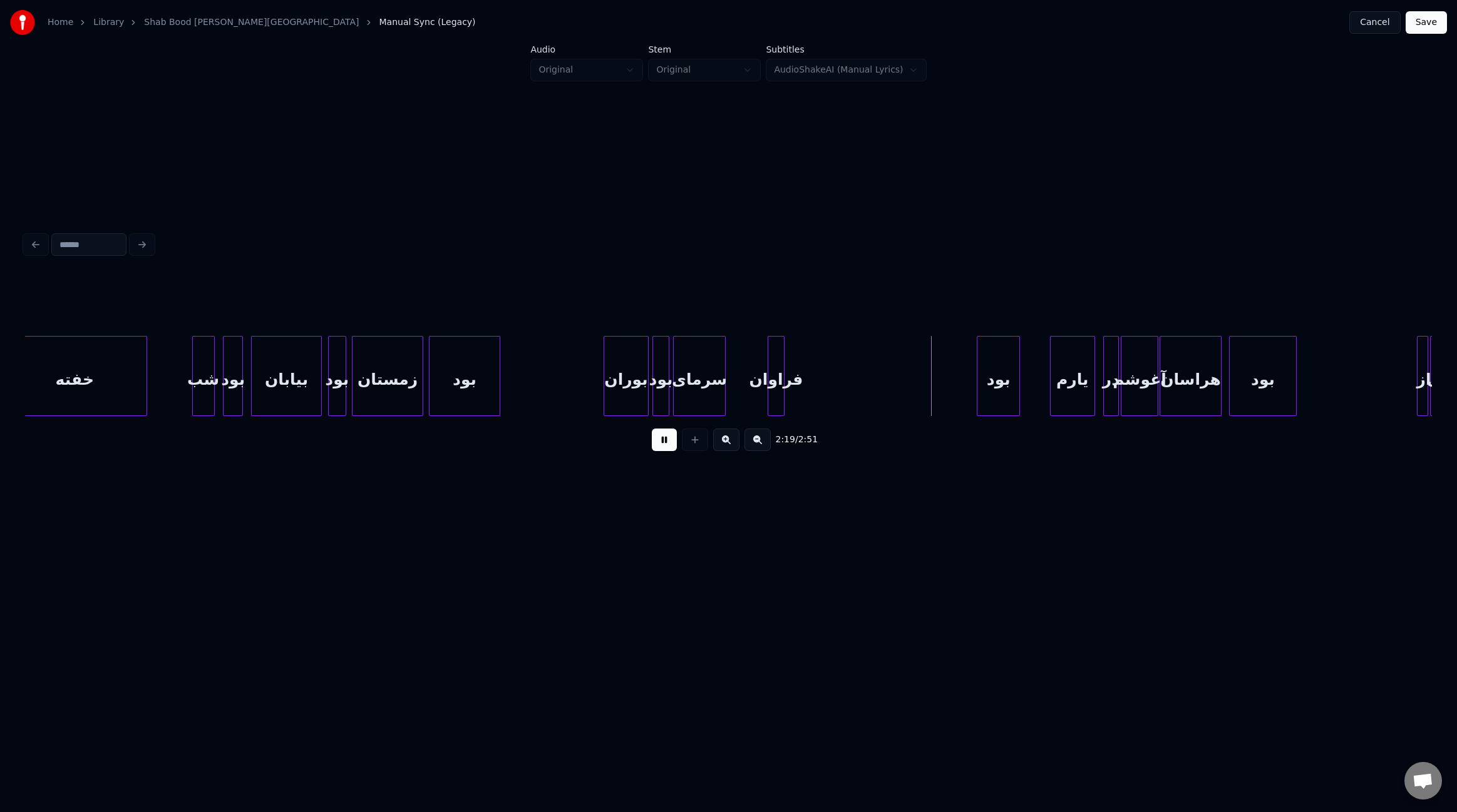
click at [669, 447] on button at bounding box center [664, 440] width 25 height 23
click at [906, 374] on div at bounding box center [907, 376] width 3 height 78
click at [747, 389] on div at bounding box center [749, 376] width 3 height 78
click at [755, 392] on div at bounding box center [756, 376] width 3 height 78
click at [901, 378] on div at bounding box center [900, 376] width 3 height 78
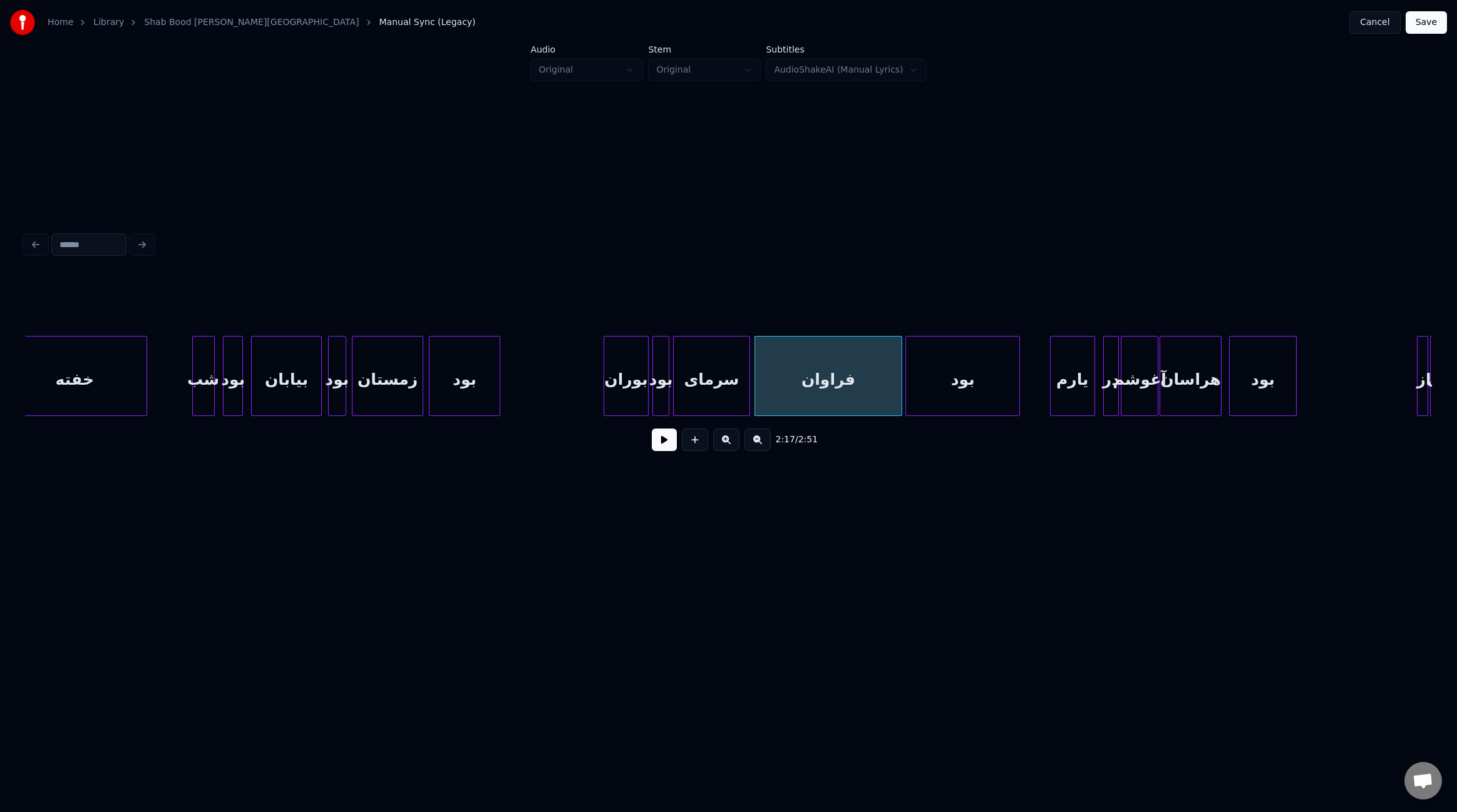
drag, startPoint x: 597, startPoint y: 390, endPoint x: 605, endPoint y: 394, distance: 8.9
click at [670, 447] on button at bounding box center [664, 440] width 25 height 23
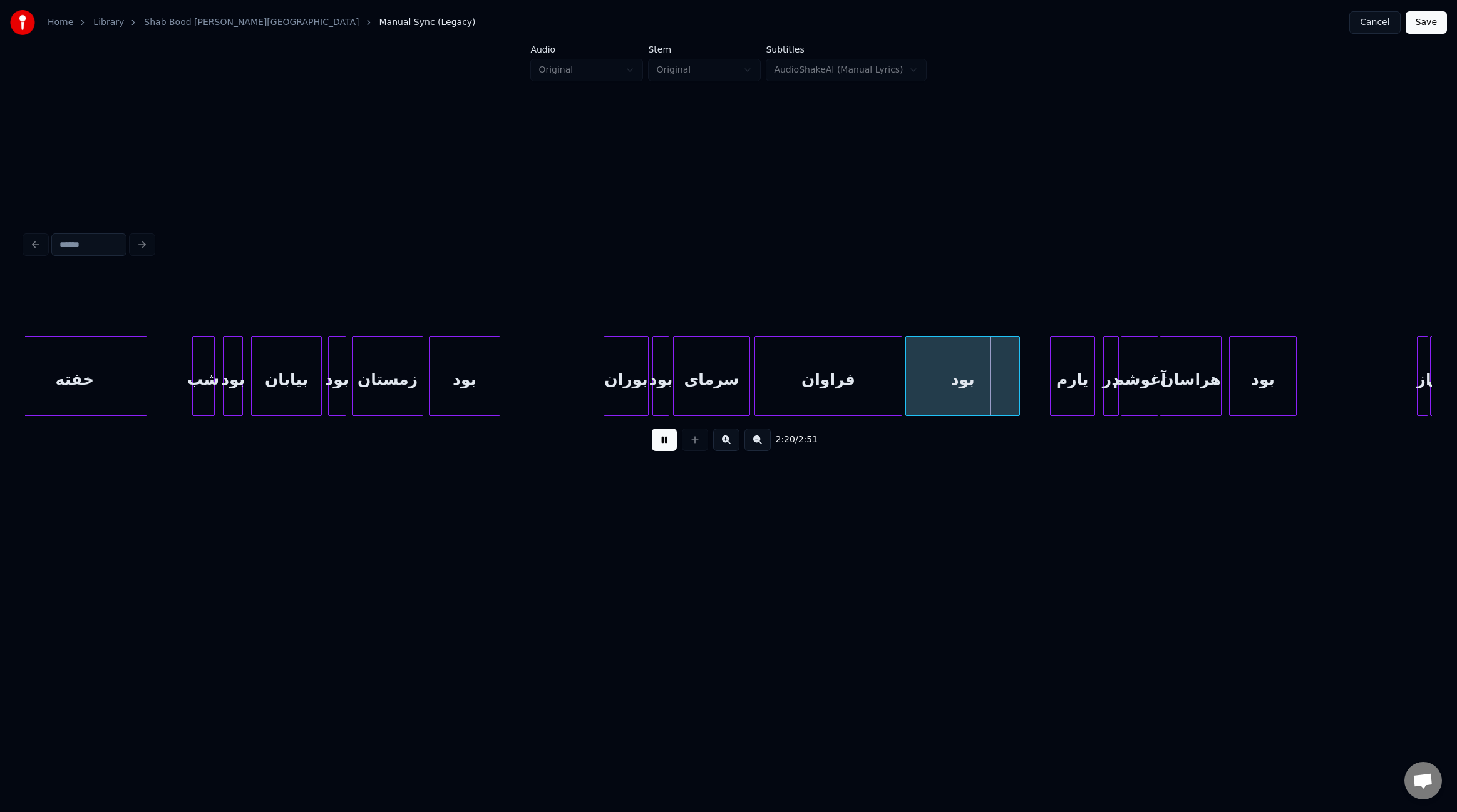
drag, startPoint x: 1139, startPoint y: 421, endPoint x: 1164, endPoint y: 420, distance: 25.0
click at [1164, 420] on div "2:20 / 2:51" at bounding box center [728, 369] width 1406 height 190
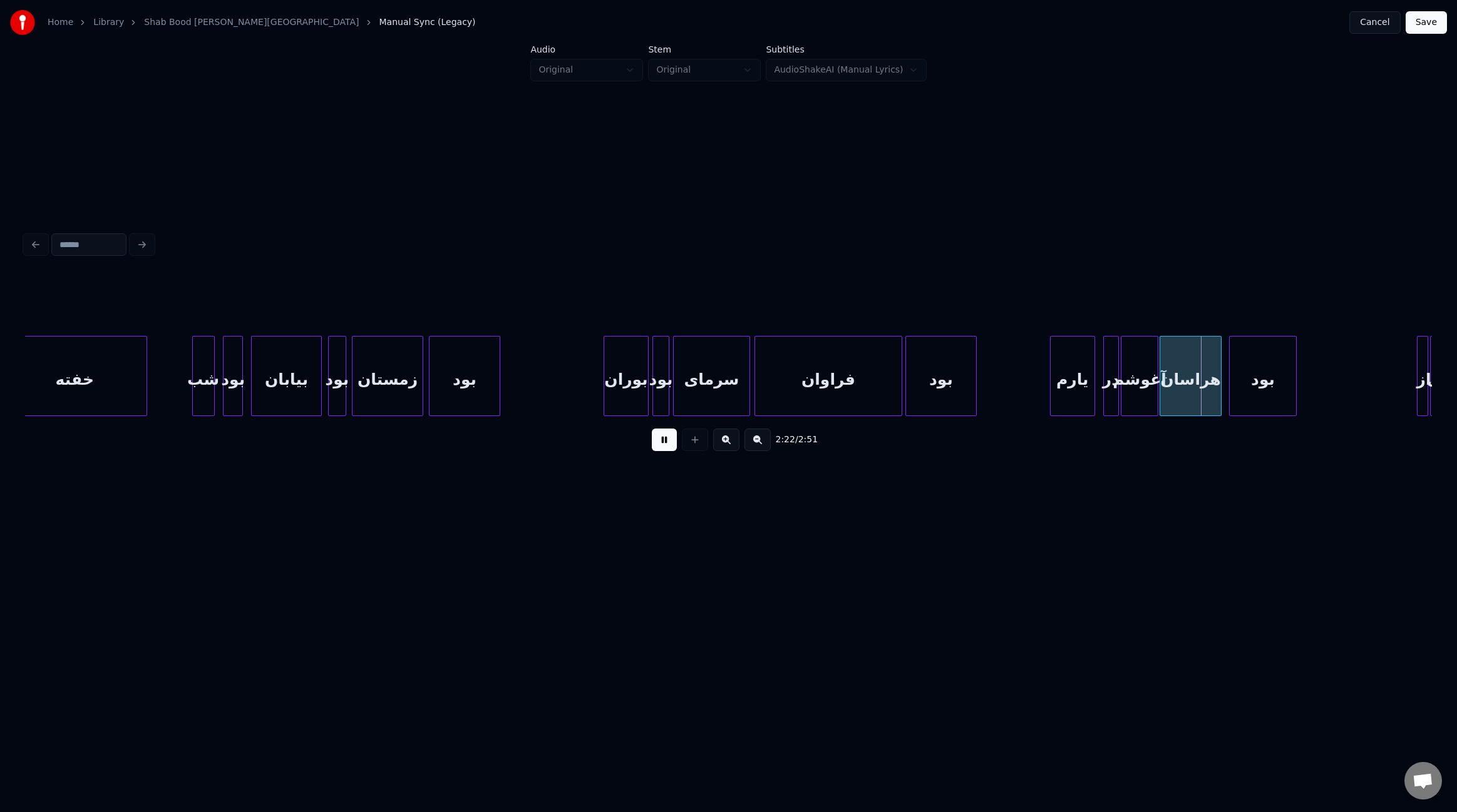
click at [975, 379] on div at bounding box center [974, 376] width 3 height 78
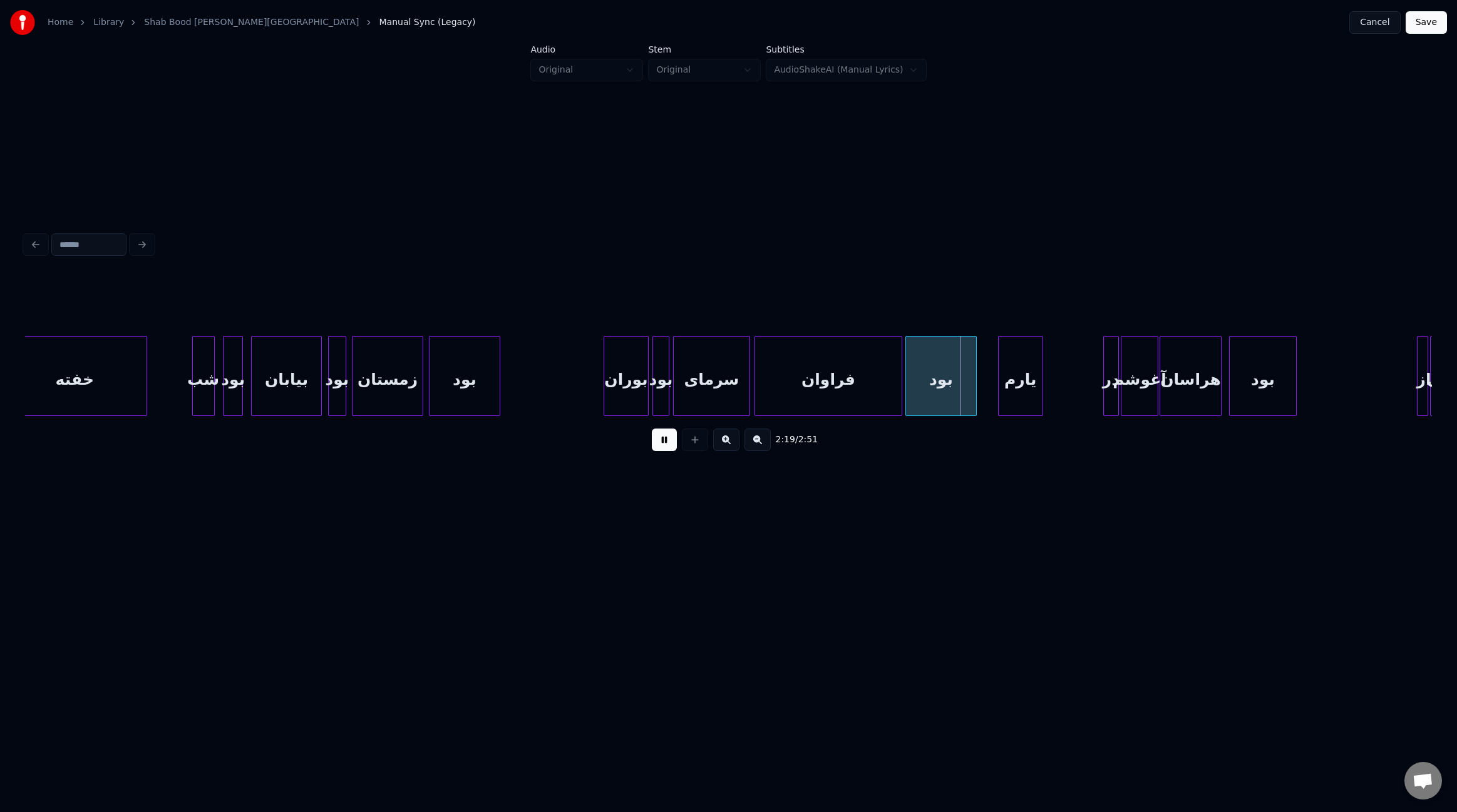
click at [1011, 386] on div "یارم" at bounding box center [1021, 379] width 44 height 85
click at [1056, 389] on div at bounding box center [1056, 376] width 3 height 78
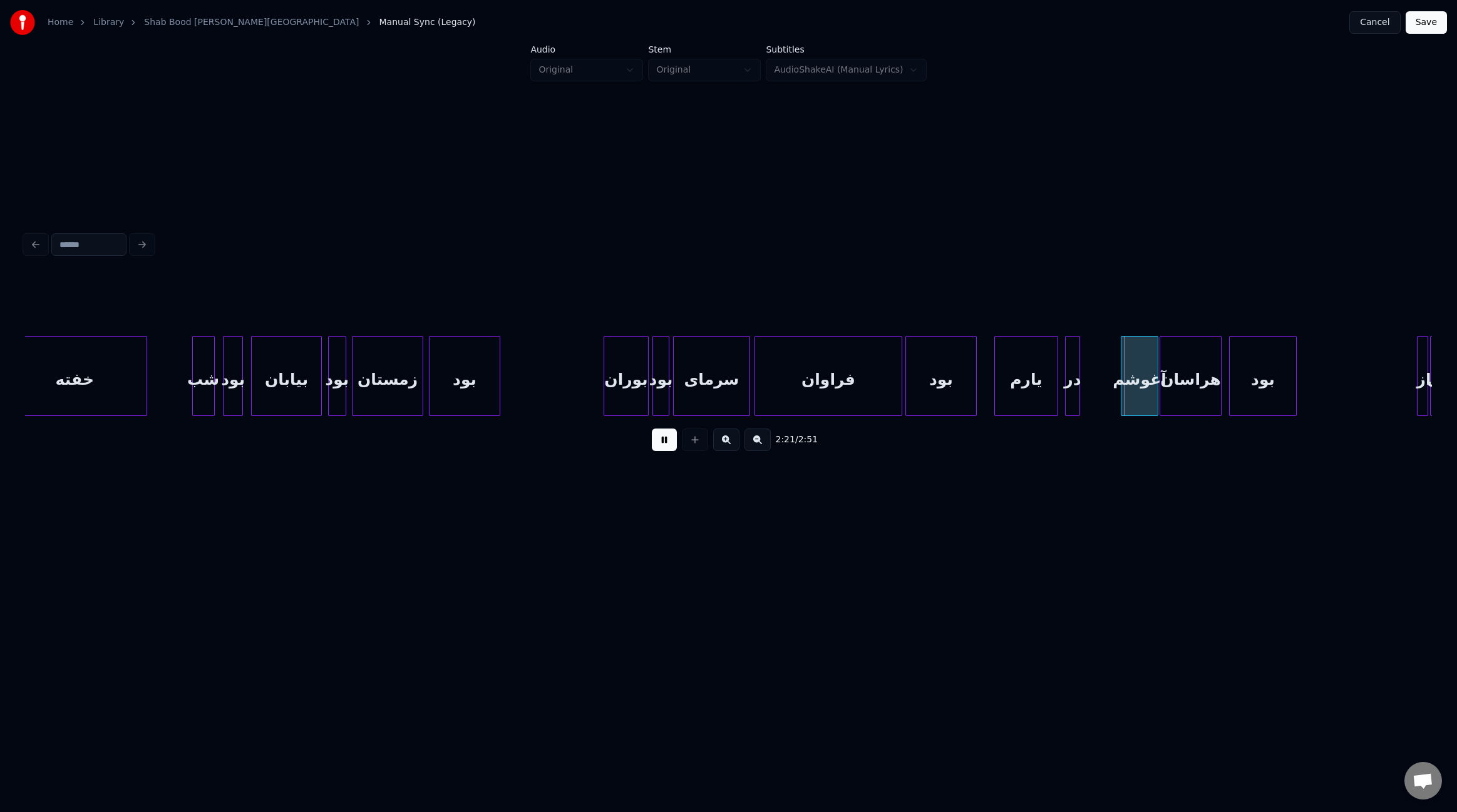
click at [1070, 392] on div "در" at bounding box center [1072, 379] width 15 height 85
click at [1095, 389] on div "آغوشم" at bounding box center [1102, 379] width 37 height 85
click at [1154, 393] on div at bounding box center [1154, 376] width 3 height 78
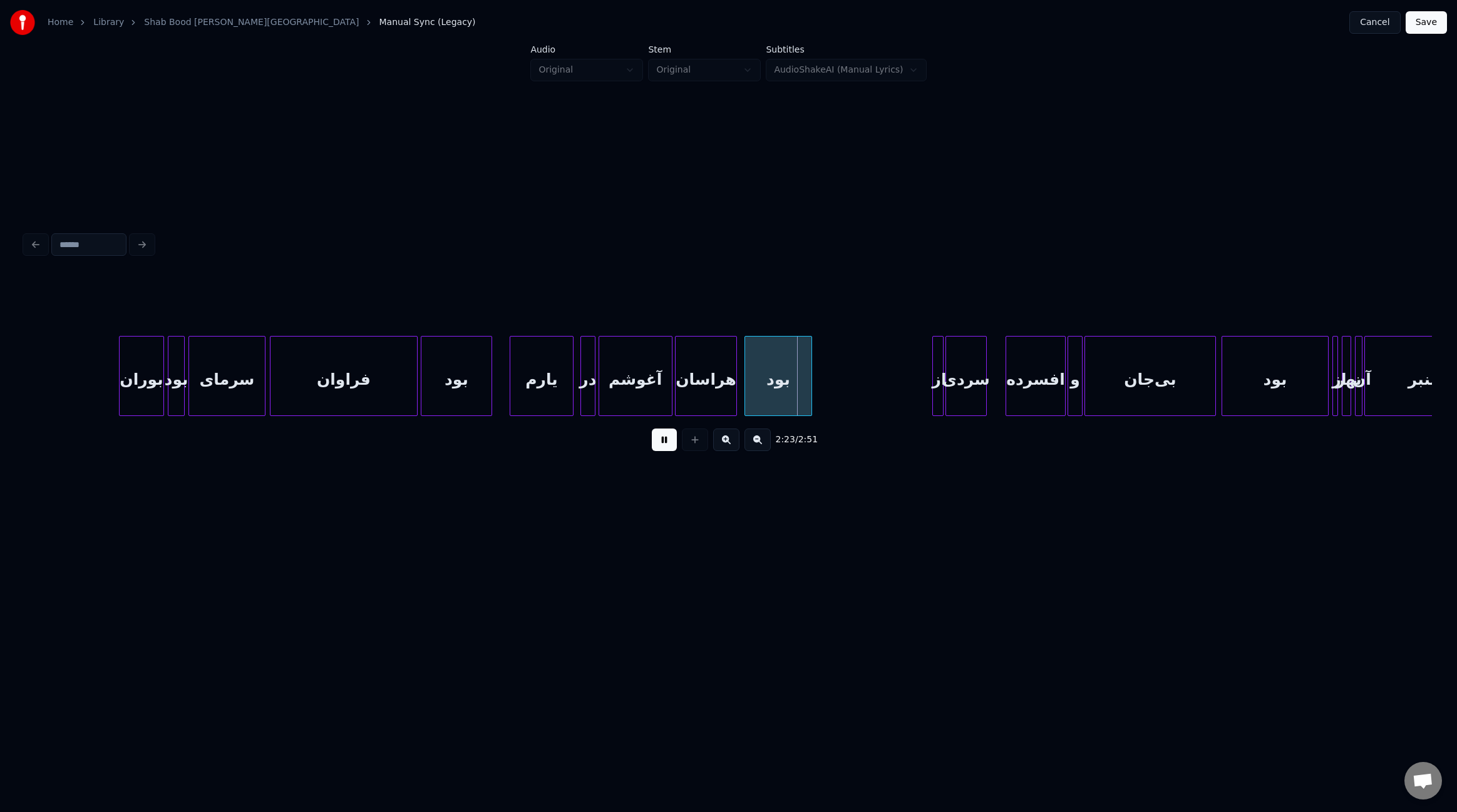
scroll to position [0, 12709]
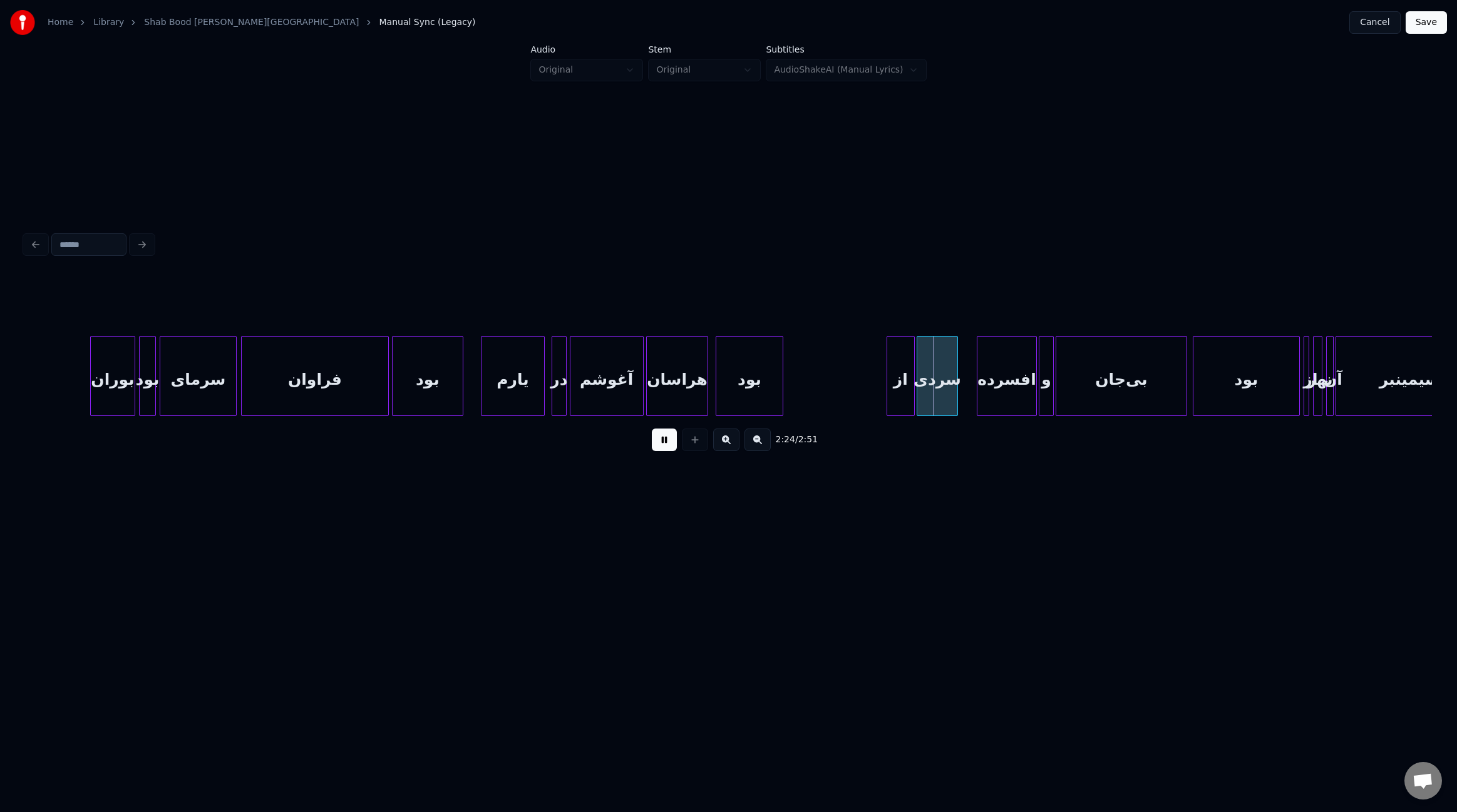
click at [887, 382] on div at bounding box center [889, 376] width 3 height 78
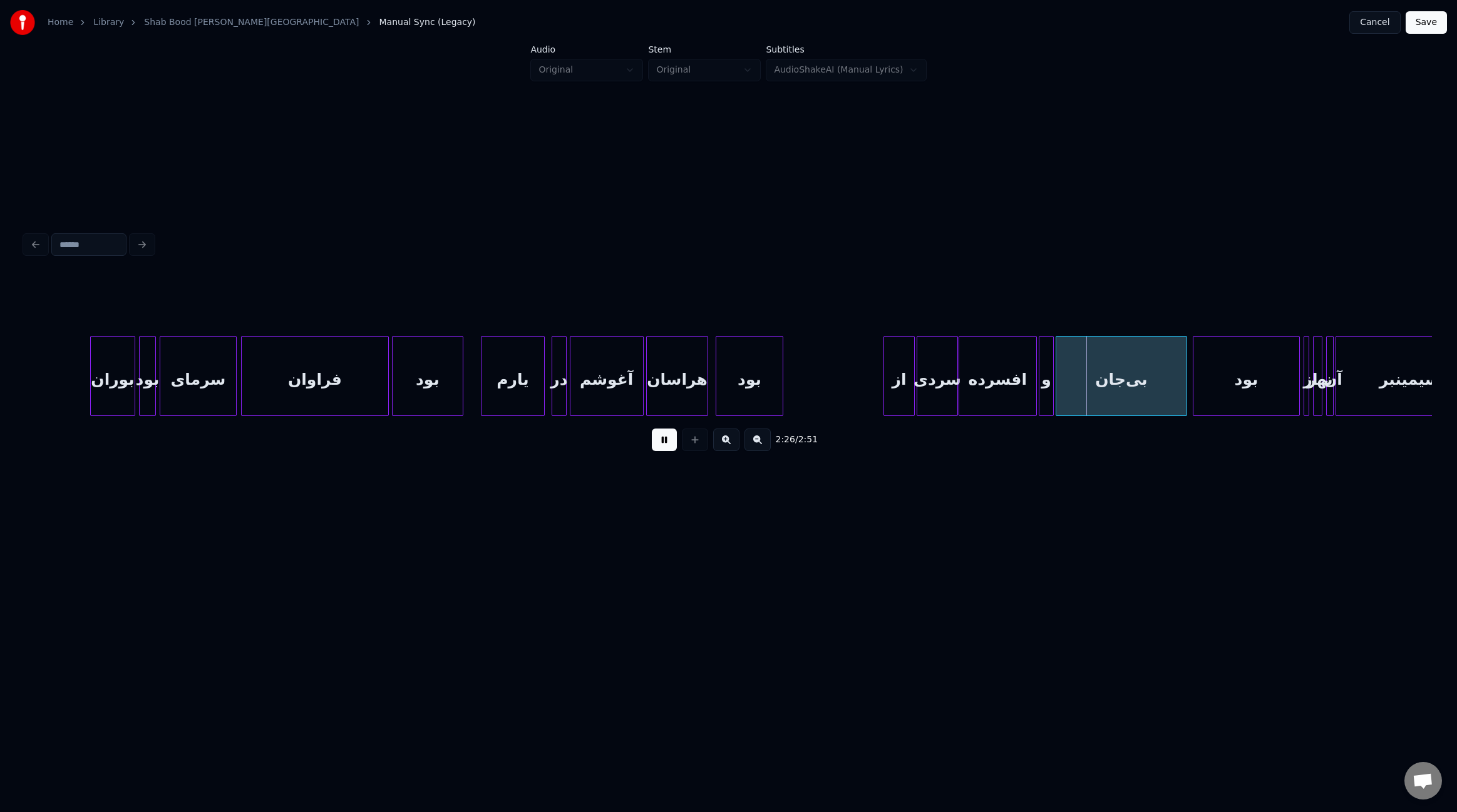
click at [959, 383] on div at bounding box center [961, 376] width 3 height 78
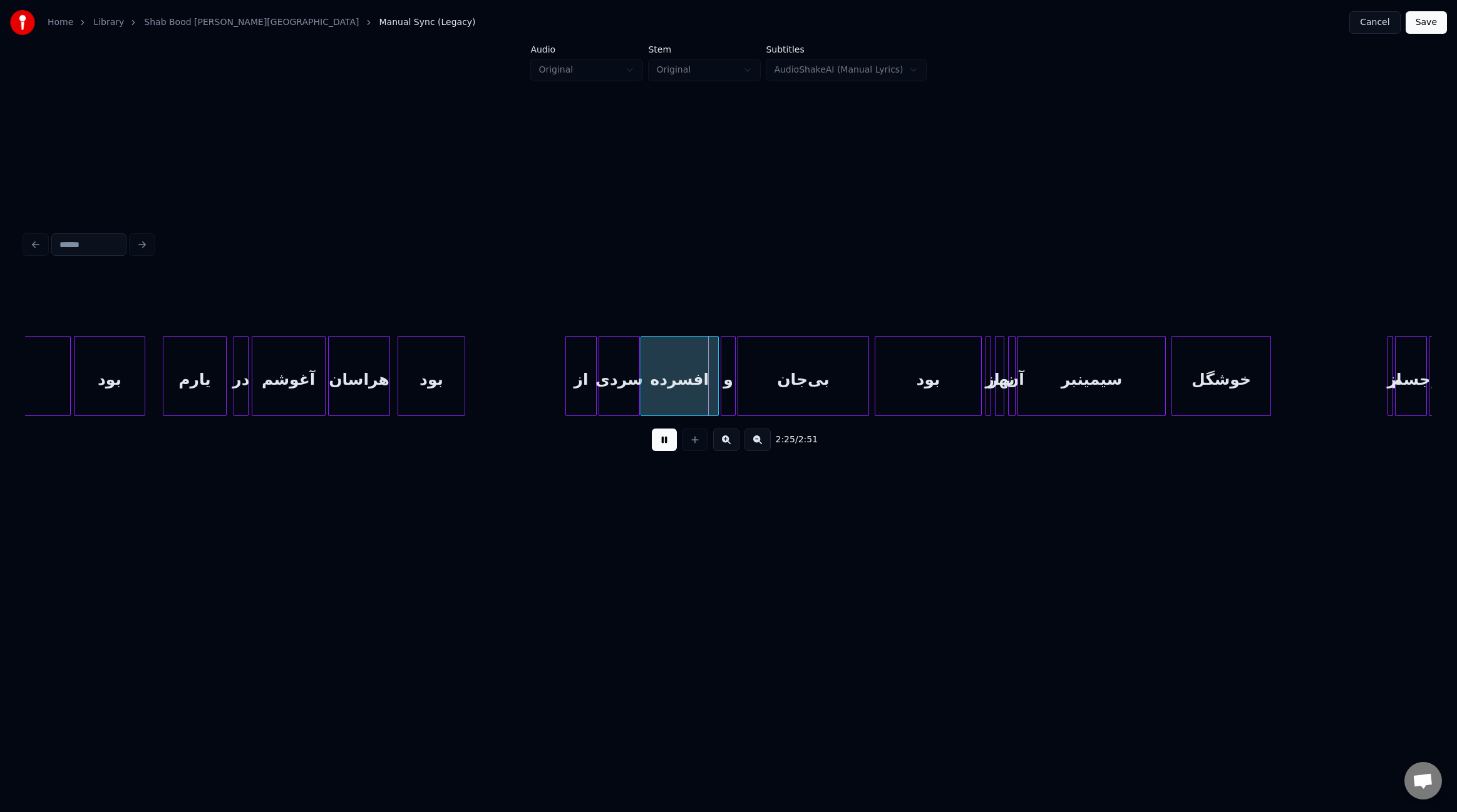
scroll to position [0, 13074]
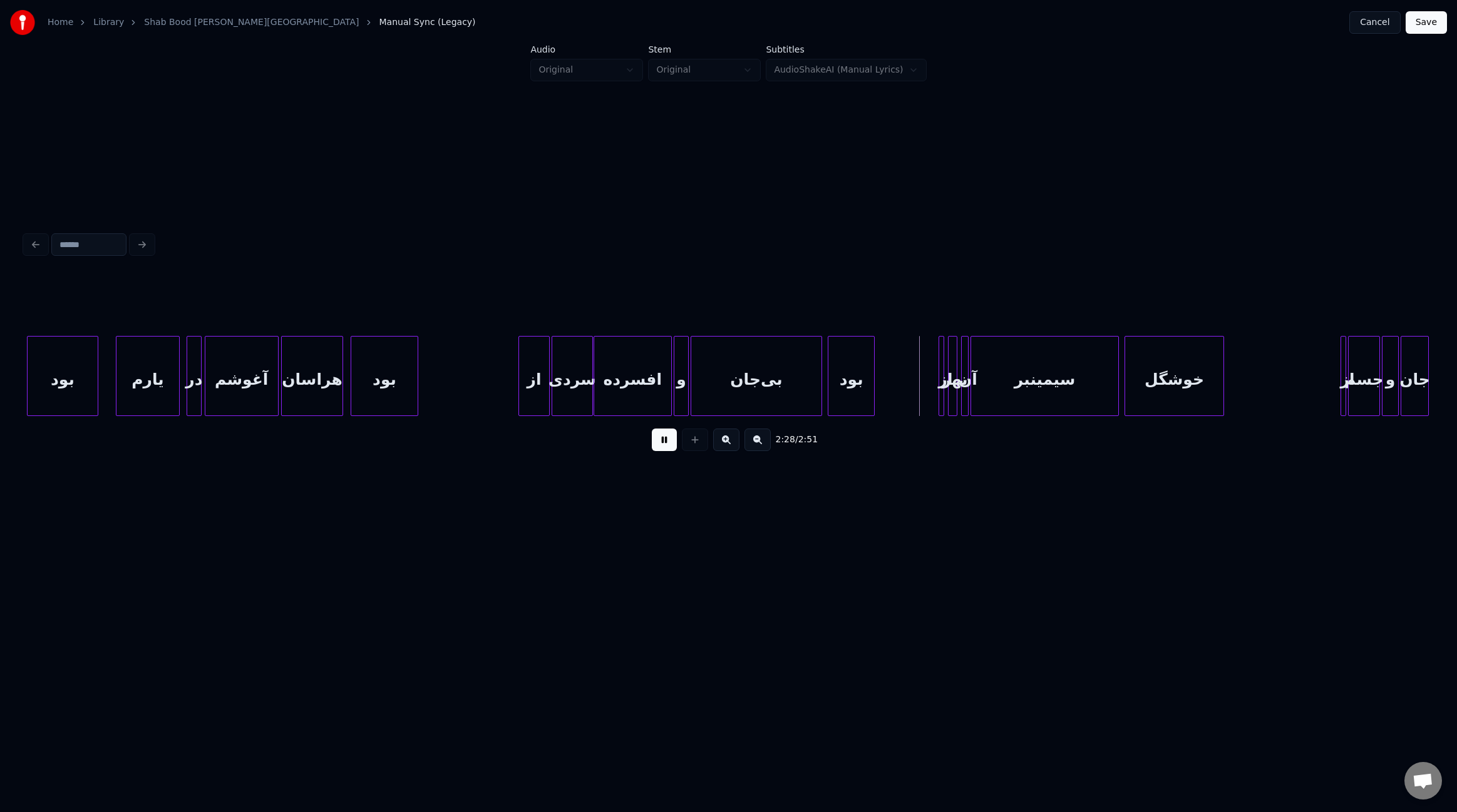
click at [872, 382] on div at bounding box center [872, 376] width 3 height 78
click at [946, 394] on div "از" at bounding box center [950, 376] width 24 height 80
click at [921, 392] on div "از" at bounding box center [928, 379] width 23 height 85
click at [944, 392] on div at bounding box center [946, 376] width 3 height 78
click at [1027, 396] on div at bounding box center [1027, 376] width 3 height 78
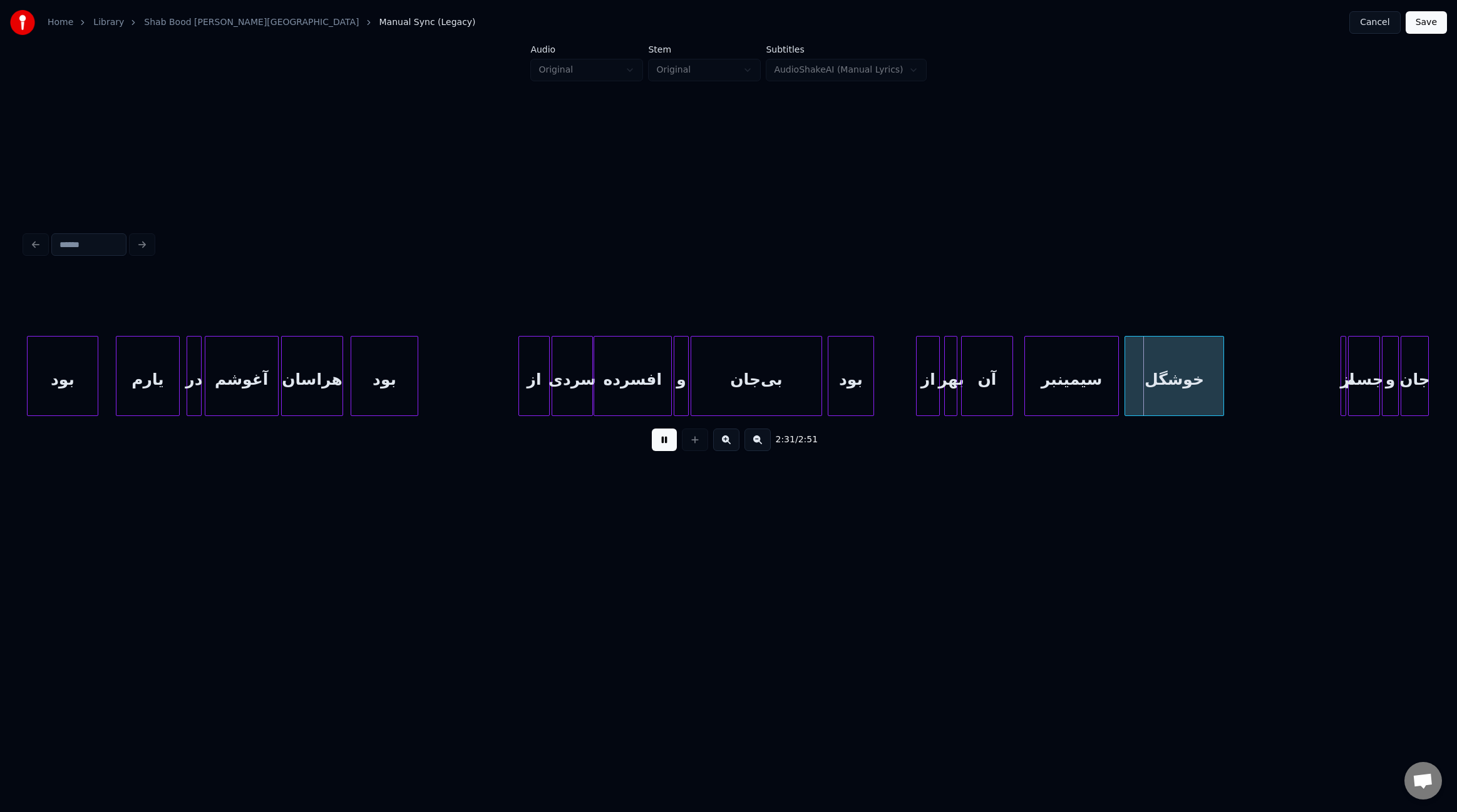
click at [1012, 396] on div at bounding box center [1010, 376] width 3 height 78
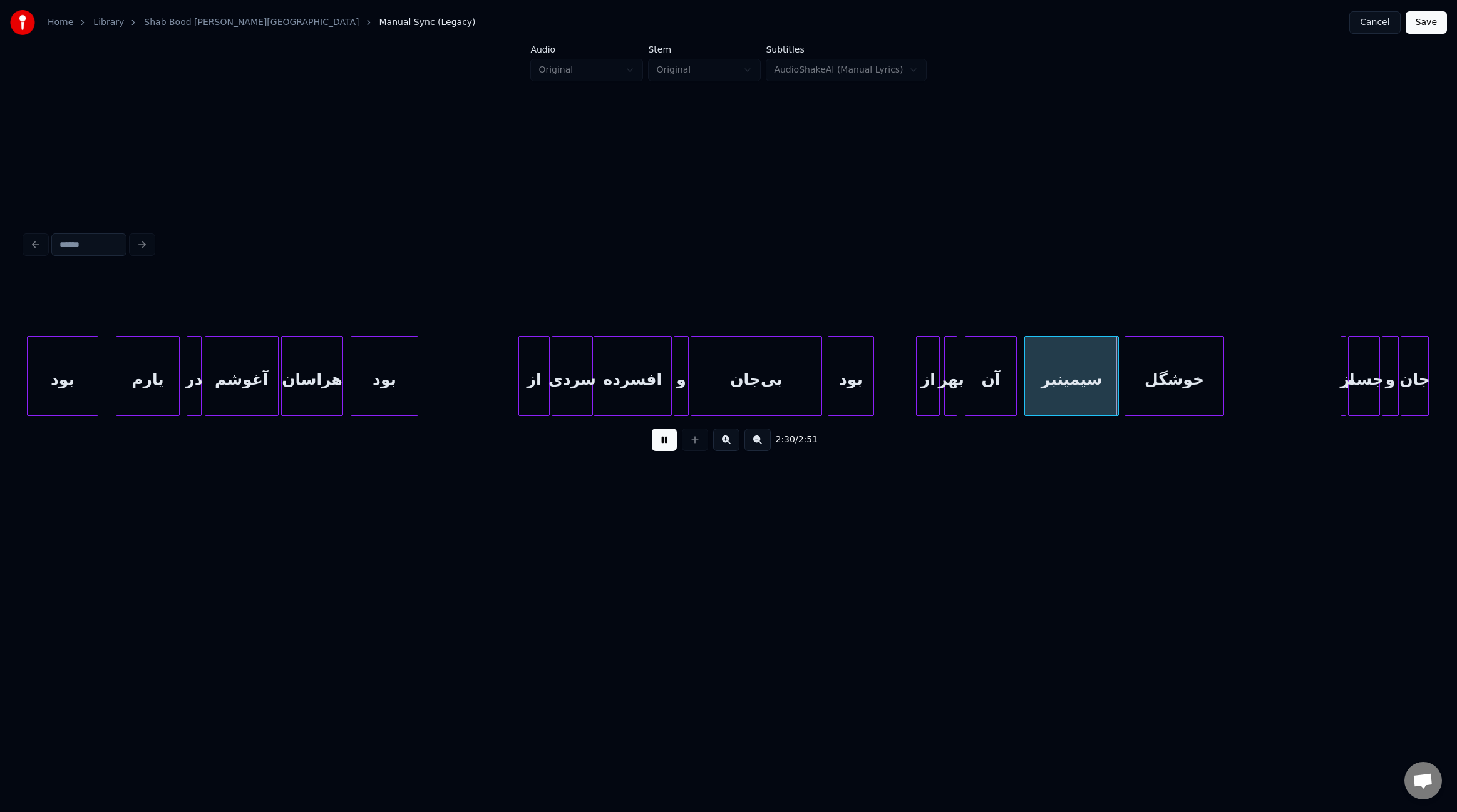
click at [992, 397] on div "آن" at bounding box center [991, 379] width 51 height 85
click at [966, 386] on div "آن" at bounding box center [991, 376] width 52 height 80
click at [966, 386] on div at bounding box center [968, 376] width 3 height 78
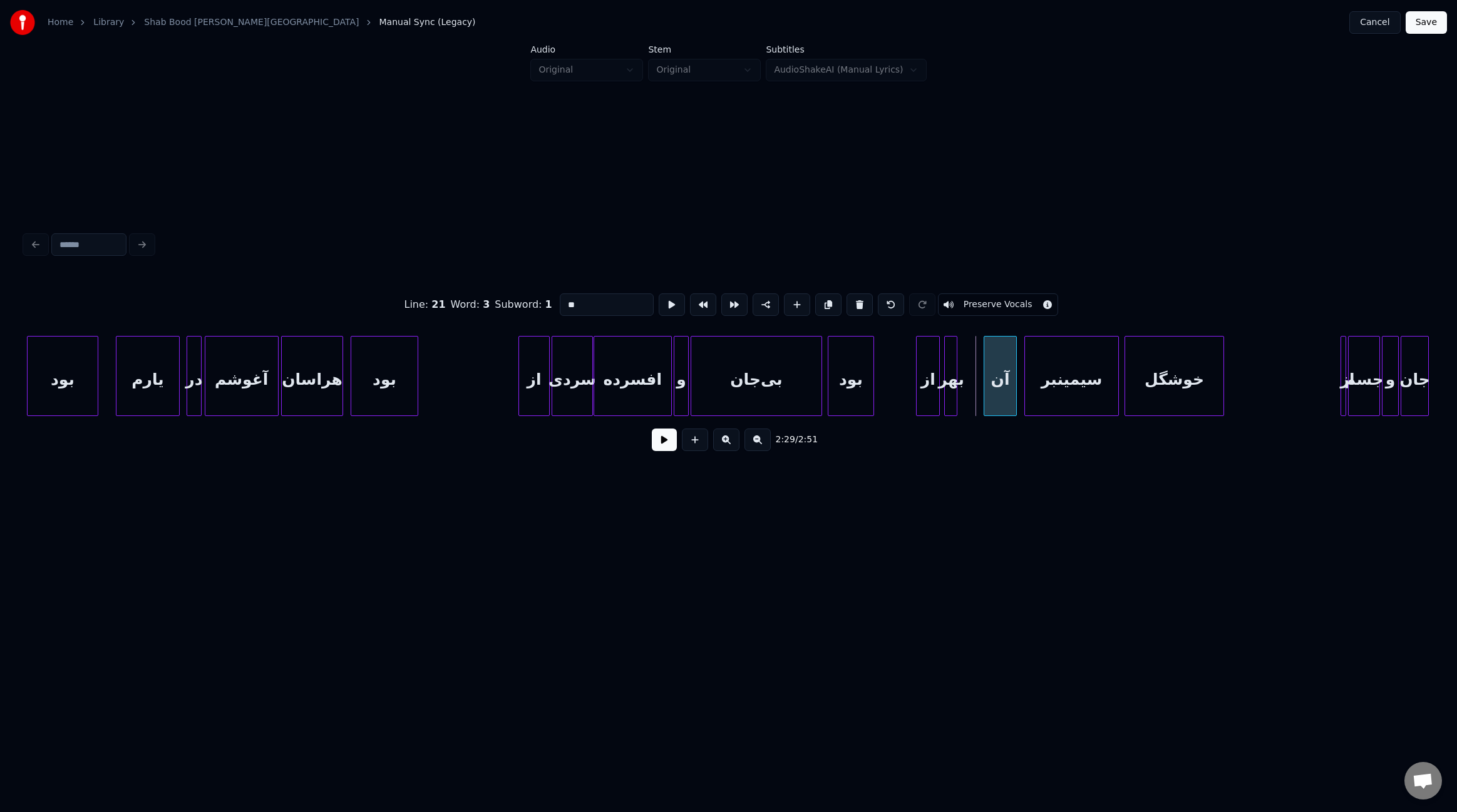
click at [988, 389] on div at bounding box center [986, 376] width 3 height 78
click at [957, 386] on div "بهر" at bounding box center [951, 379] width 12 height 85
type input "***"
click at [984, 390] on div at bounding box center [984, 376] width 3 height 78
click at [671, 450] on button at bounding box center [664, 440] width 25 height 23
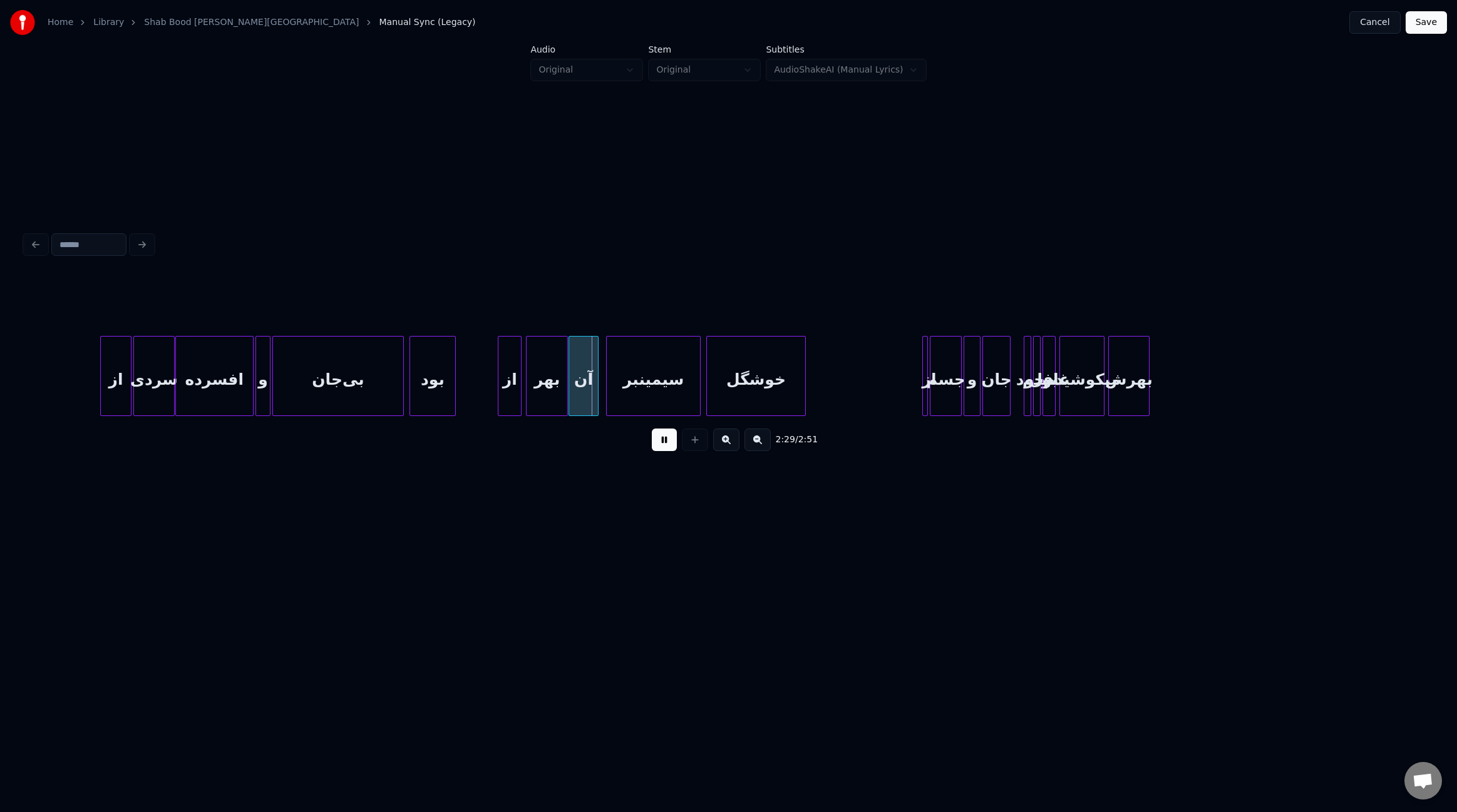
scroll to position [0, 13575]
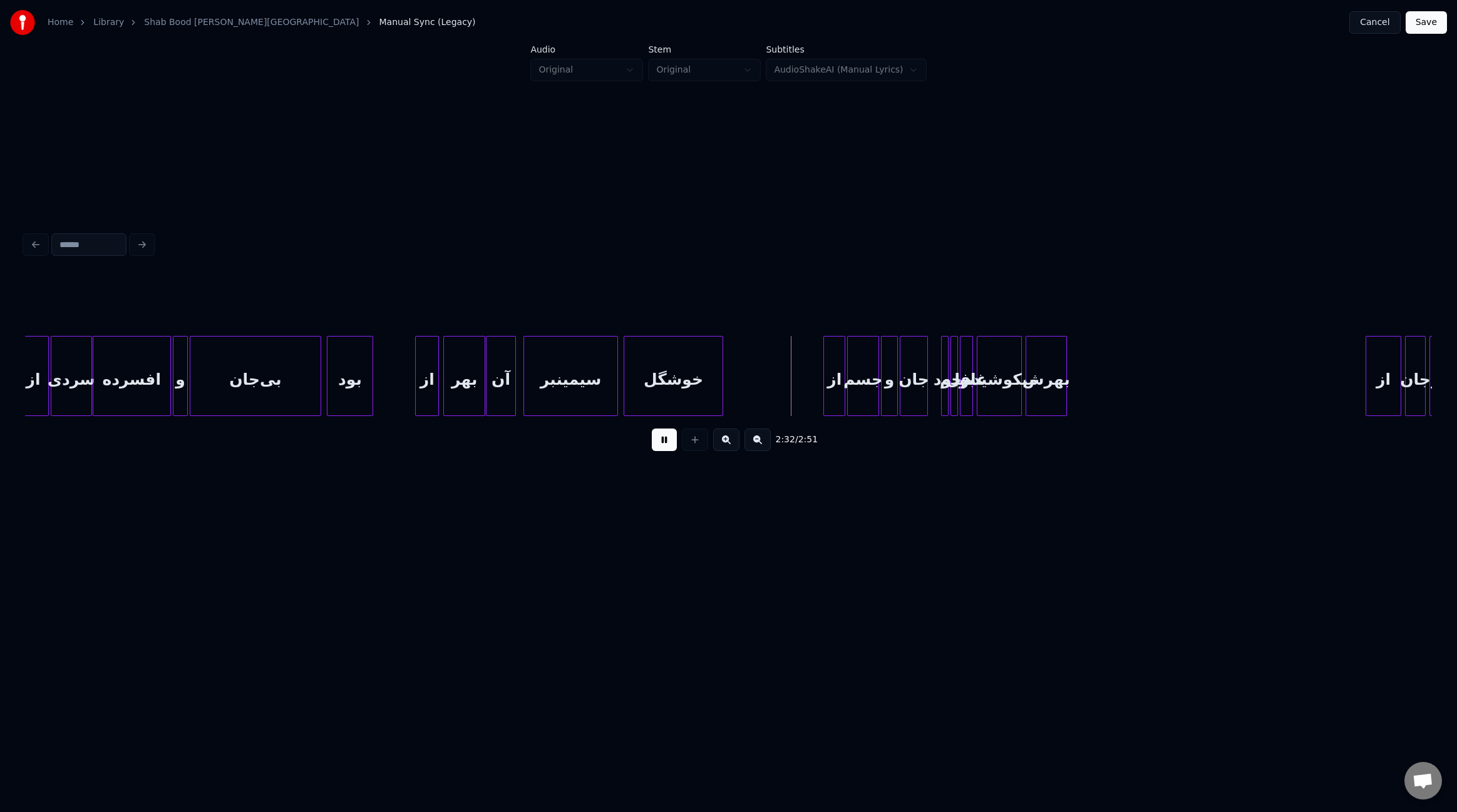
click at [824, 386] on div at bounding box center [825, 376] width 3 height 78
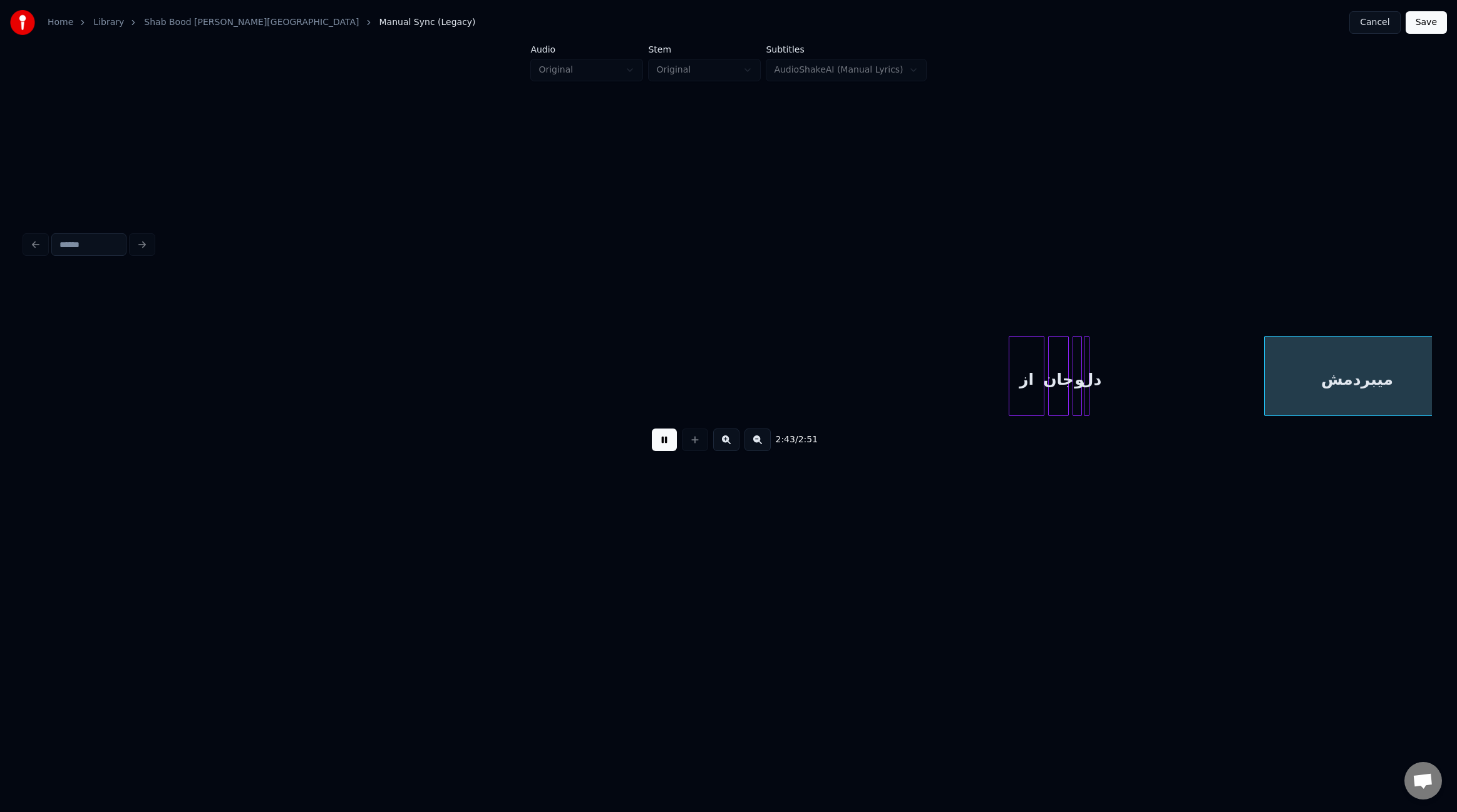
scroll to position [0, 14737]
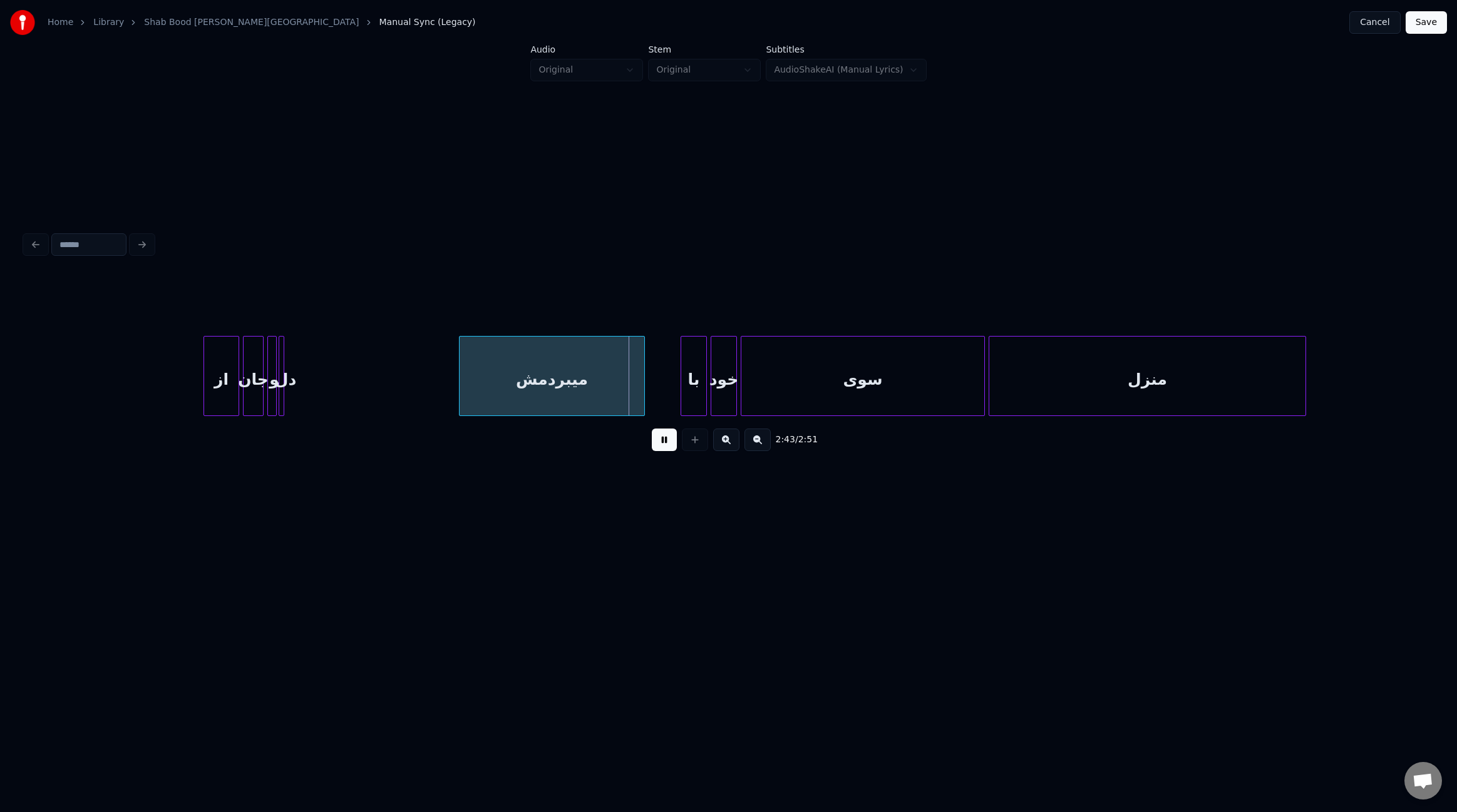
click at [1245, 409] on div "منزل" at bounding box center [1147, 379] width 316 height 85
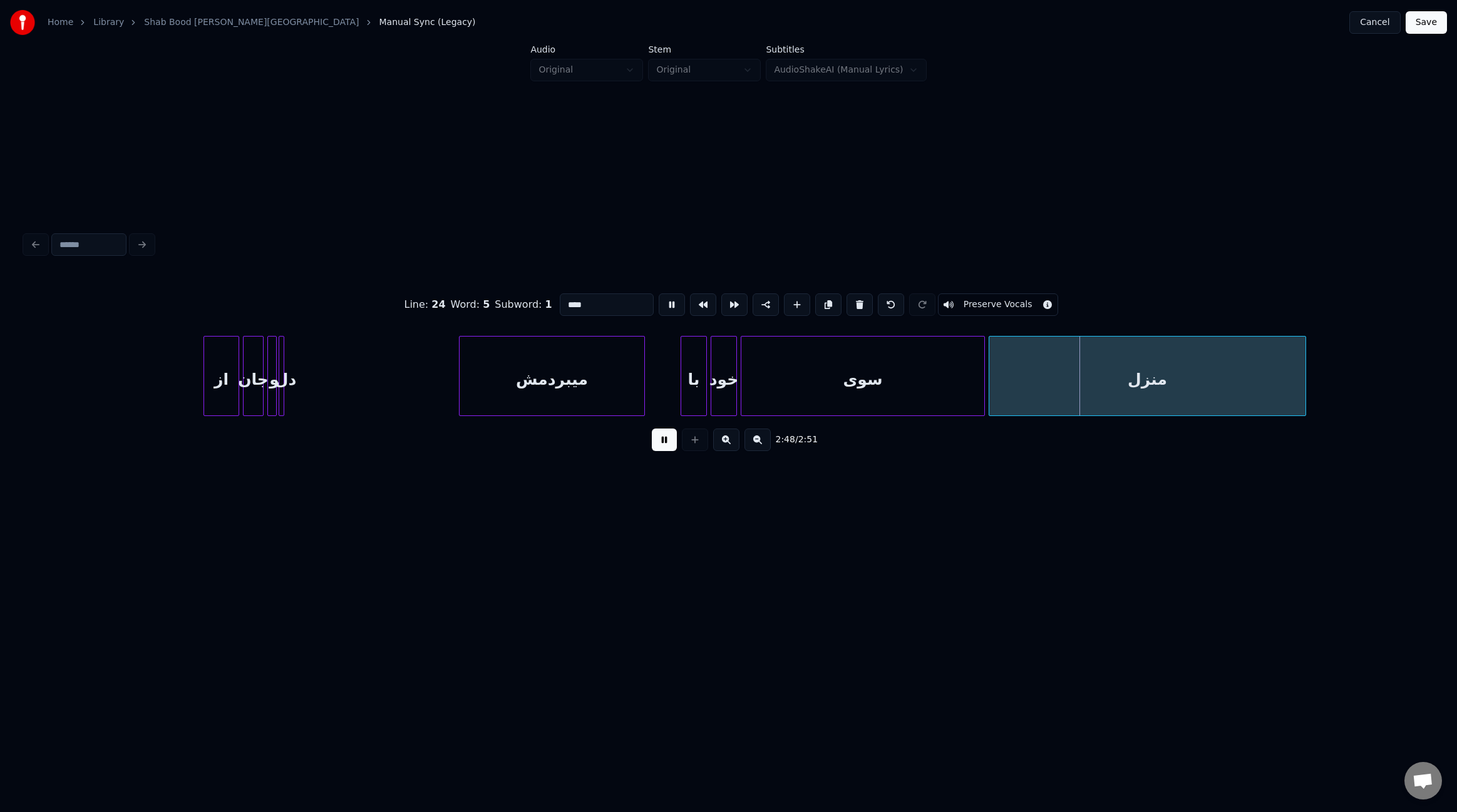
click at [667, 447] on button at bounding box center [664, 440] width 25 height 23
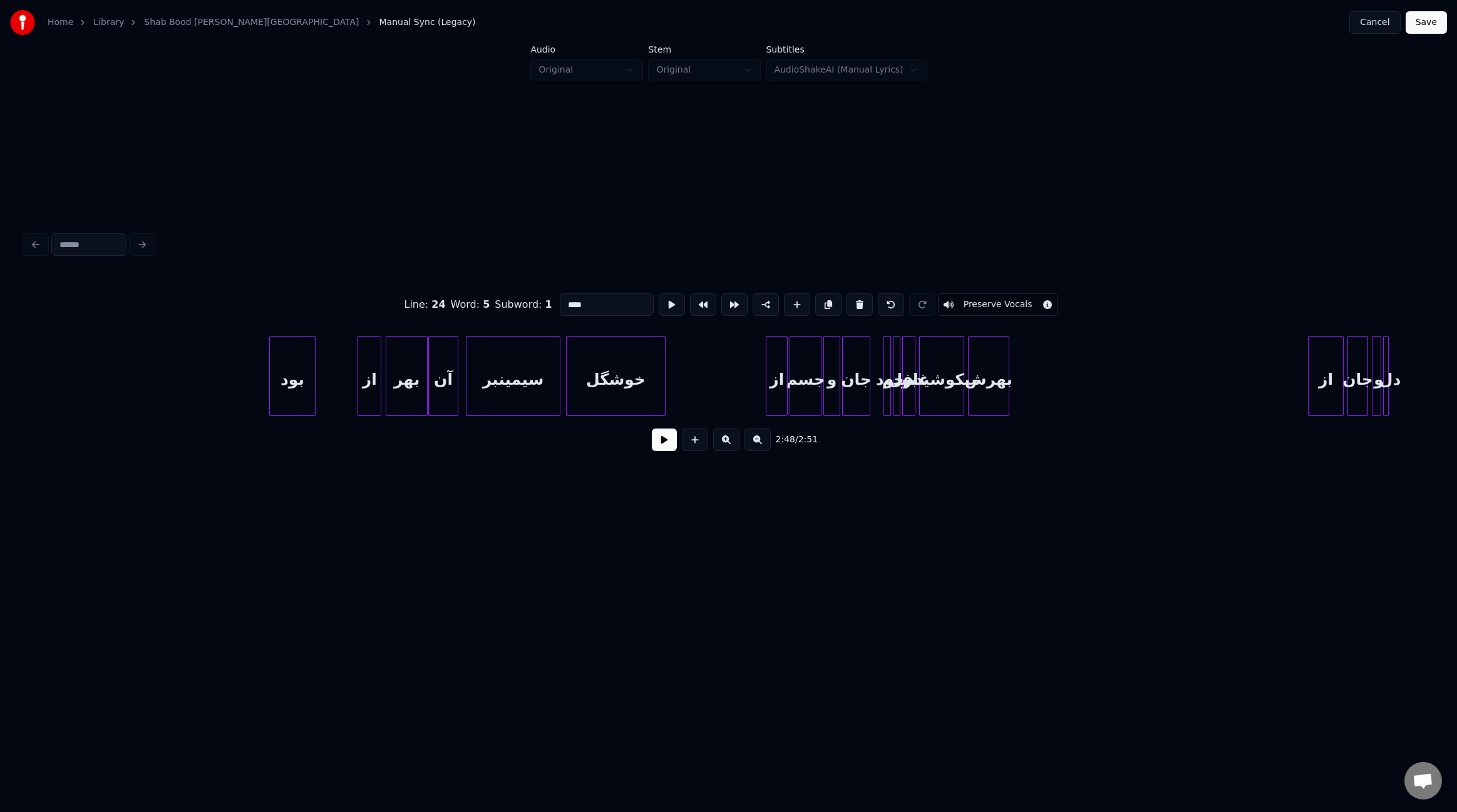
scroll to position [0, 13579]
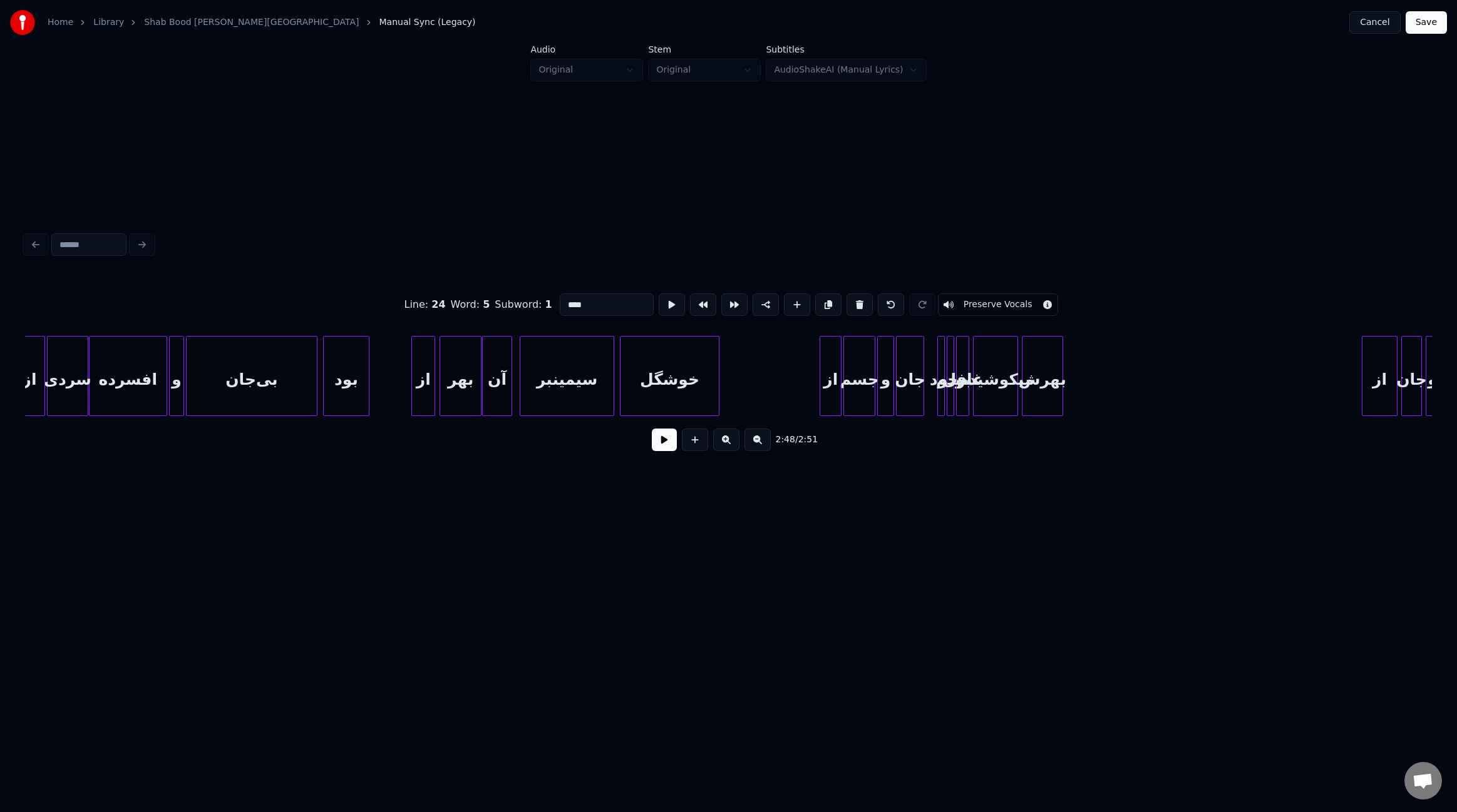
click at [660, 446] on button at bounding box center [664, 440] width 25 height 23
click at [660, 445] on button at bounding box center [664, 440] width 25 height 23
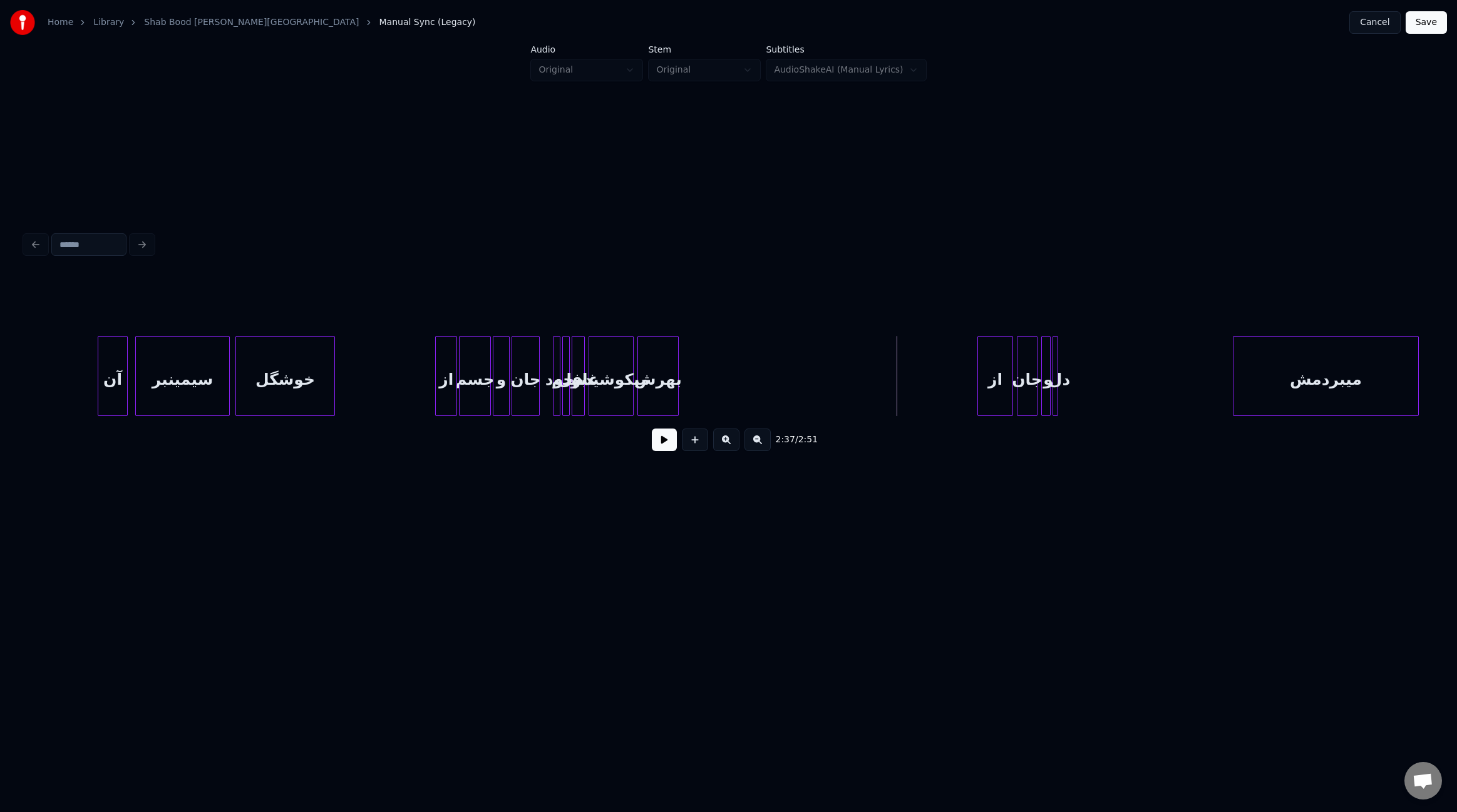
scroll to position [0, 14071]
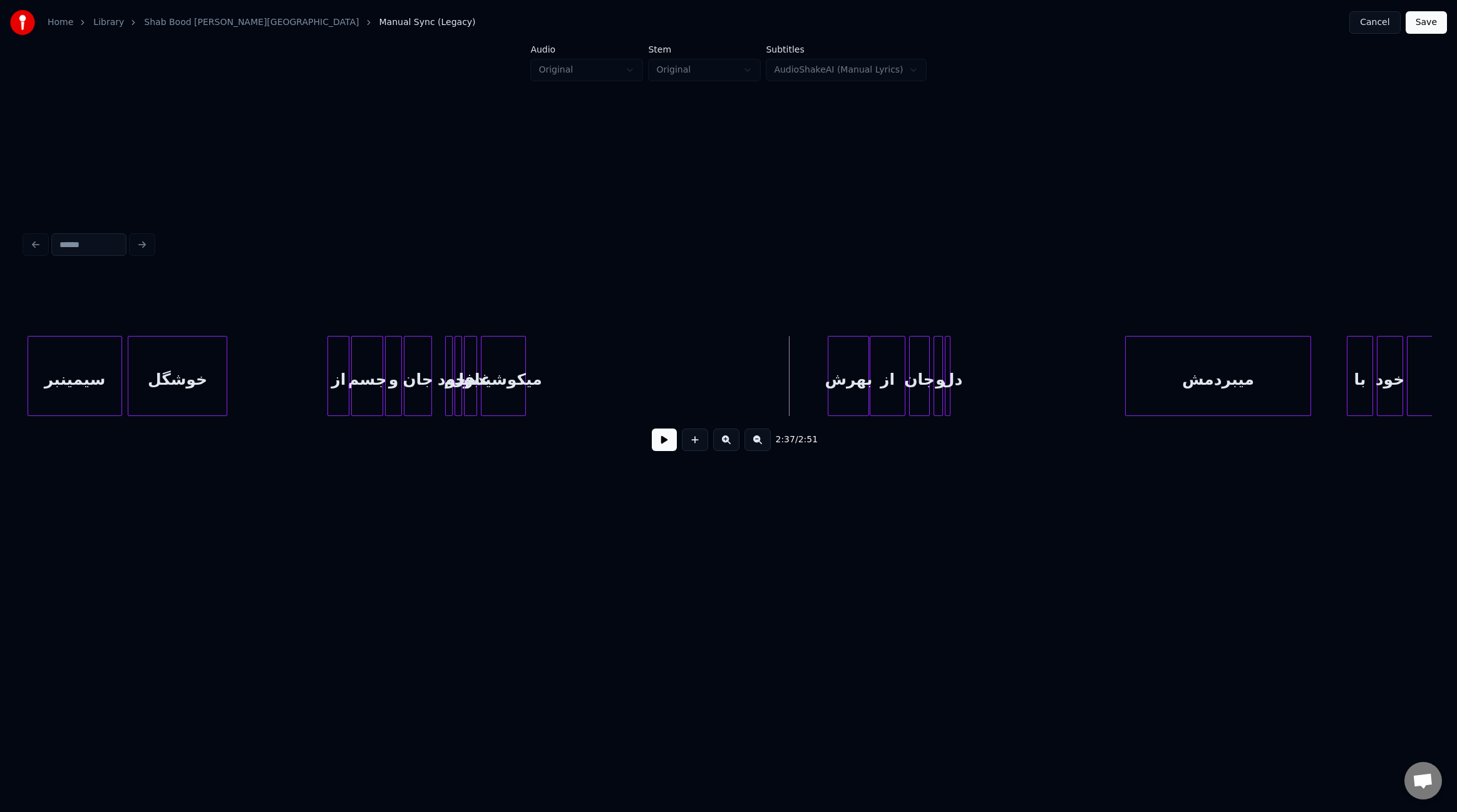
click at [857, 399] on div "بهرش" at bounding box center [848, 379] width 40 height 85
click at [795, 404] on div "میکوشیدم" at bounding box center [804, 379] width 44 height 85
click at [770, 401] on div "میکوشیدم" at bounding box center [781, 379] width 44 height 85
click at [662, 441] on button at bounding box center [664, 440] width 25 height 23
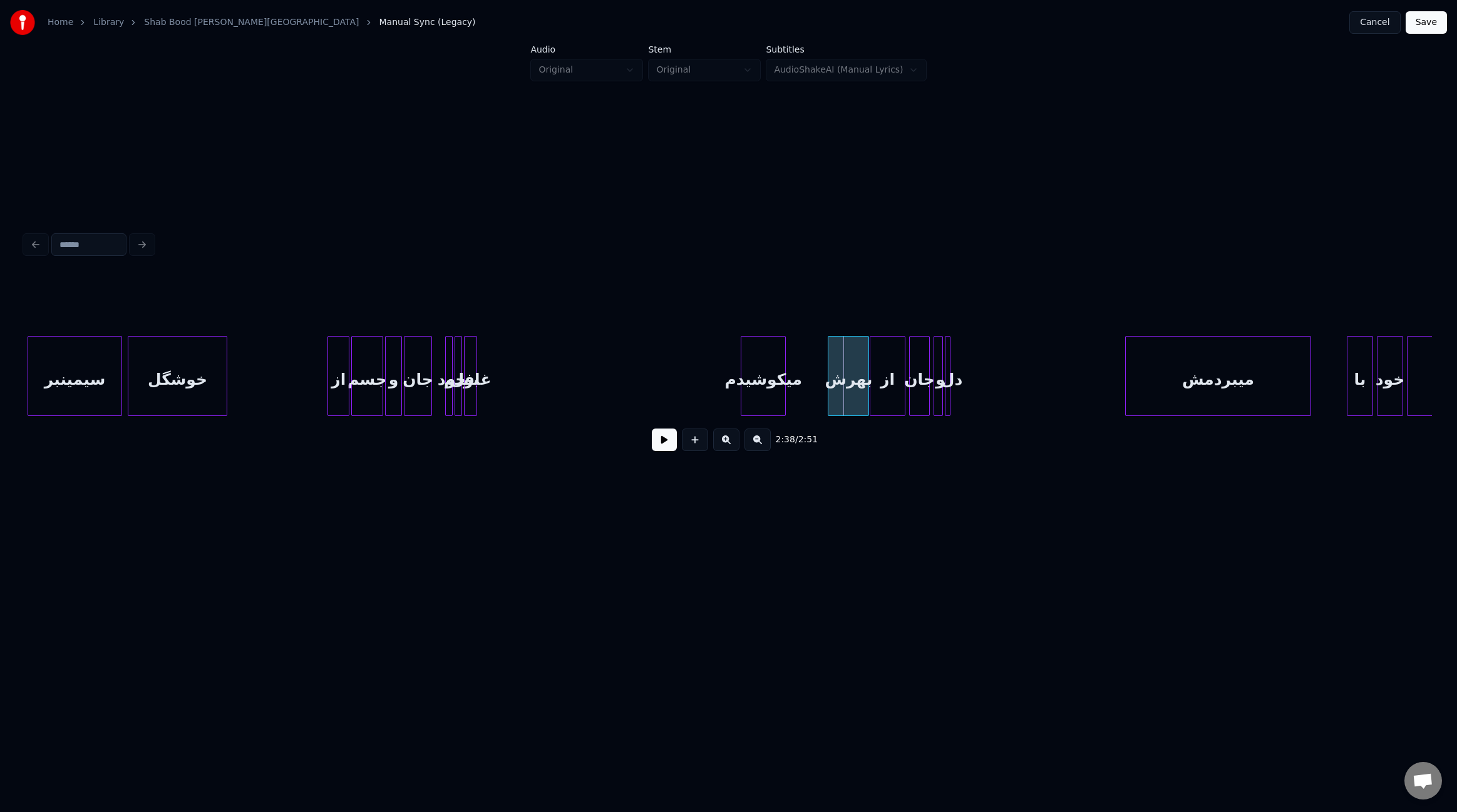
click at [769, 391] on div "میکوشیدم" at bounding box center [763, 379] width 44 height 85
click at [659, 446] on button at bounding box center [664, 440] width 25 height 23
click at [826, 392] on div at bounding box center [825, 376] width 3 height 78
click at [674, 447] on button at bounding box center [664, 440] width 25 height 23
click at [726, 393] on div "غافل" at bounding box center [727, 379] width 12 height 85
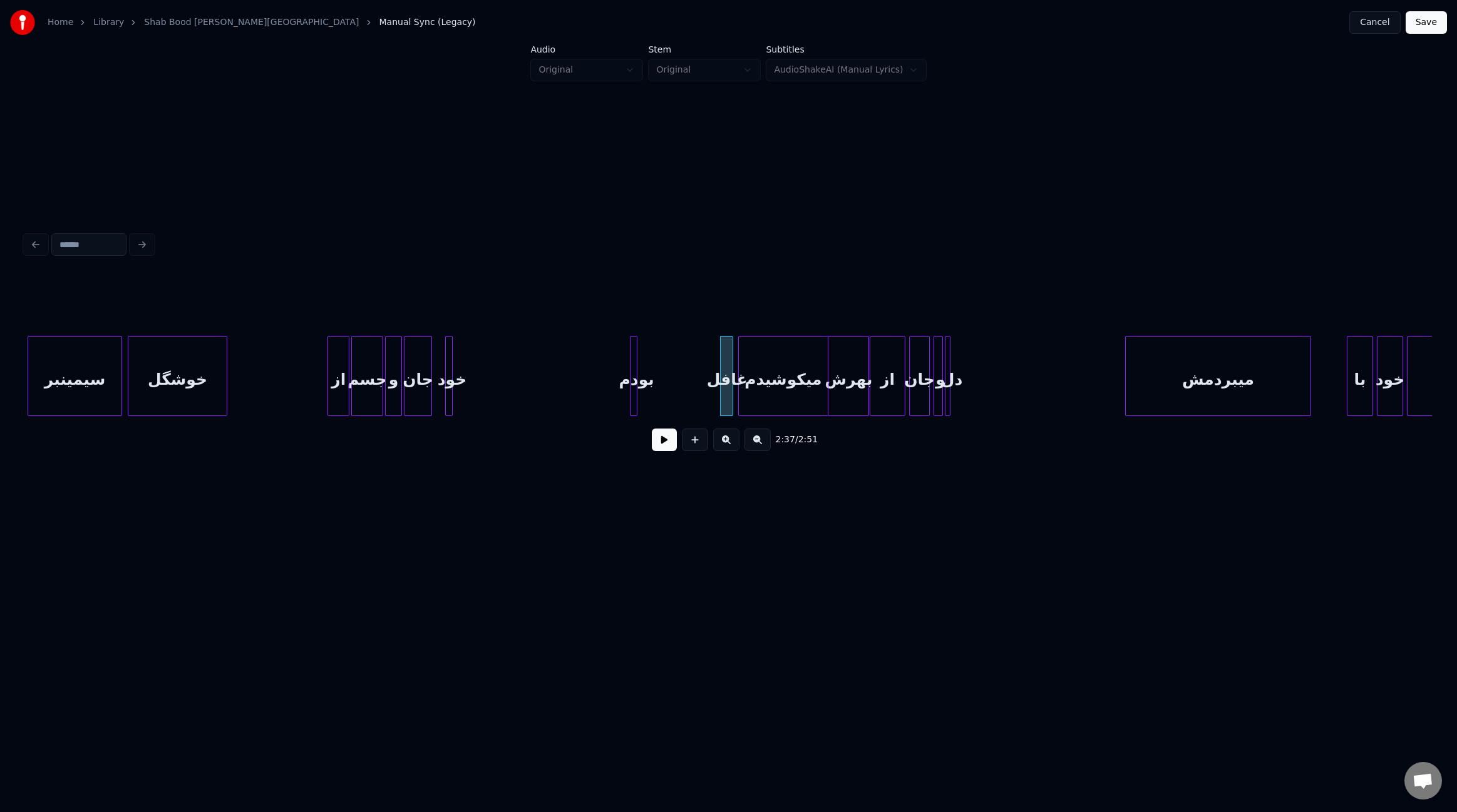
click at [637, 388] on div "بودم" at bounding box center [637, 379] width 12 height 85
click at [469, 398] on div "خود" at bounding box center [461, 376] width 32 height 80
click at [447, 396] on div "خود" at bounding box center [449, 379] width 32 height 85
click at [668, 395] on div at bounding box center [667, 376] width 3 height 78
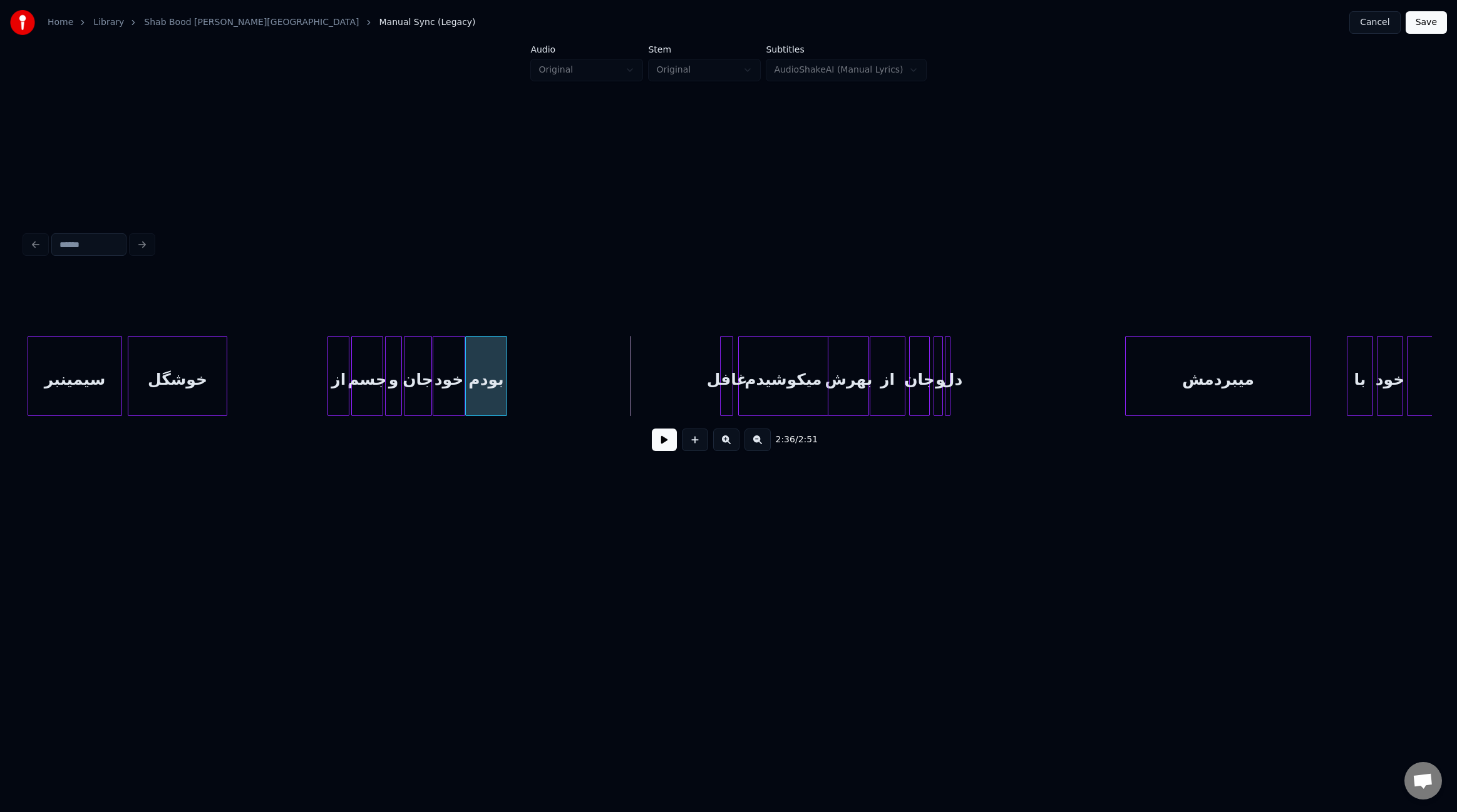
click at [484, 388] on div "بودم" at bounding box center [486, 379] width 40 height 85
click at [499, 392] on div at bounding box center [500, 376] width 3 height 78
click at [507, 383] on div at bounding box center [509, 376] width 3 height 78
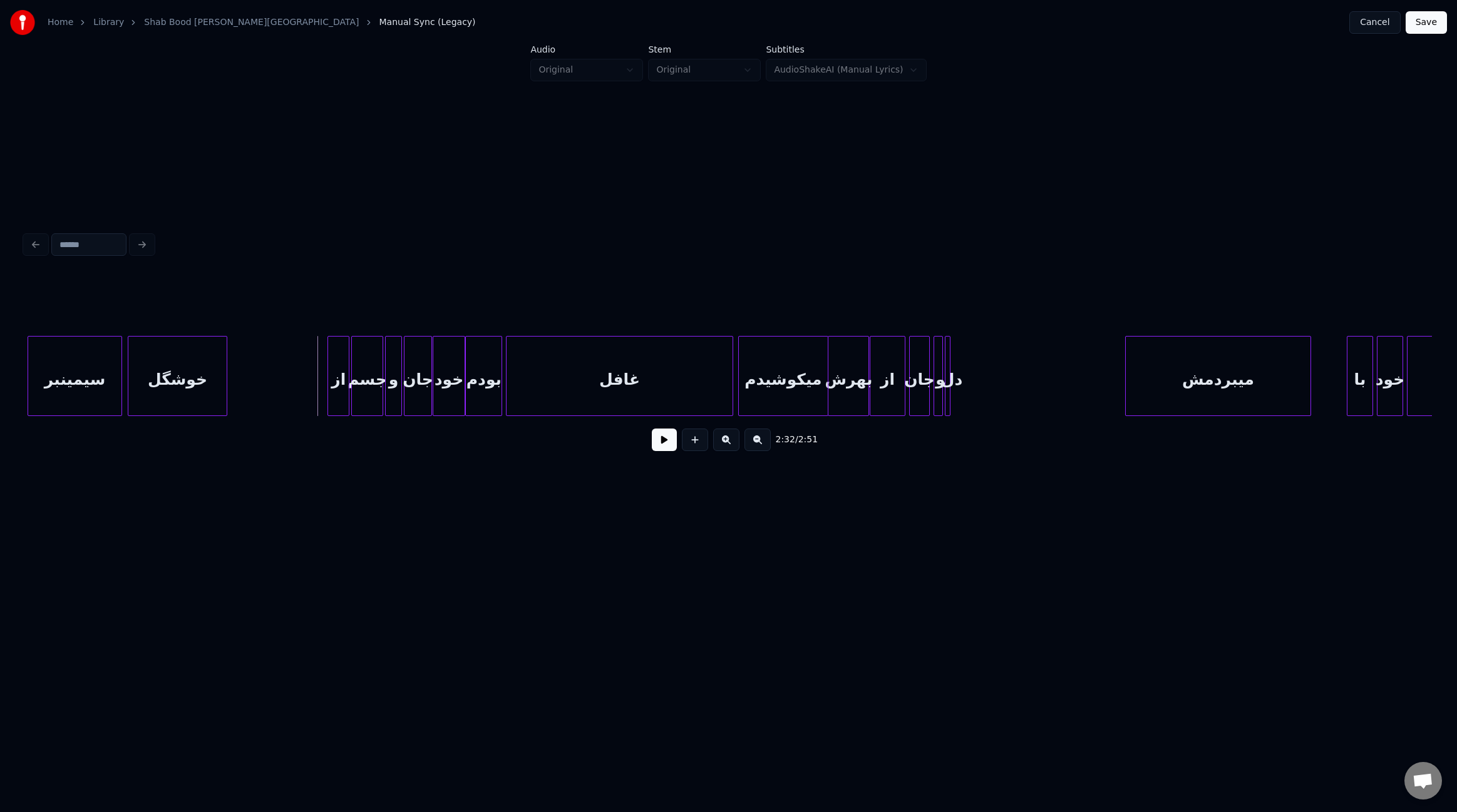
click at [648, 447] on div "2:32 / 2:51" at bounding box center [728, 440] width 1387 height 28
click at [669, 451] on button at bounding box center [664, 440] width 25 height 23
click at [531, 369] on div at bounding box center [533, 376] width 3 height 78
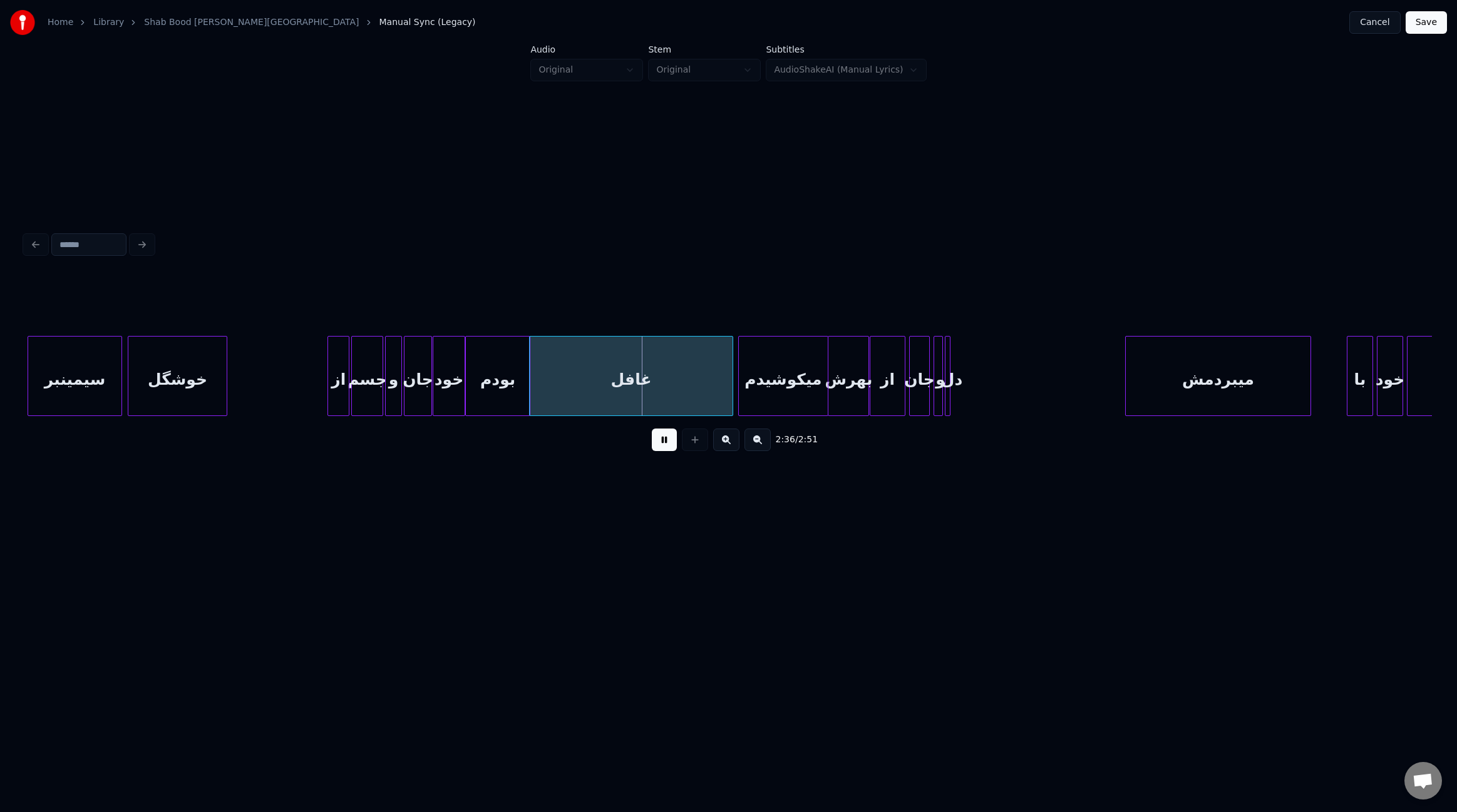
click at [527, 381] on div at bounding box center [528, 376] width 3 height 78
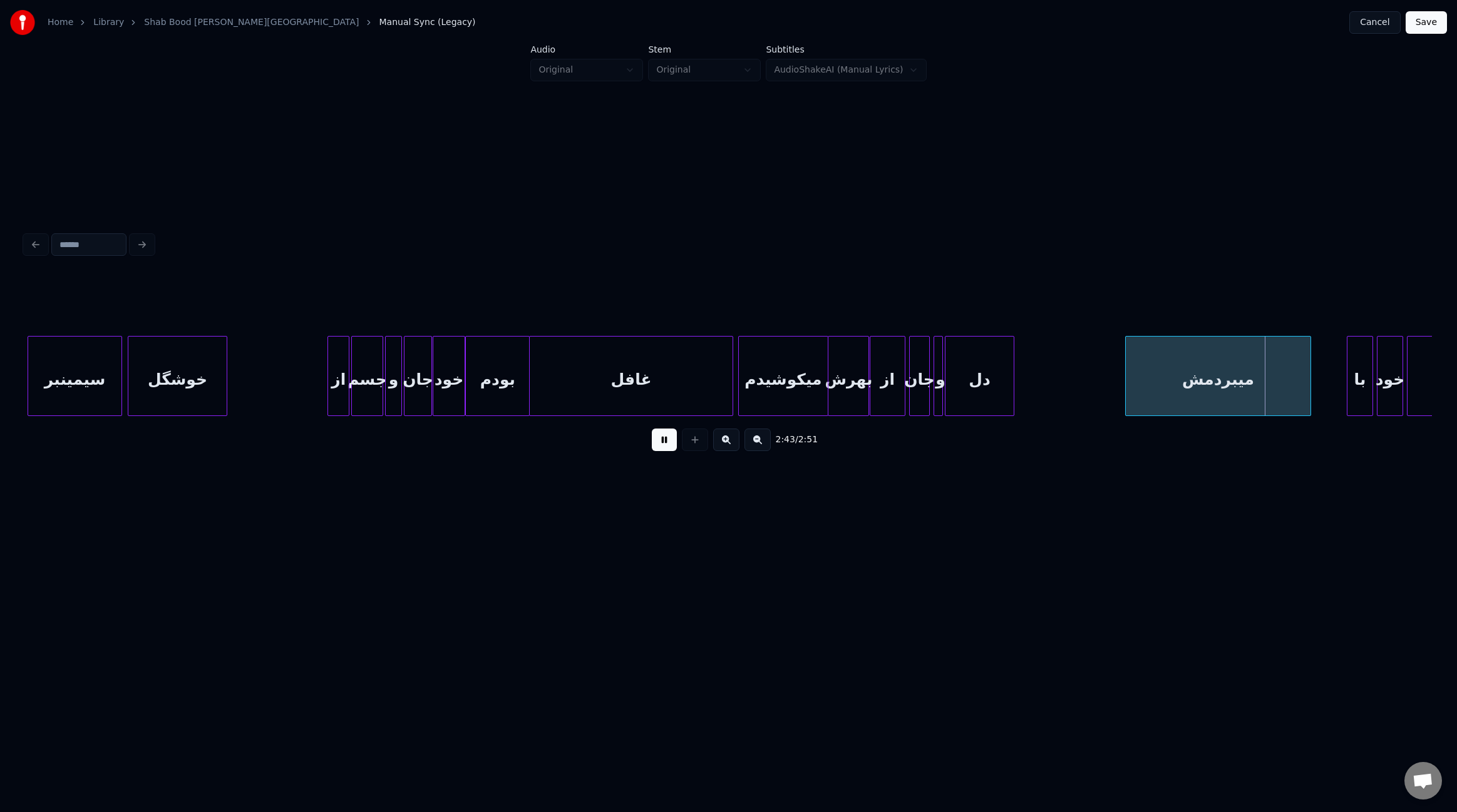
click at [1012, 386] on div at bounding box center [1012, 376] width 3 height 78
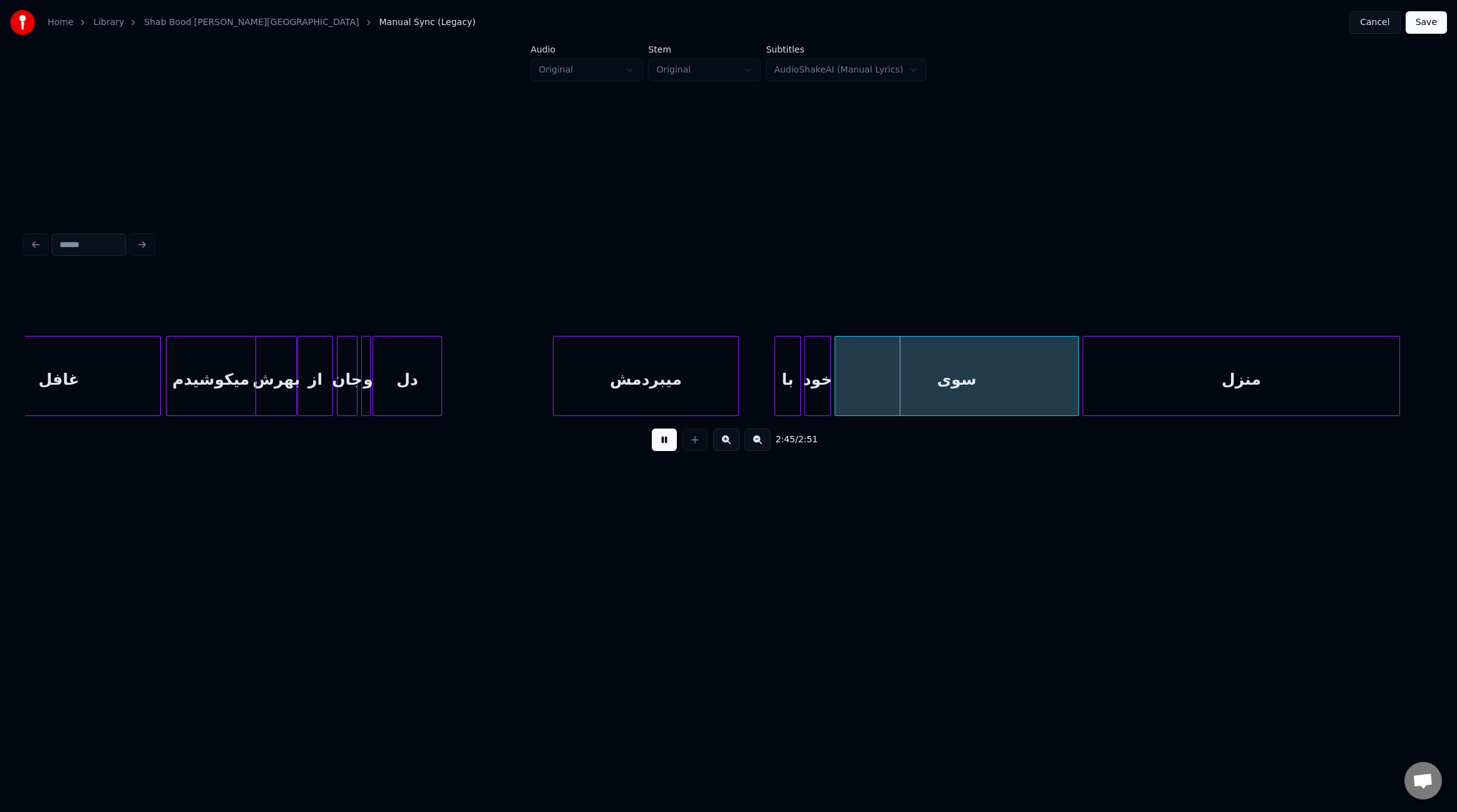
scroll to position [0, 14646]
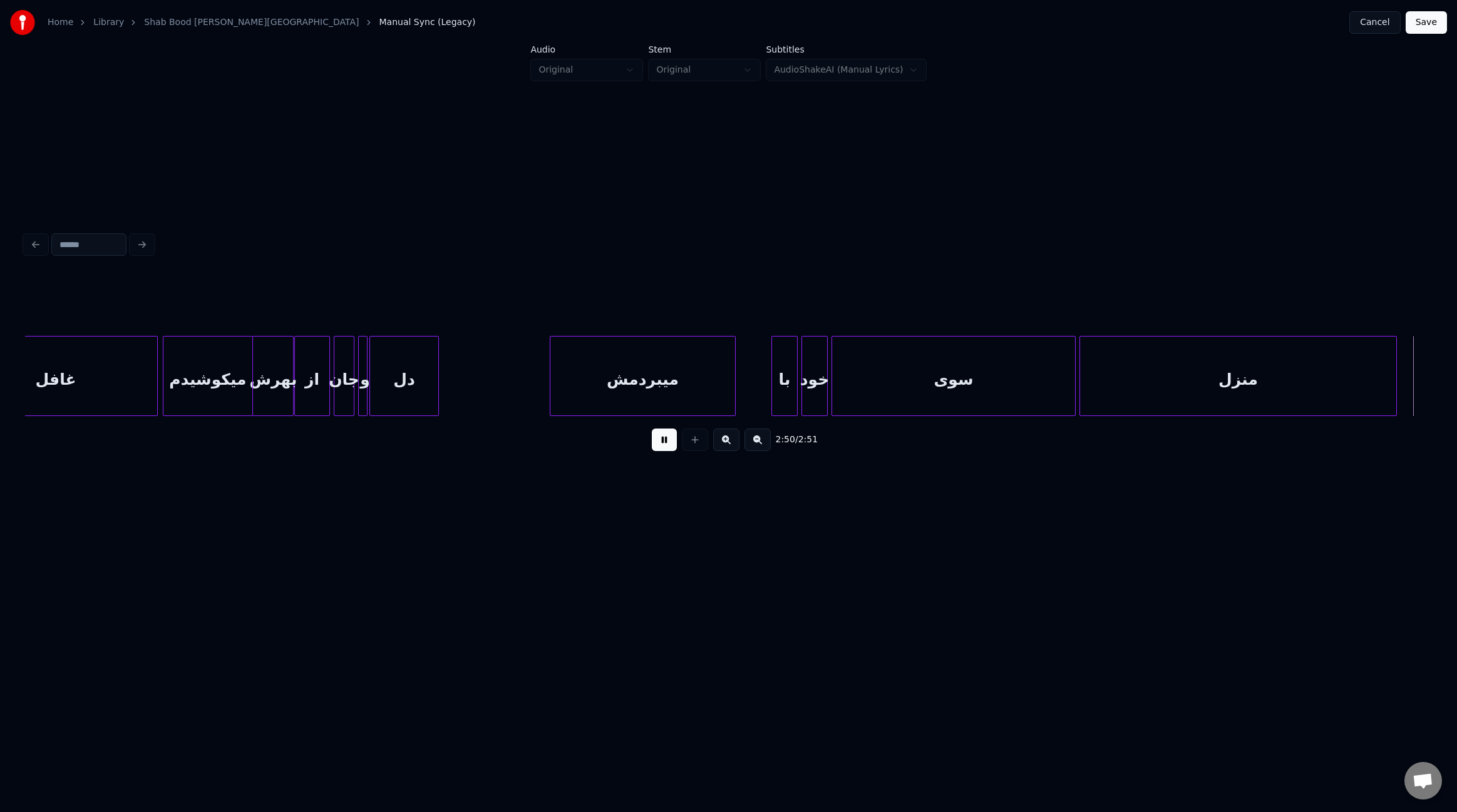
click at [1418, 24] on button "Save" at bounding box center [1426, 23] width 41 height 23
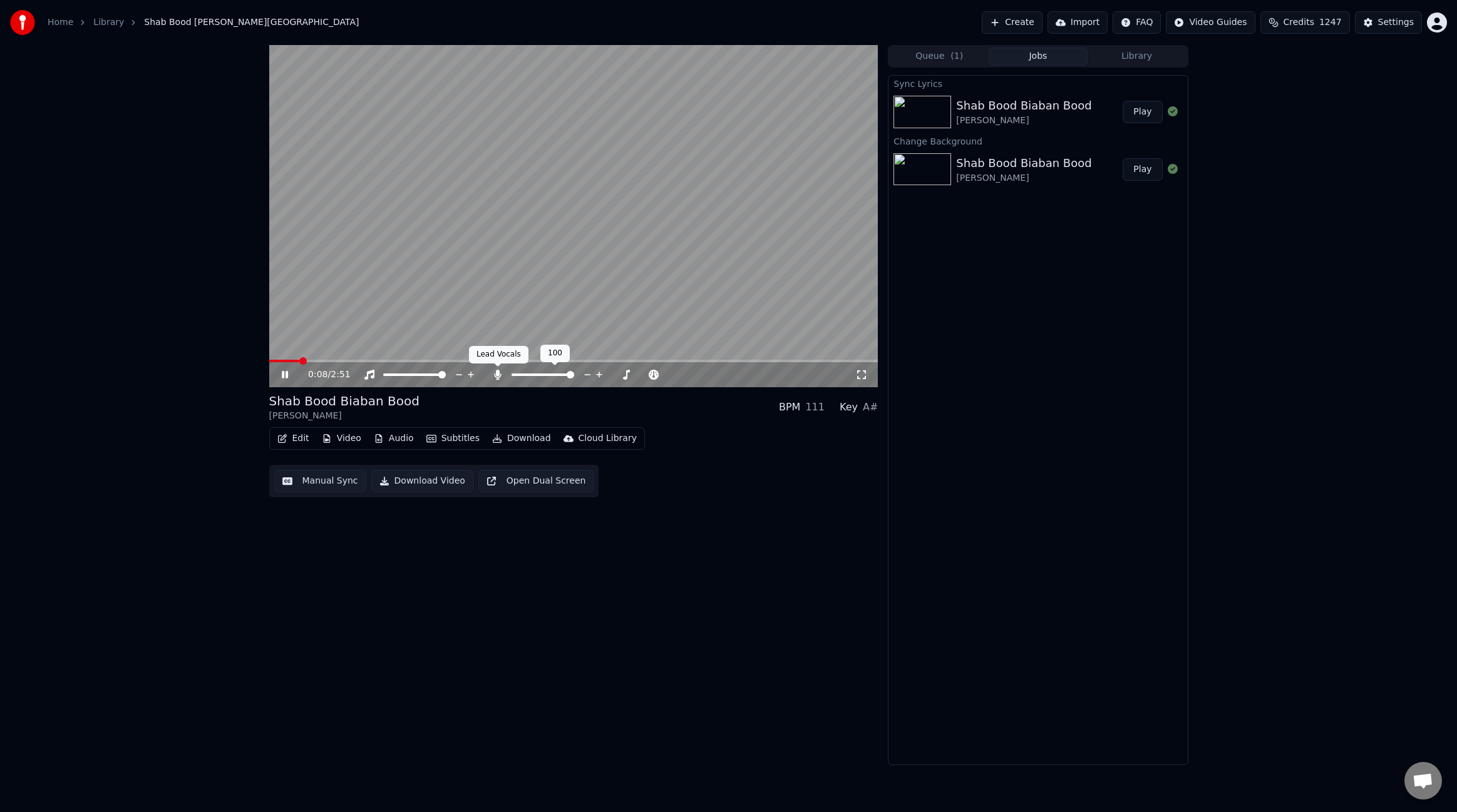
click at [495, 373] on icon at bounding box center [497, 374] width 12 height 10
click at [613, 274] on video at bounding box center [574, 216] width 609 height 343
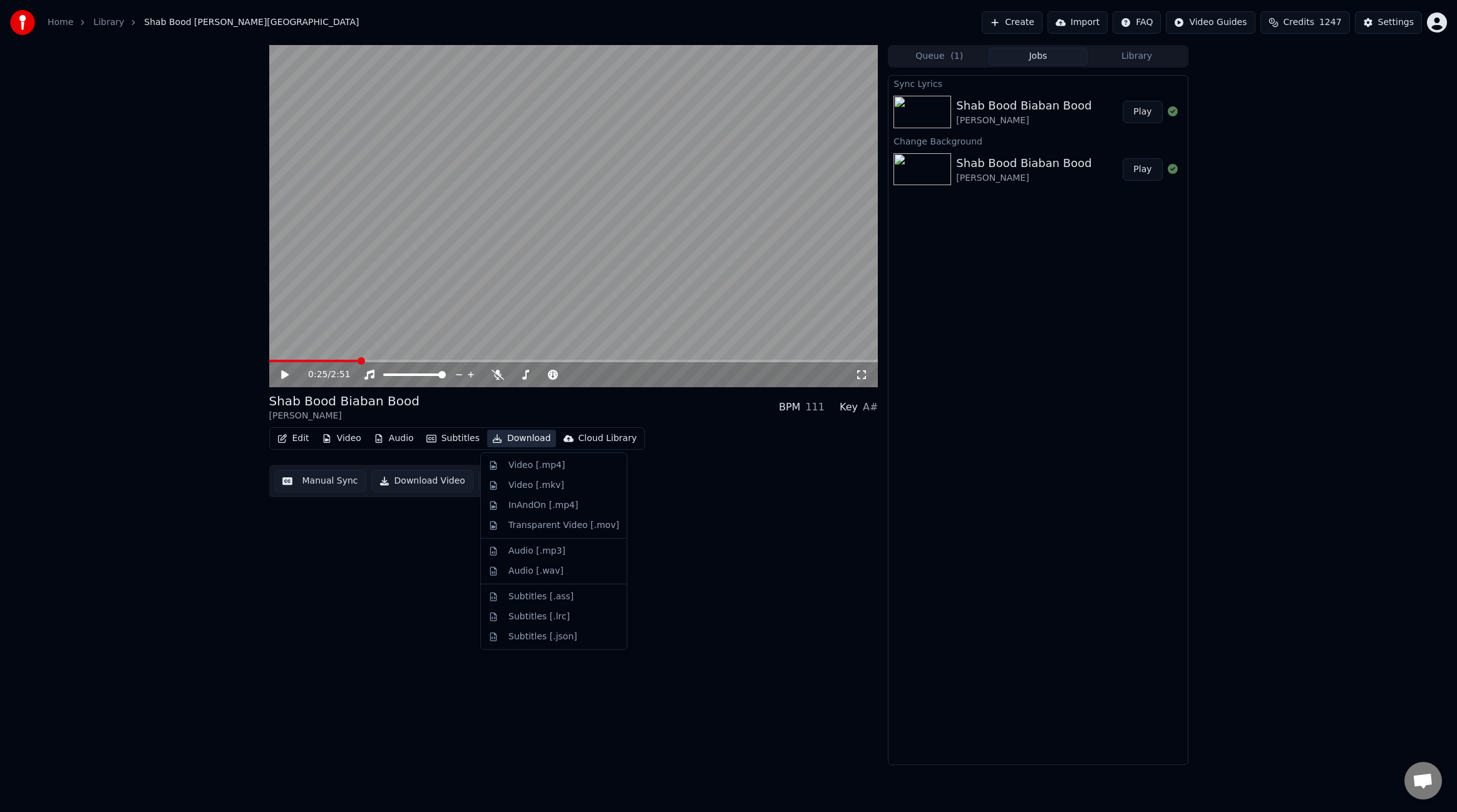
click at [524, 442] on button "Download" at bounding box center [521, 439] width 69 height 17
click at [533, 466] on div "Video [.mp4]" at bounding box center [537, 466] width 57 height 12
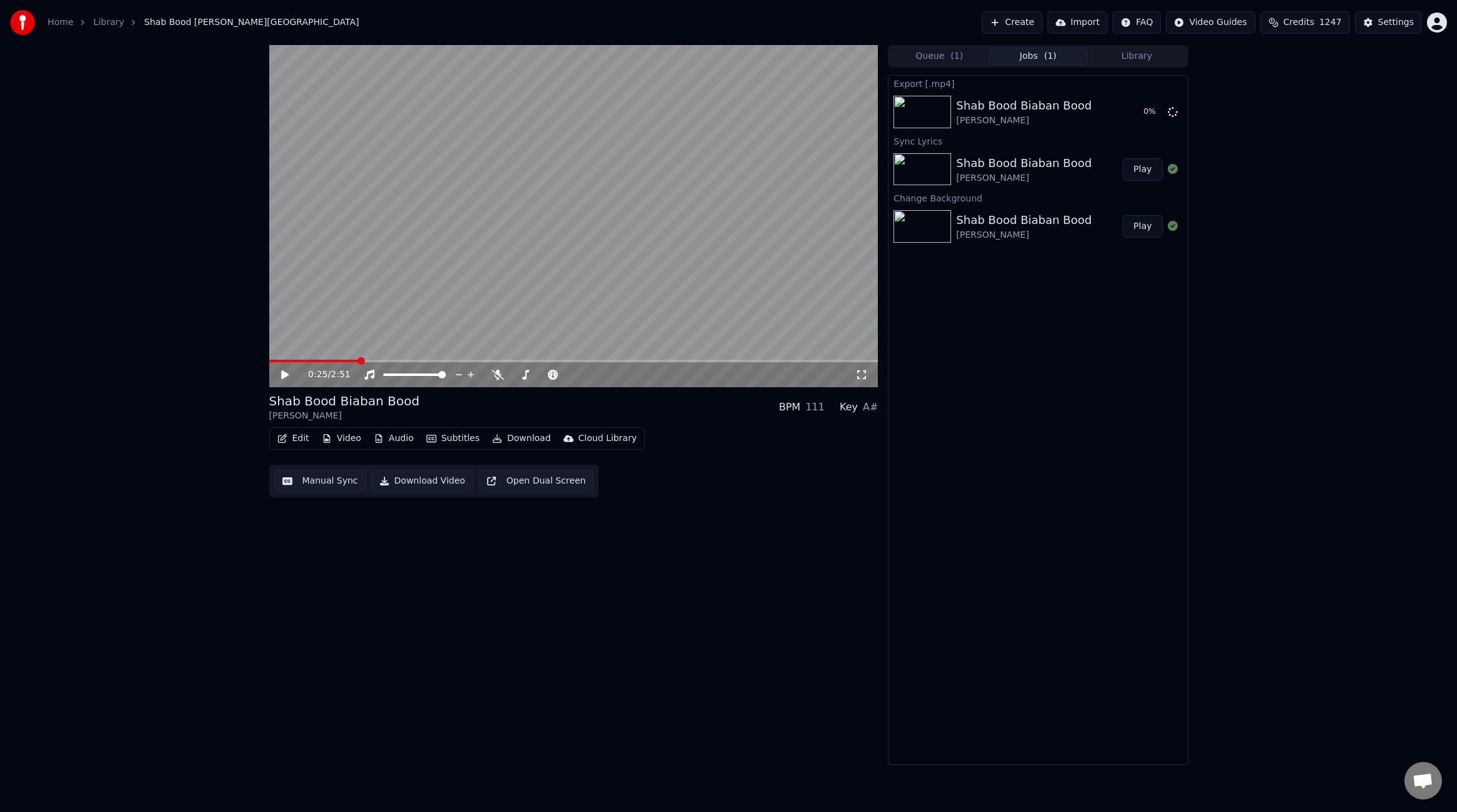
click at [306, 440] on button "Edit" at bounding box center [293, 439] width 42 height 17
click at [326, 467] on div "Edit Lyrics" at bounding box center [320, 466] width 44 height 12
click at [304, 440] on button "Edit" at bounding box center [293, 439] width 42 height 17
click at [335, 490] on div "Edit Metadata" at bounding box center [329, 486] width 61 height 12
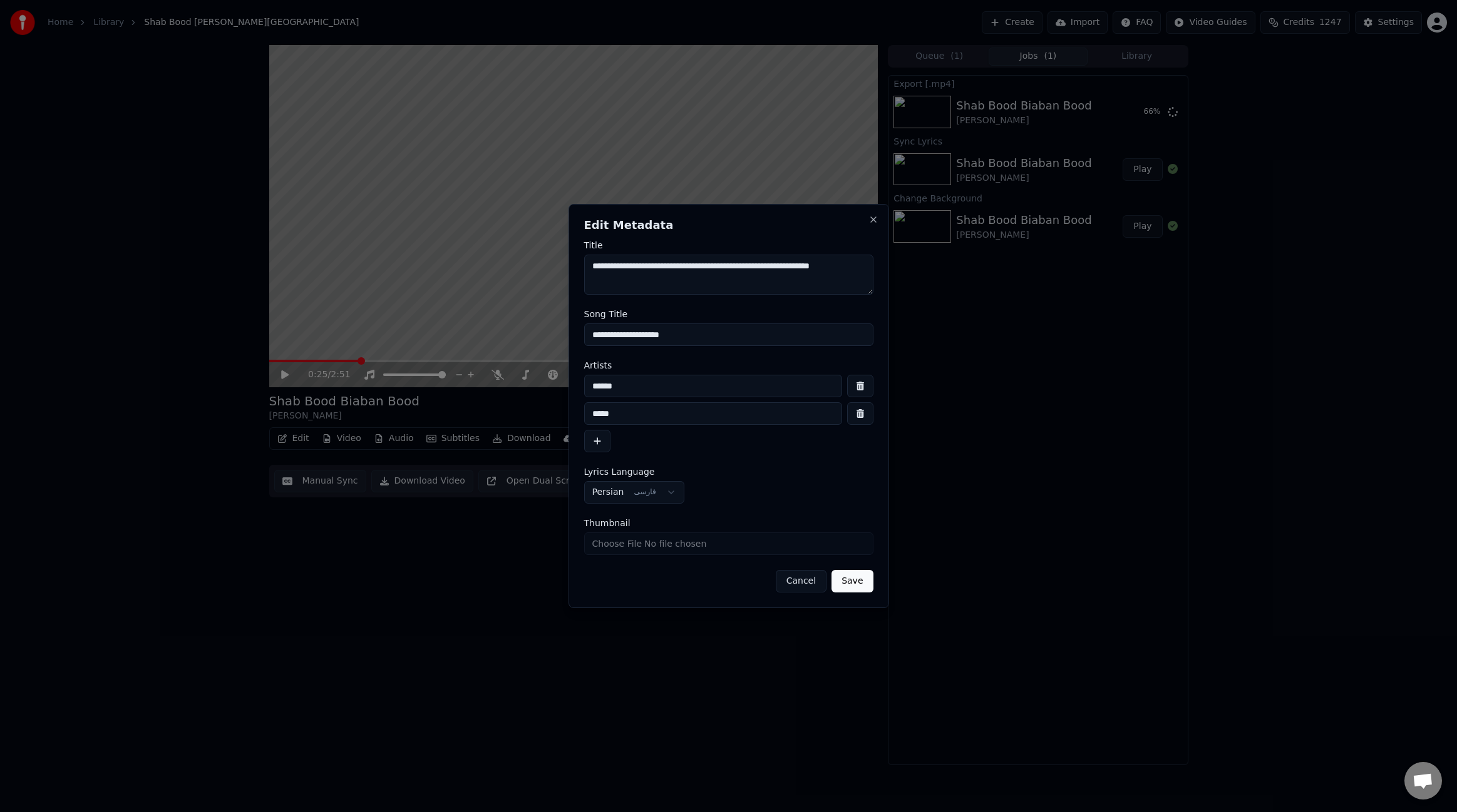
click at [715, 267] on textarea "**********" at bounding box center [729, 275] width 290 height 40
click at [715, 268] on textarea "**********" at bounding box center [729, 275] width 290 height 40
click at [797, 583] on button "Cancel" at bounding box center [801, 582] width 51 height 23
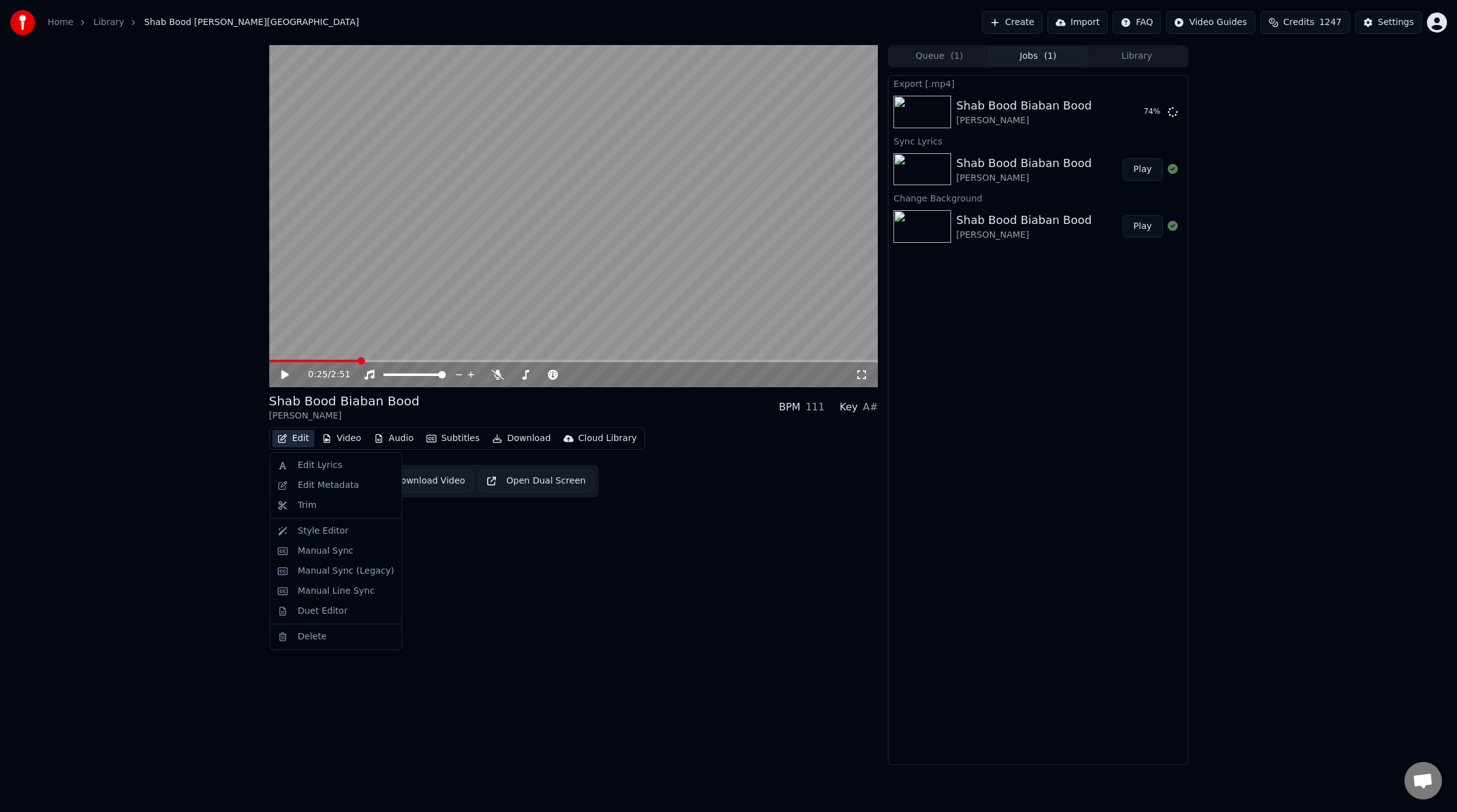
click at [281, 445] on button "Edit" at bounding box center [293, 439] width 42 height 17
click at [340, 461] on div "Edit Lyrics" at bounding box center [346, 466] width 97 height 12
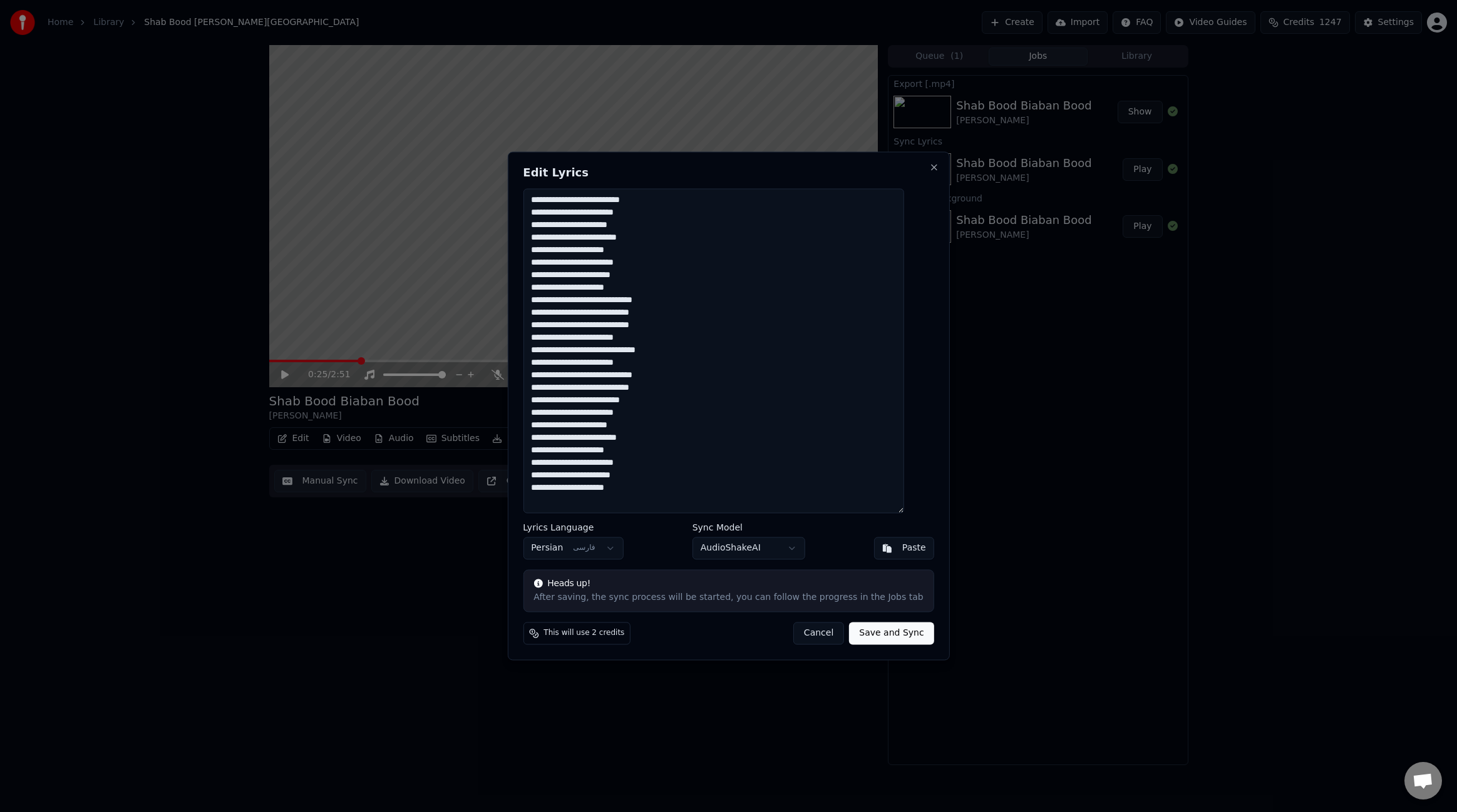
click at [822, 356] on textarea "**********" at bounding box center [713, 351] width 380 height 324
click at [814, 645] on div "**********" at bounding box center [728, 406] width 442 height 508
click at [812, 641] on button "Cancel" at bounding box center [818, 634] width 51 height 23
